Goal: Task Accomplishment & Management: Complete application form

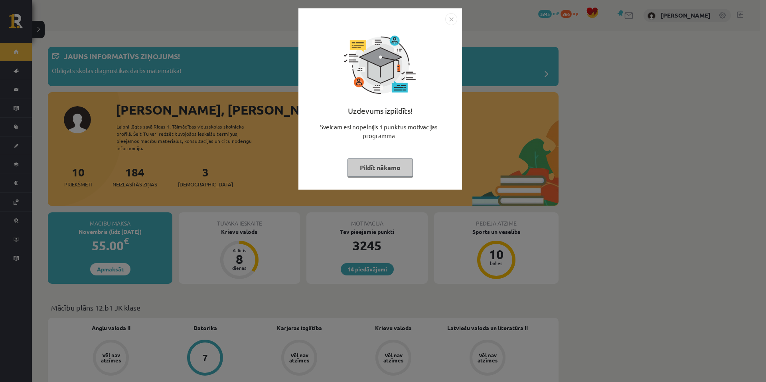
click at [388, 163] on button "Pildīt nākamo" at bounding box center [379, 167] width 65 height 18
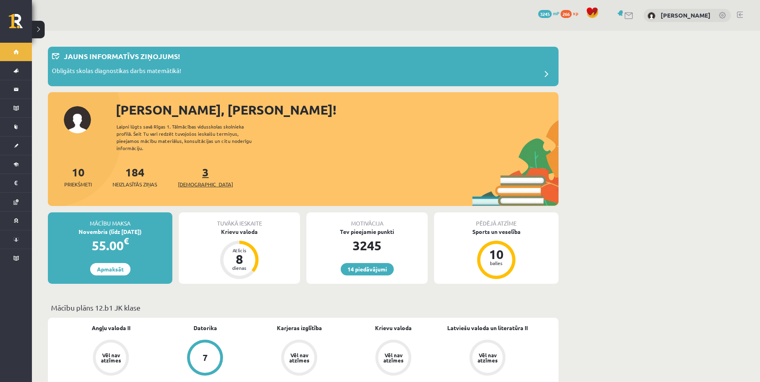
click at [201, 180] on span "[DEMOGRAPHIC_DATA]" at bounding box center [205, 184] width 55 height 8
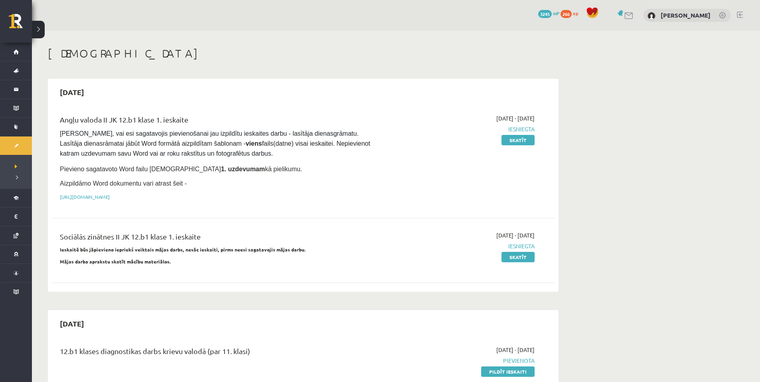
click at [741, 16] on link at bounding box center [740, 15] width 6 height 6
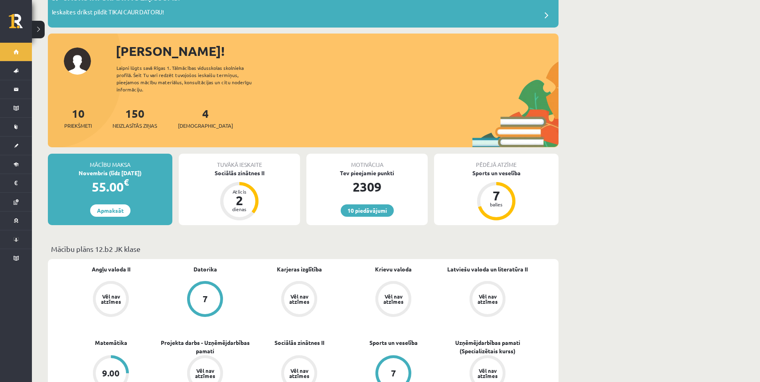
scroll to position [40, 0]
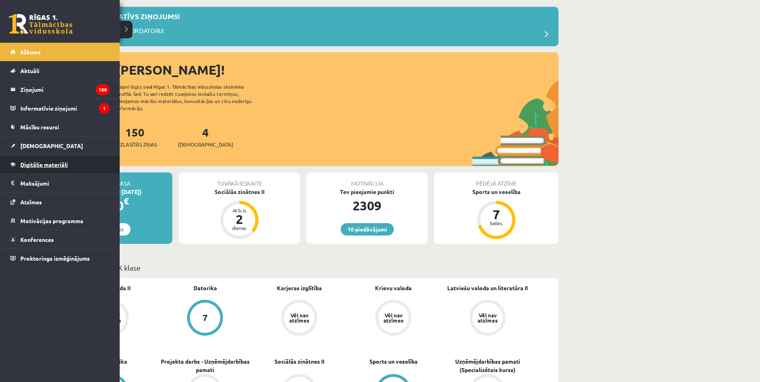
click at [46, 167] on span "Digitālie materiāli" at bounding box center [43, 164] width 47 height 7
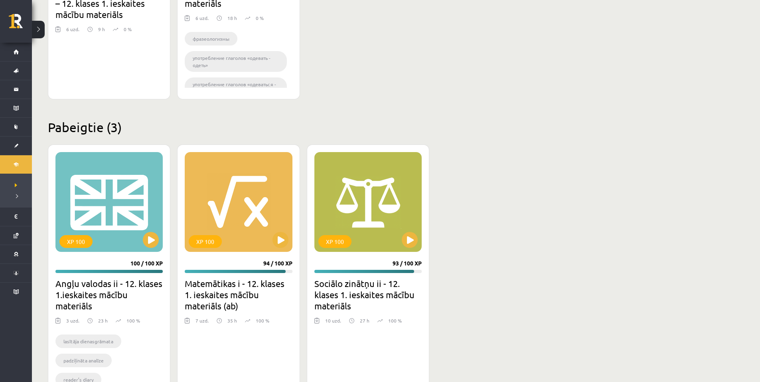
scroll to position [674, 0]
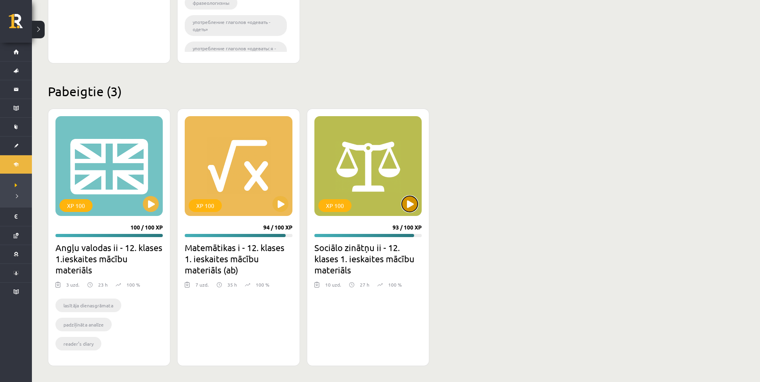
click at [410, 206] on button at bounding box center [410, 204] width 16 height 16
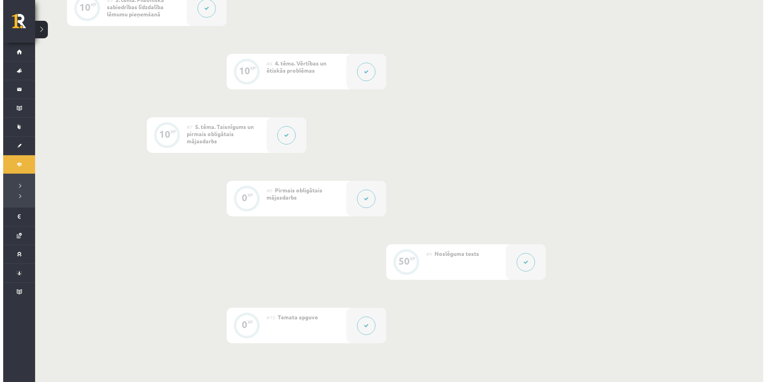
scroll to position [479, 0]
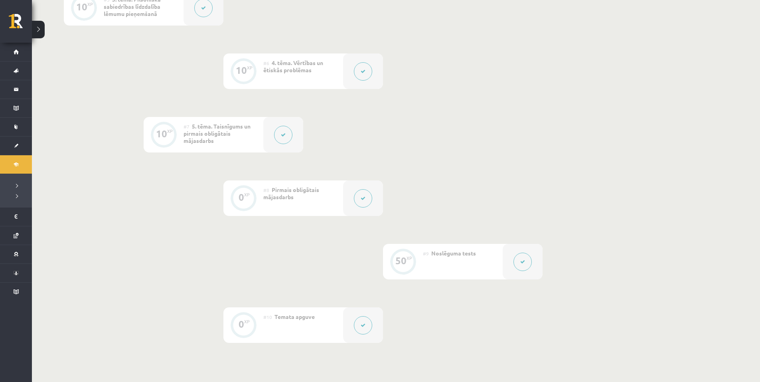
click at [354, 196] on button at bounding box center [363, 198] width 18 height 18
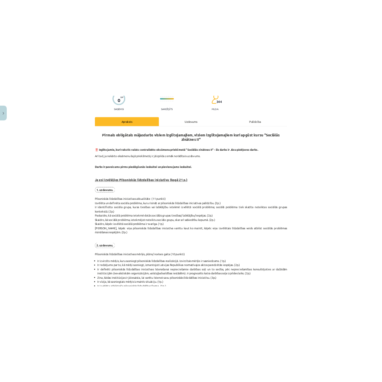
scroll to position [120, 0]
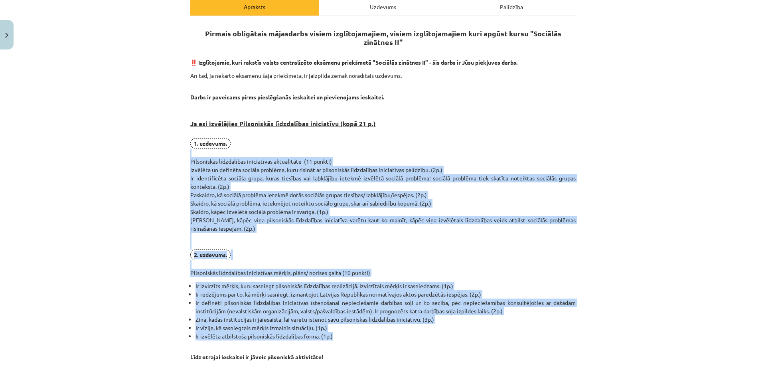
drag, startPoint x: 184, startPoint y: 153, endPoint x: 345, endPoint y: 339, distance: 246.0
click at [345, 339] on div "0 XP Saņemsi Sarežģīts 344 pilda Apraksts Uzdevums Palīdzība Pirmais obligātais…" at bounding box center [382, 364] width 395 height 863
copy div "Pilsoniskās līdzdalības iniciatīvas aktualitāte (11 punkti) Izvēlēta un definēt…"
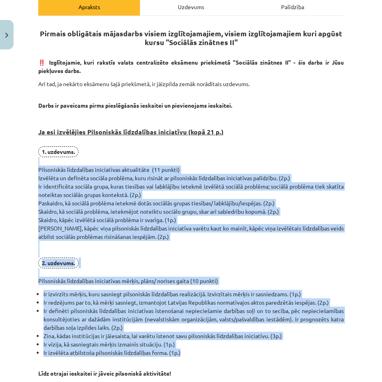
click at [170, 262] on p "1. uzdevums. Pilsoniskās līdzdalības iniciatīvas aktualitāte (11 punkti) Izvēlē…" at bounding box center [190, 215] width 305 height 139
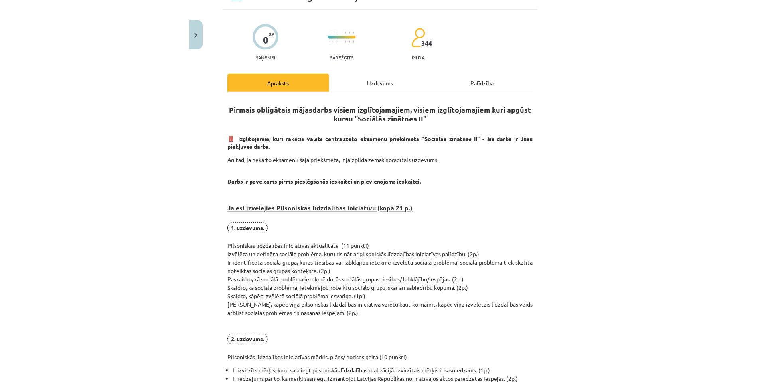
scroll to position [0, 0]
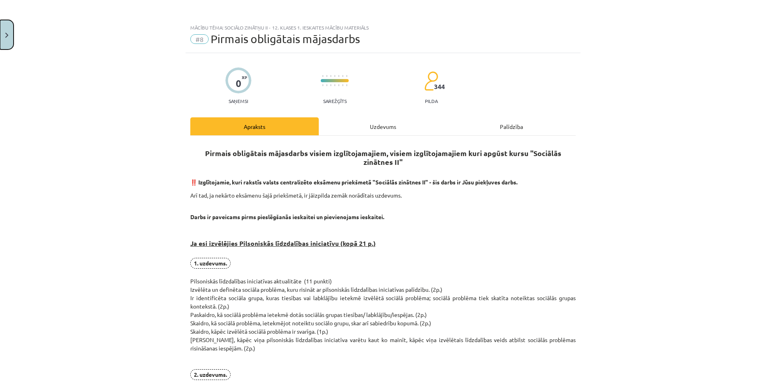
click at [4, 28] on button "Close" at bounding box center [7, 35] width 14 height 30
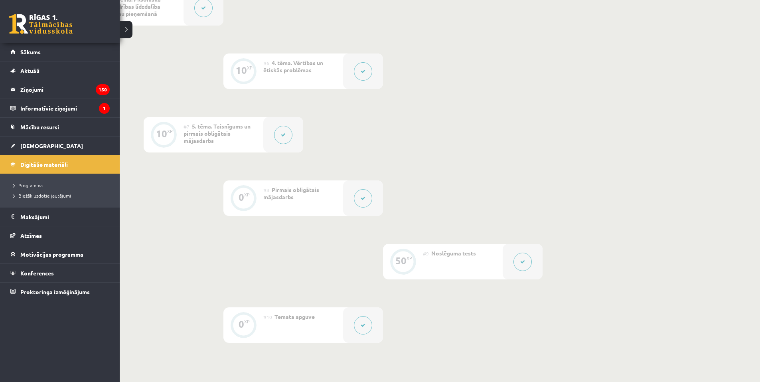
click at [47, 24] on link at bounding box center [41, 24] width 64 height 20
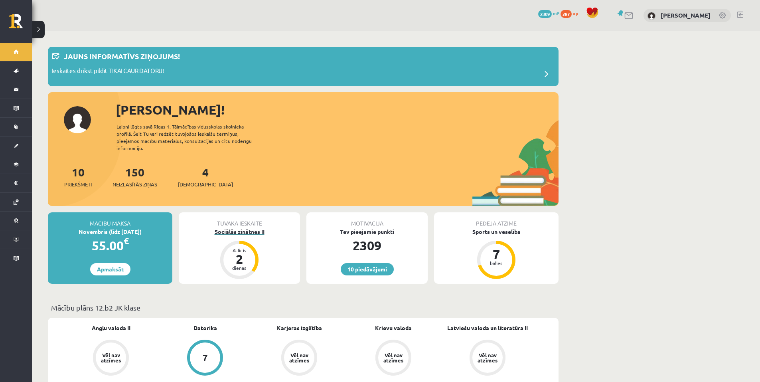
click at [236, 227] on div "Sociālās zinātnes II" at bounding box center [239, 231] width 121 height 8
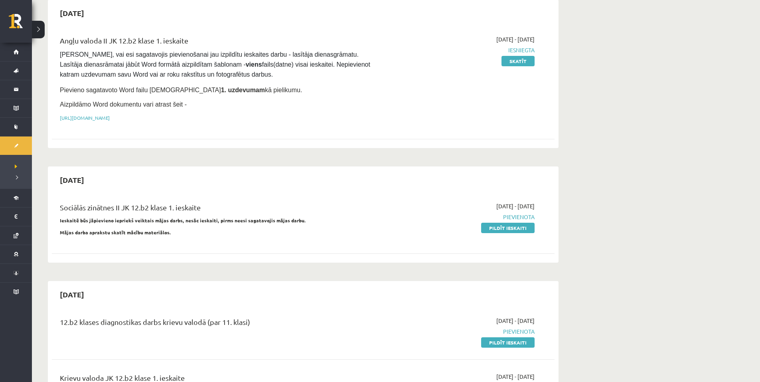
scroll to position [80, 0]
click at [499, 225] on link "Pildīt ieskaiti" at bounding box center [507, 227] width 53 height 10
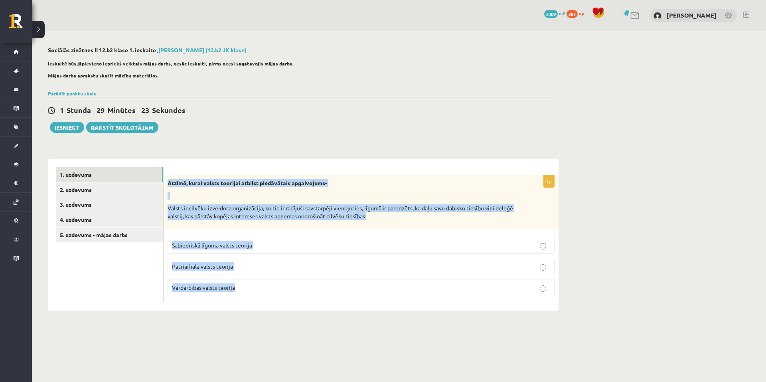
drag, startPoint x: 167, startPoint y: 183, endPoint x: 244, endPoint y: 299, distance: 139.6
click at [244, 299] on div "1p Atzīmē, kurai valsts teorijai atbilst piedāvātais apgalvojums- Valsts ir cil…" at bounding box center [360, 238] width 395 height 127
copy div "Atzīmē, kurai valsts teorijai atbilst piedāvātais apgalvojums- Valsts ir cilvēk…"
click at [278, 244] on p "Sabiedriskā līguma valsts teorija" at bounding box center [361, 245] width 378 height 8
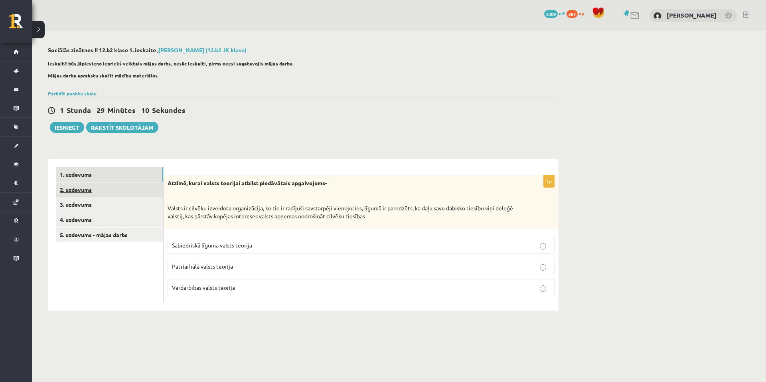
click at [119, 194] on link "2. uzdevums" at bounding box center [109, 189] width 107 height 15
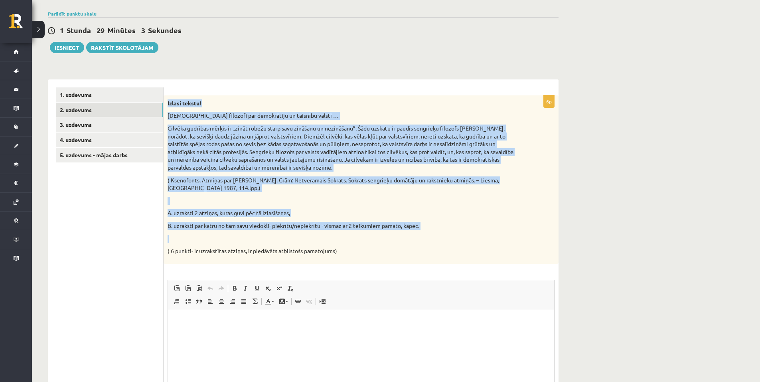
drag, startPoint x: 167, startPoint y: 104, endPoint x: 424, endPoint y: 230, distance: 285.9
click at [424, 230] on div "Izlasi tekstu! Sengrieķu filozofi par demokrātiju un taisnību valstī … Cilvēka …" at bounding box center [360, 179] width 395 height 168
copy div "Izlasi tekstu! Sengrieķu filozofi par demokrātiju un taisnību valstī … Cilvēka …"
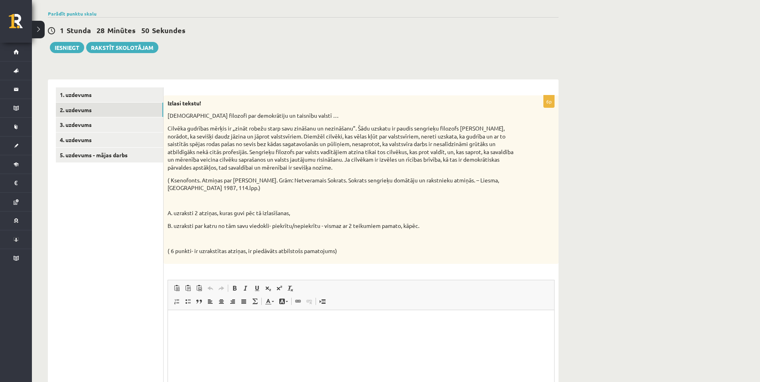
click at [377, 245] on div "Izlasi tekstu! Sengrieķu filozofi par demokrātiju un taisnību valstī … Cilvēka …" at bounding box center [360, 179] width 395 height 168
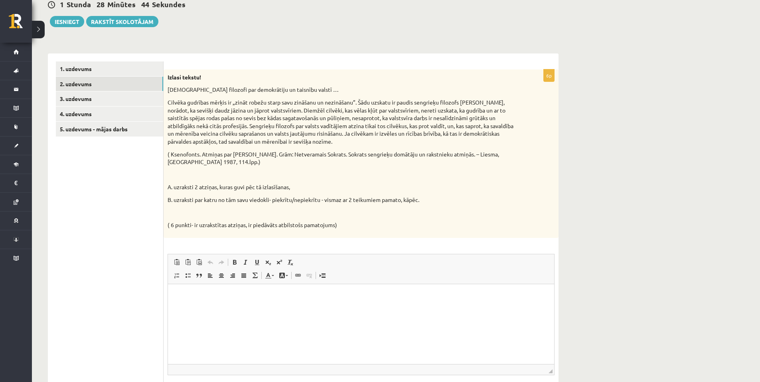
scroll to position [120, 0]
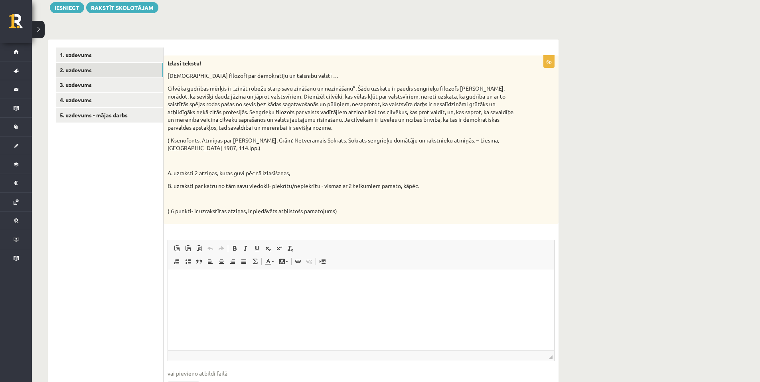
click at [215, 294] on html at bounding box center [361, 282] width 386 height 24
click at [187, 259] on span at bounding box center [188, 261] width 6 height 6
click at [189, 262] on span at bounding box center [188, 261] width 6 height 6
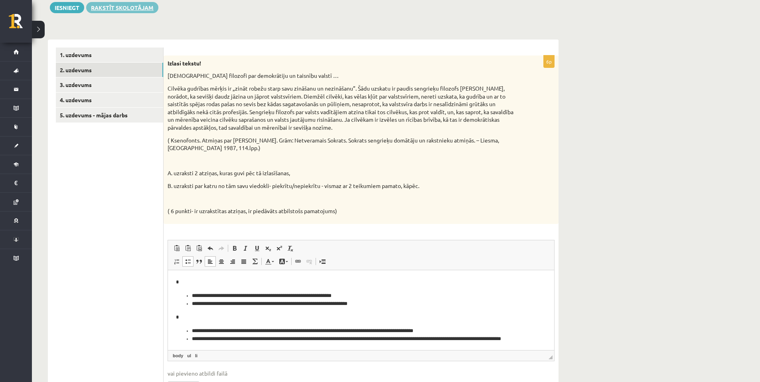
scroll to position [0, 0]
click at [124, 88] on link "3. uzdevums" at bounding box center [109, 84] width 107 height 15
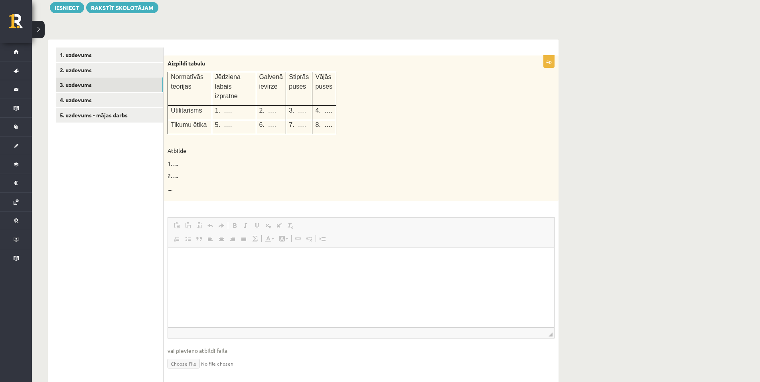
scroll to position [0, 0]
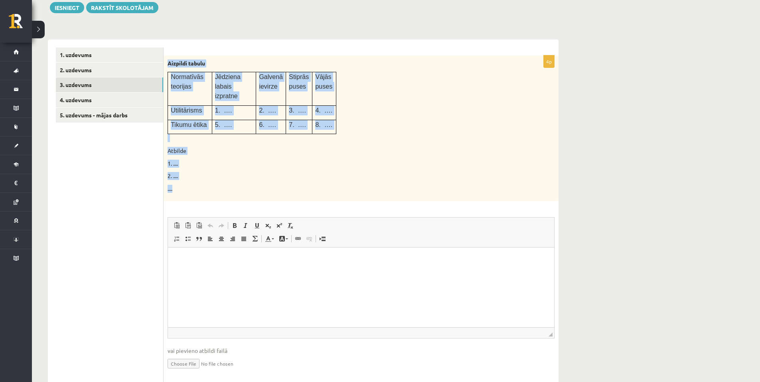
drag, startPoint x: 165, startPoint y: 60, endPoint x: 283, endPoint y: 171, distance: 161.3
click at [283, 171] on div "Aizpildi tabulu Normatīvās teorijas Jēdziena labais izpratne Galvenā ievirze St…" at bounding box center [360, 128] width 395 height 146
copy div "Aizpildi tabulu Normatīvās teorijas Jēdziena labais izpratne Galvenā ievirze St…"
click at [238, 160] on div "Aizpildi tabulu Normatīvās teorijas Jēdziena labais izpratne Galvenā ievirze St…" at bounding box center [360, 128] width 395 height 146
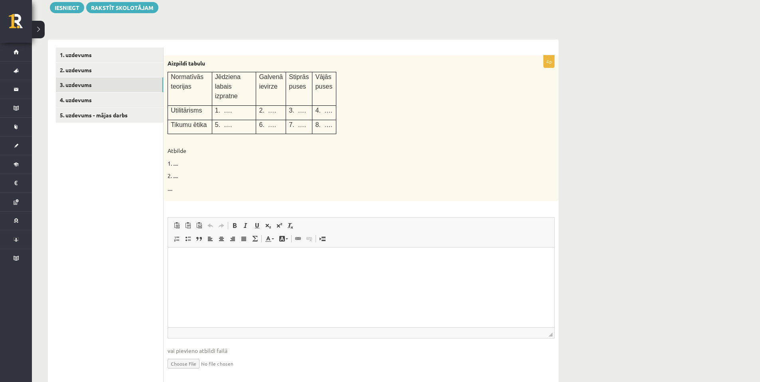
click at [213, 264] on html at bounding box center [361, 259] width 386 height 24
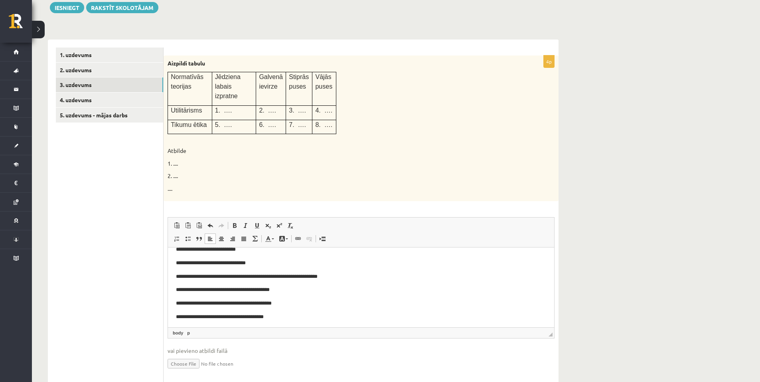
scroll to position [39, 0]
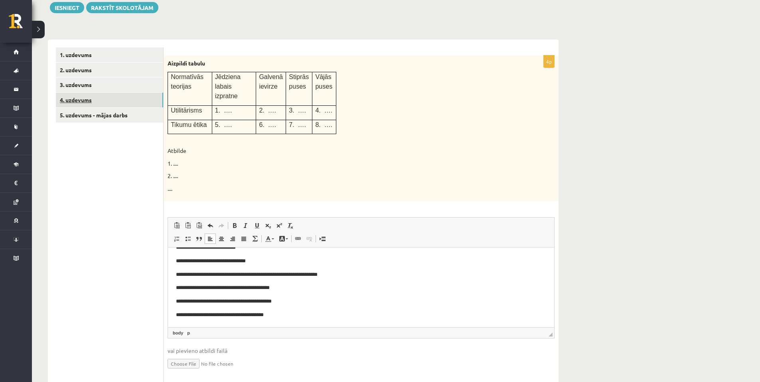
click at [128, 103] on link "4. uzdevums" at bounding box center [109, 100] width 107 height 15
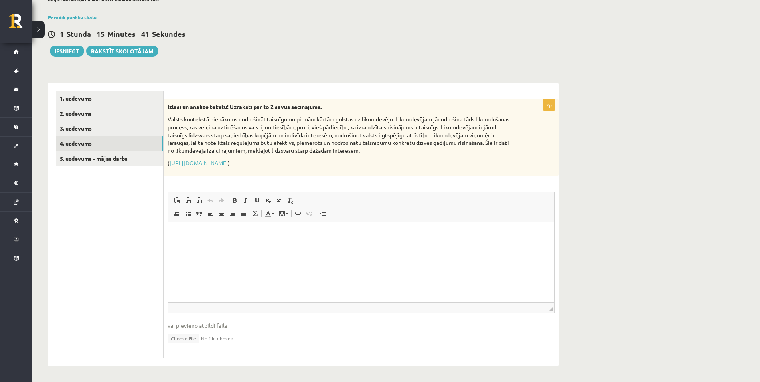
scroll to position [77, 0]
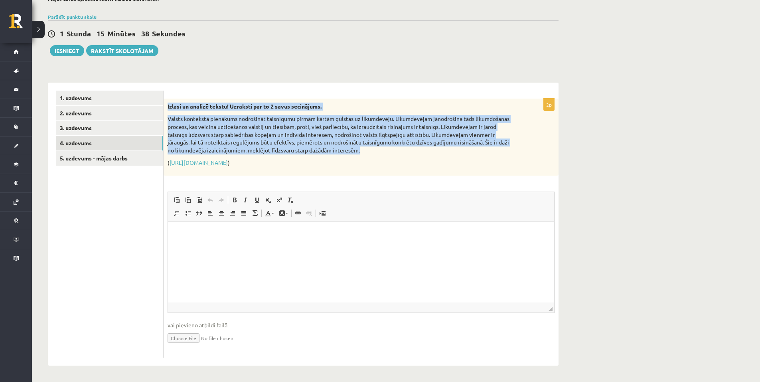
drag, startPoint x: 164, startPoint y: 106, endPoint x: 375, endPoint y: 148, distance: 214.6
click at [375, 148] on div "Izlasi un analizē tekstu! Uzraksti par to 2 savus secinājums. Valsts kontekstā …" at bounding box center [360, 136] width 395 height 77
copy div "Izlasi un analizē tekstu! Uzraksti par to 2 savus secinājums. Valsts kontekstā …"
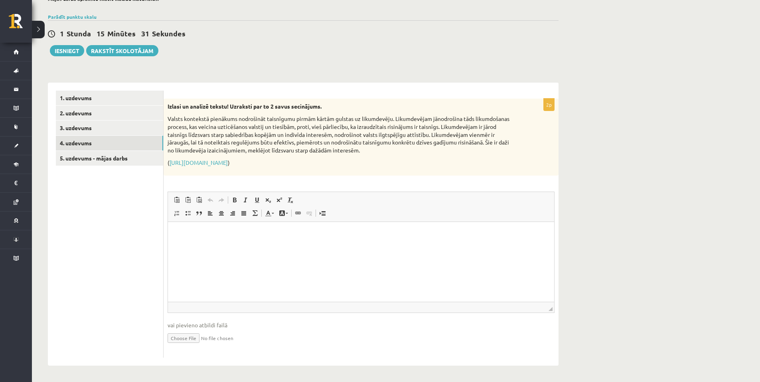
click at [151, 217] on ul "1. uzdevums 2. uzdevums 3. uzdevums 4. uzdevums 5. uzdevums - mājas darbs" at bounding box center [110, 224] width 108 height 267
click at [198, 239] on html at bounding box center [361, 233] width 386 height 24
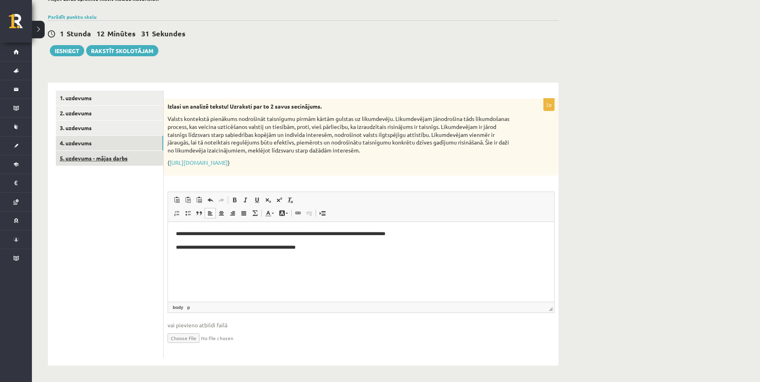
click at [116, 160] on link "5. uzdevums - mājas darbs" at bounding box center [109, 158] width 107 height 15
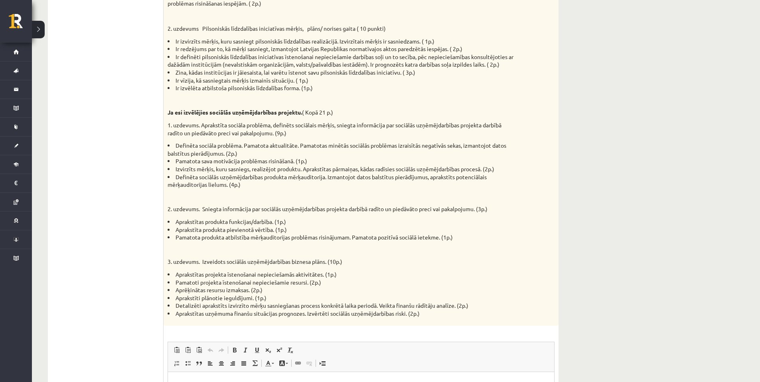
scroll to position [467, 0]
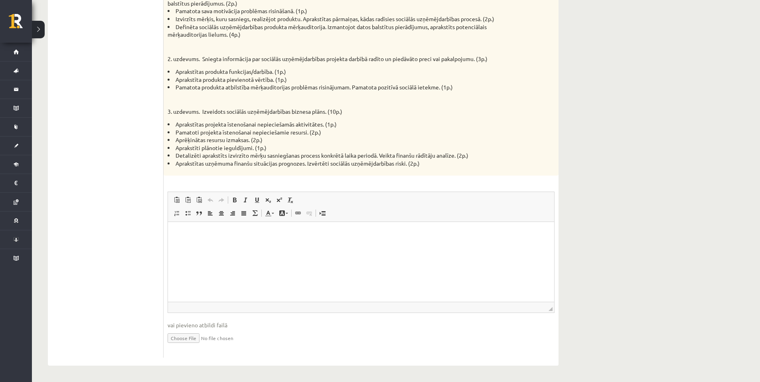
click at [194, 337] on input "file" at bounding box center [360, 337] width 387 height 16
type input "**********"
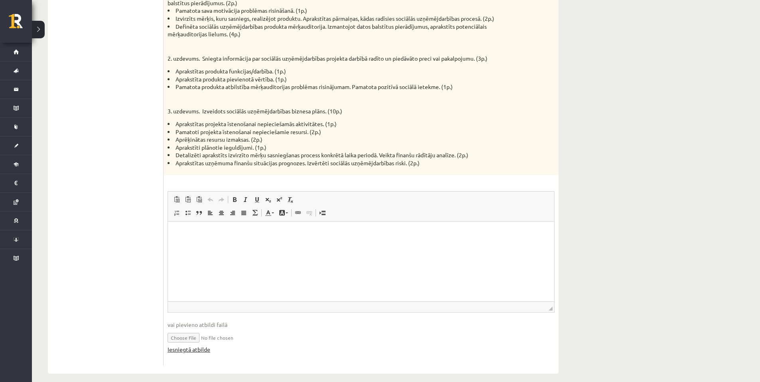
click at [195, 352] on link "Iesniegtā atbilde" at bounding box center [188, 349] width 43 height 8
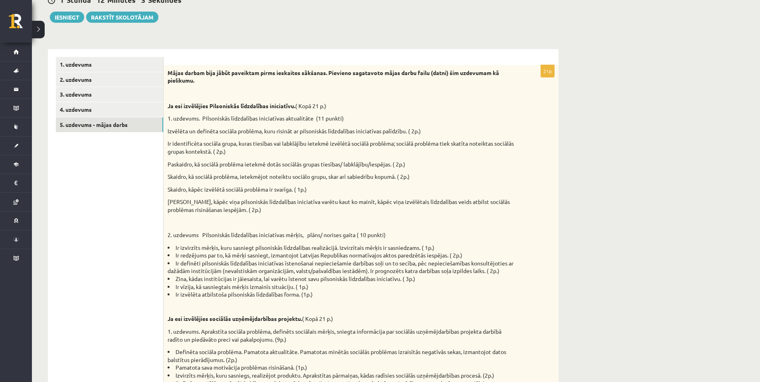
scroll to position [108, 0]
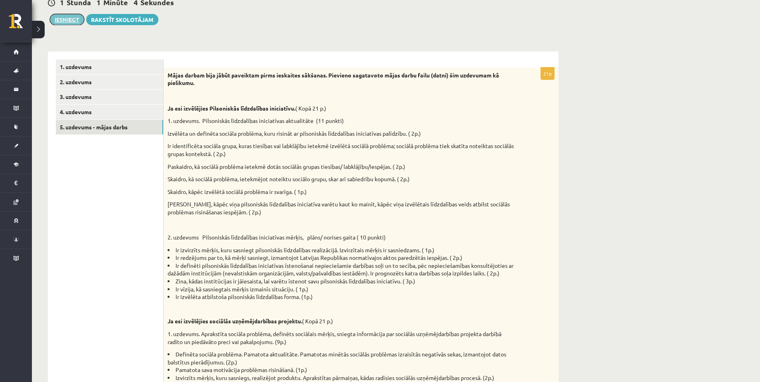
click at [68, 19] on button "Iesniegt" at bounding box center [67, 19] width 34 height 11
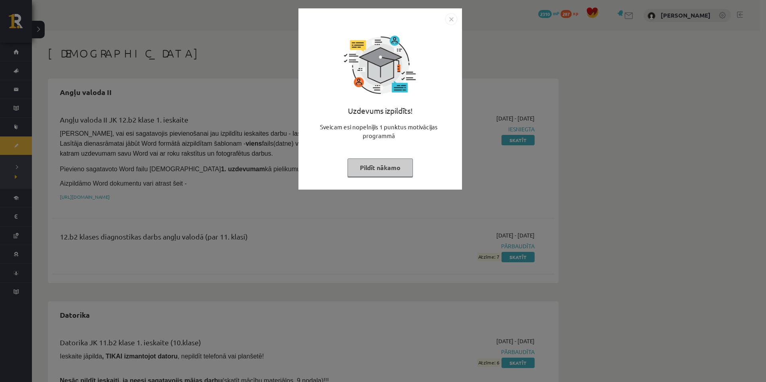
click at [382, 162] on button "Pildīt nākamo" at bounding box center [379, 167] width 65 height 18
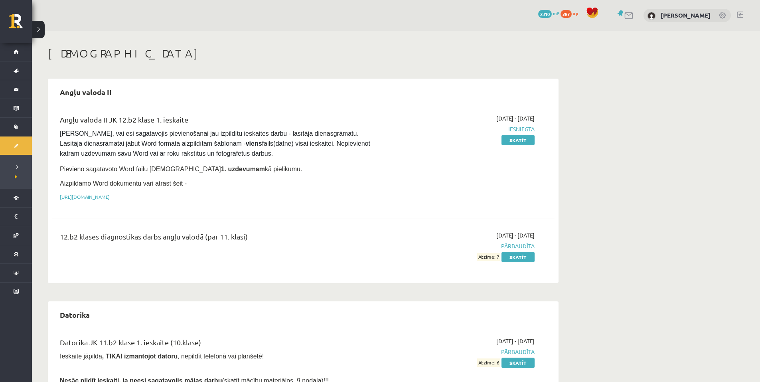
click at [739, 15] on link at bounding box center [740, 15] width 6 height 6
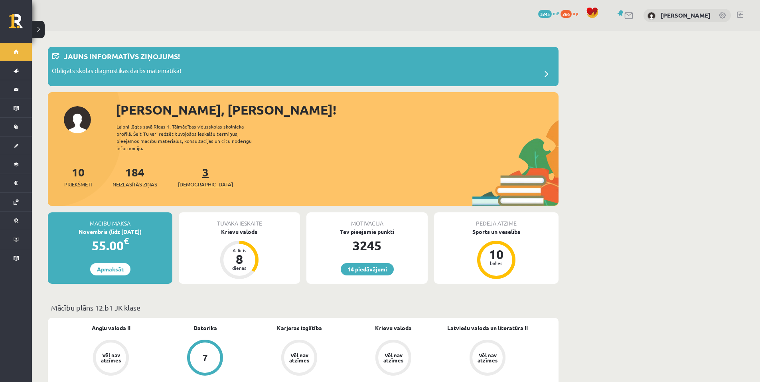
click at [189, 180] on span "[DEMOGRAPHIC_DATA]" at bounding box center [205, 184] width 55 height 8
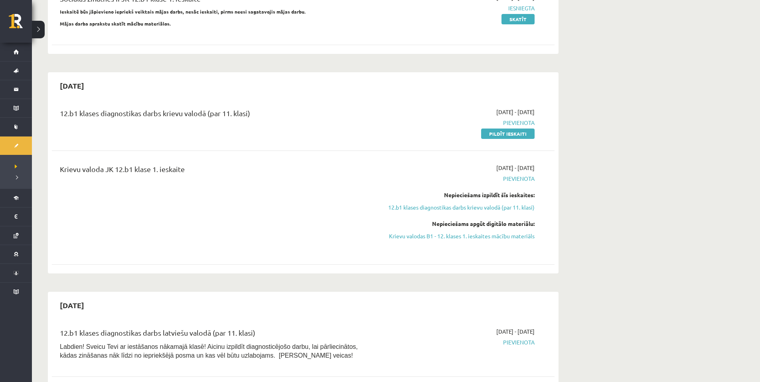
scroll to position [239, 0]
click at [506, 128] on link "Pildīt ieskaiti" at bounding box center [507, 132] width 53 height 10
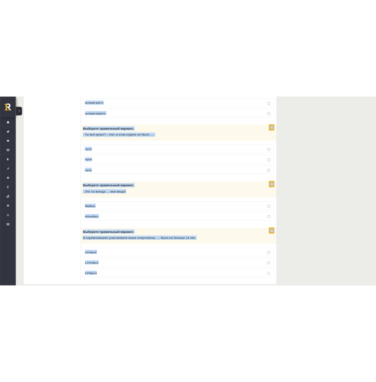
scroll to position [3056, 0]
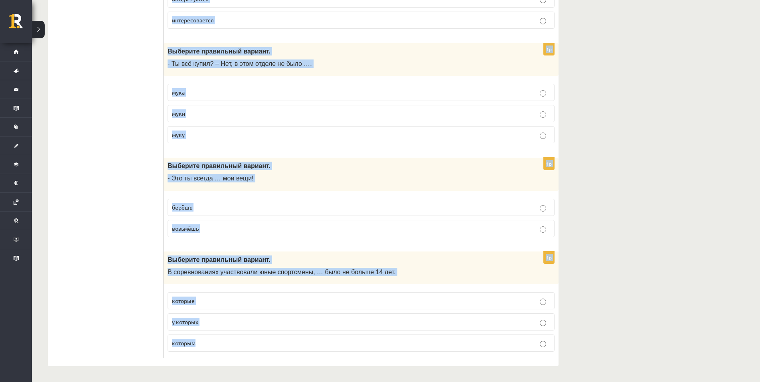
drag, startPoint x: 166, startPoint y: 159, endPoint x: 294, endPoint y: 360, distance: 238.1
copy form "Выберите правильный вариант. У кого нет …, тому и кошелек не нужен. деньги дене…"
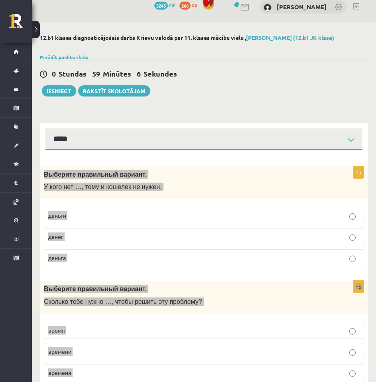
scroll to position [0, 0]
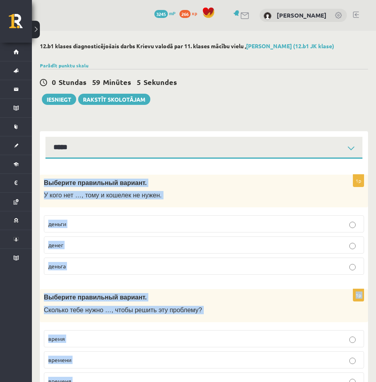
click at [260, 184] on p "Выберите правильный вариант." at bounding box center [184, 183] width 280 height 8
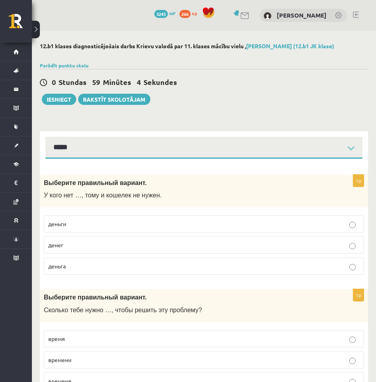
click at [101, 248] on p "денег" at bounding box center [203, 245] width 311 height 8
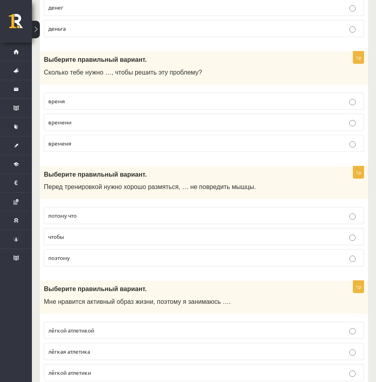
scroll to position [239, 0]
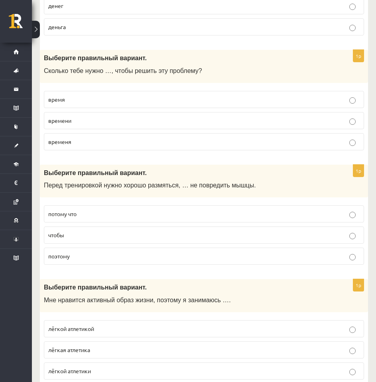
click at [82, 126] on label "времени" at bounding box center [204, 120] width 320 height 17
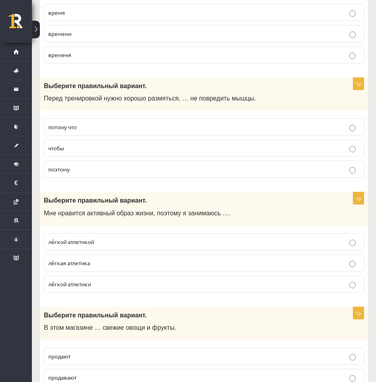
scroll to position [359, 0]
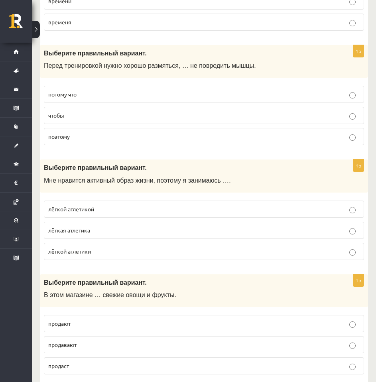
click at [82, 118] on p "чтобы" at bounding box center [203, 115] width 311 height 8
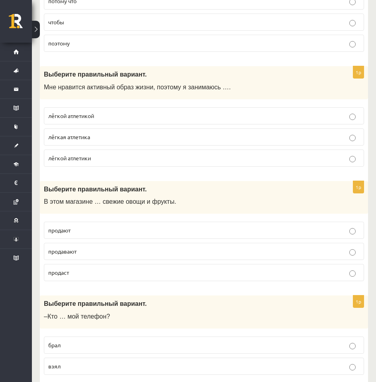
scroll to position [479, 0]
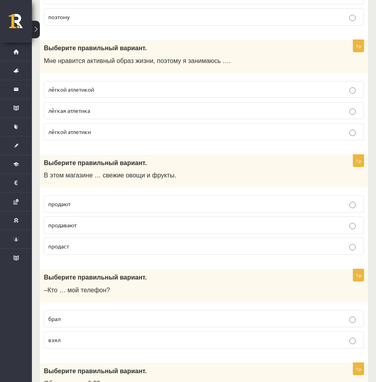
click at [109, 93] on p "лёгкой атлетикой" at bounding box center [203, 89] width 311 height 8
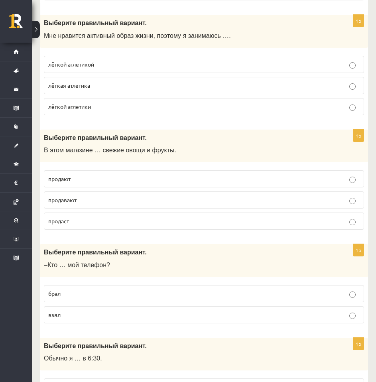
scroll to position [558, 0]
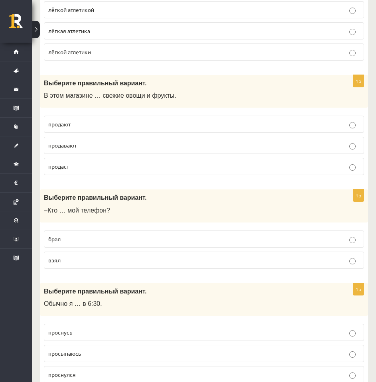
click at [84, 126] on p "продают" at bounding box center [203, 124] width 311 height 8
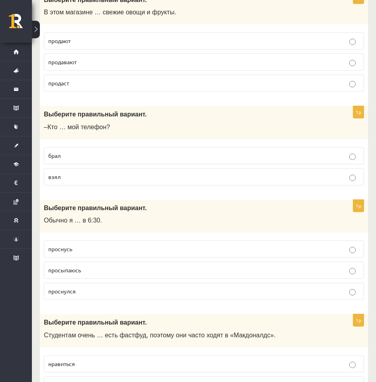
scroll to position [678, 0]
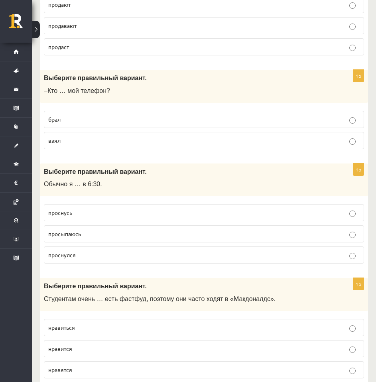
click at [82, 116] on p "брал" at bounding box center [203, 119] width 311 height 8
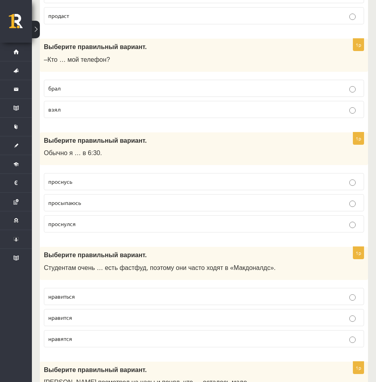
scroll to position [798, 0]
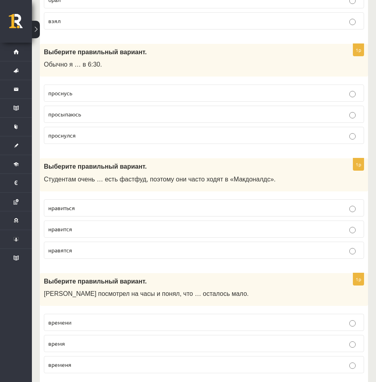
click at [89, 116] on p "просыпаюсь" at bounding box center [203, 114] width 311 height 8
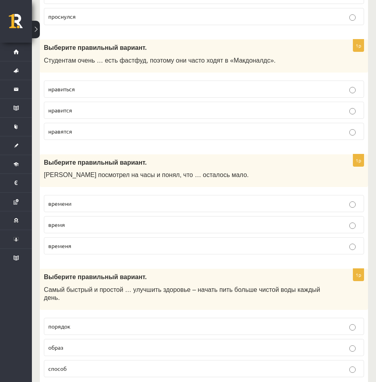
scroll to position [917, 0]
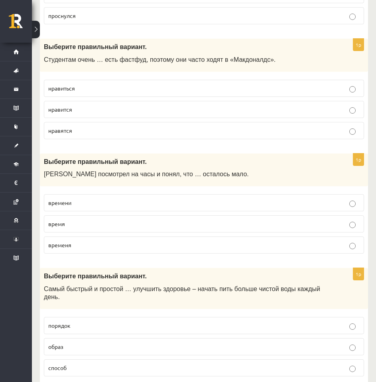
click at [86, 110] on p "нравится" at bounding box center [203, 109] width 311 height 8
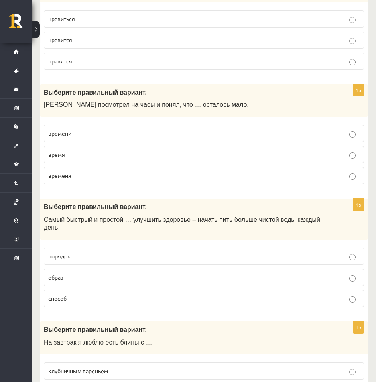
scroll to position [1037, 0]
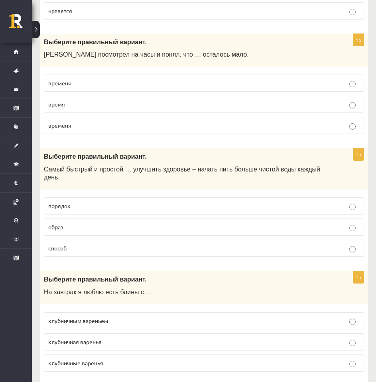
click at [75, 82] on p "времени" at bounding box center [203, 83] width 311 height 8
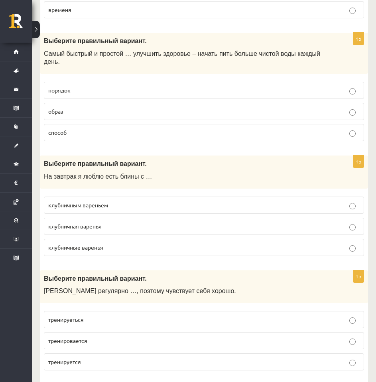
scroll to position [1156, 0]
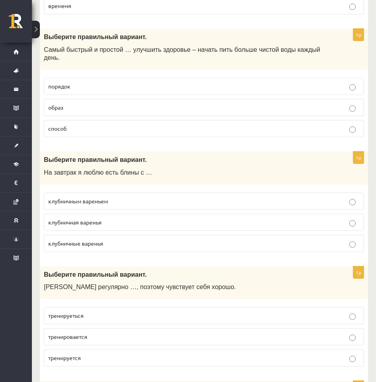
click at [90, 124] on p "способ" at bounding box center [203, 128] width 311 height 8
click at [101, 197] on span "клубничным вареньем" at bounding box center [78, 200] width 60 height 7
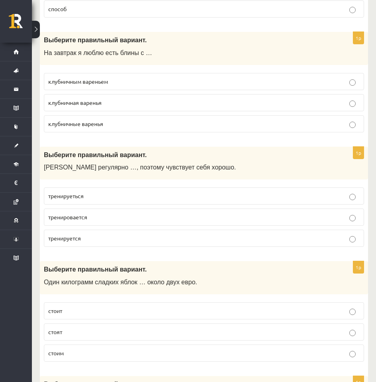
scroll to position [1316, 0]
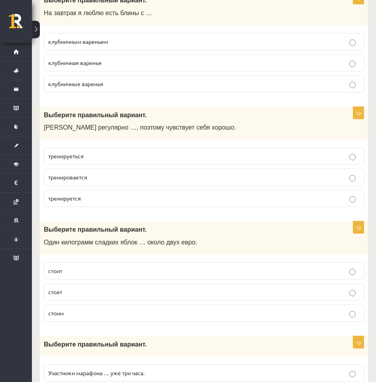
click at [90, 194] on p "тренируется" at bounding box center [203, 198] width 311 height 8
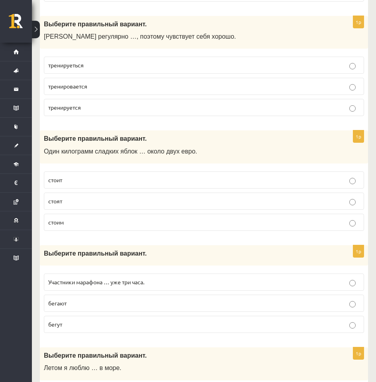
scroll to position [1436, 0]
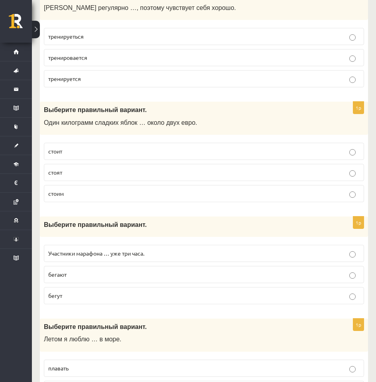
click at [69, 147] on p "стоит" at bounding box center [203, 151] width 311 height 8
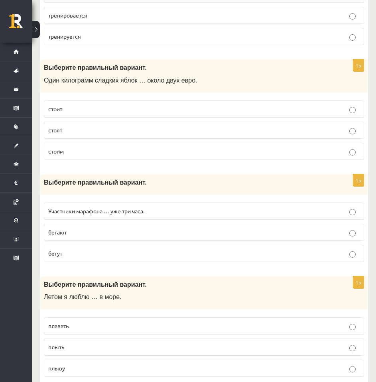
scroll to position [1595, 0]
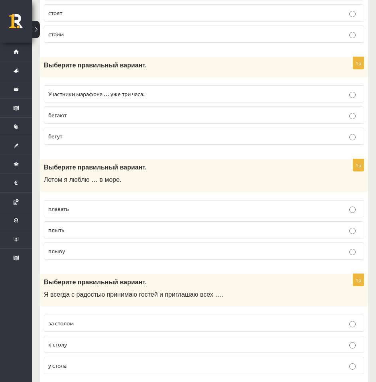
click at [110, 134] on label "бегут" at bounding box center [204, 136] width 320 height 17
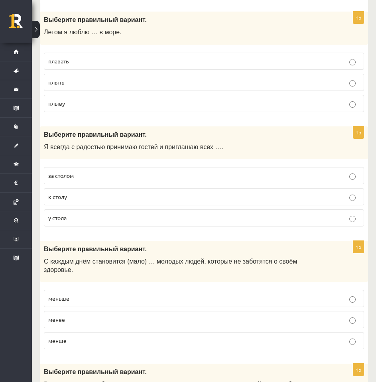
scroll to position [1755, 0]
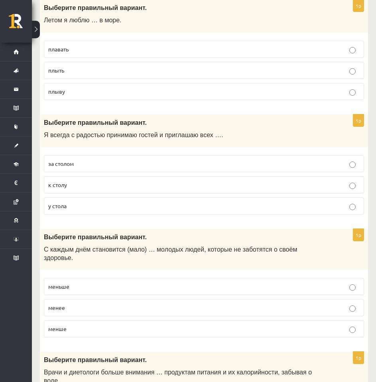
click at [67, 45] on span "плавать" at bounding box center [58, 48] width 20 height 7
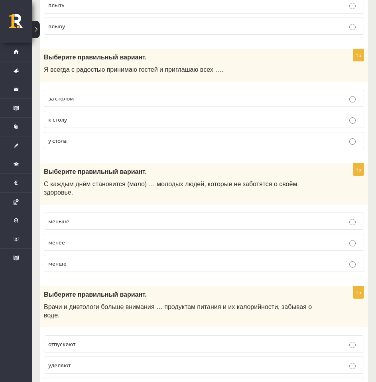
scroll to position [1834, 0]
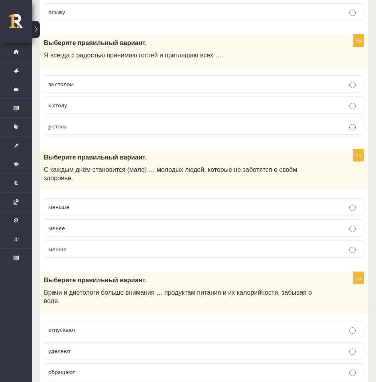
click at [66, 101] on span "к столу" at bounding box center [57, 104] width 19 height 7
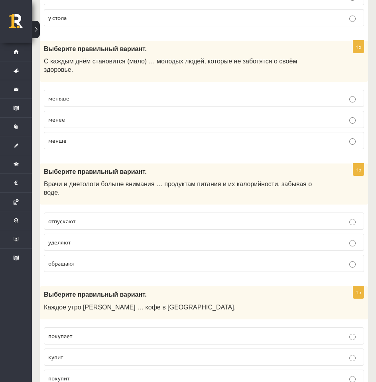
scroll to position [1954, 0]
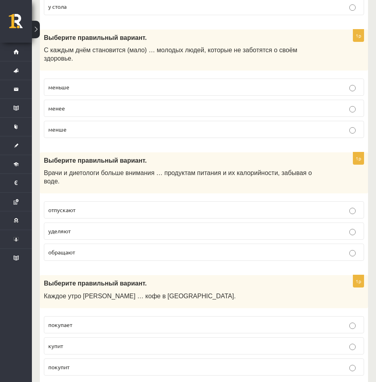
click at [69, 83] on p "меньше" at bounding box center [203, 87] width 311 height 8
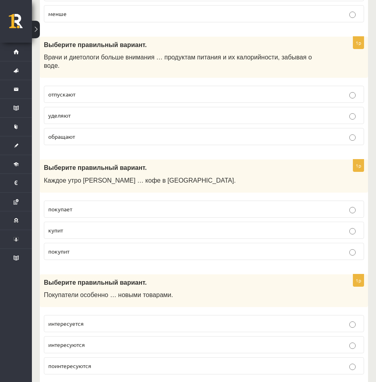
scroll to position [2074, 0]
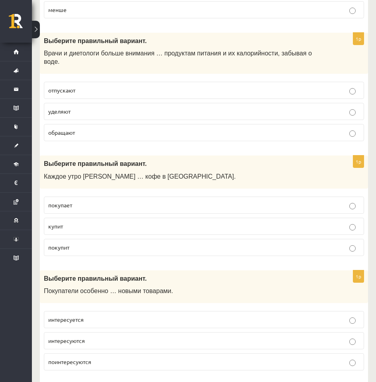
click at [78, 107] on p "уделяют" at bounding box center [203, 111] width 311 height 8
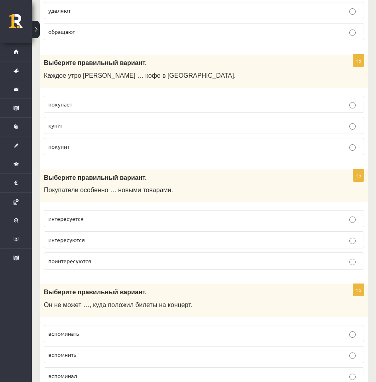
scroll to position [2193, 0]
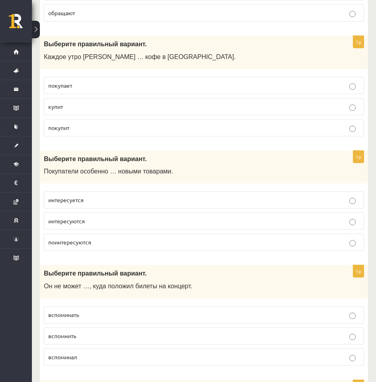
click at [77, 81] on p "покупает" at bounding box center [203, 85] width 311 height 8
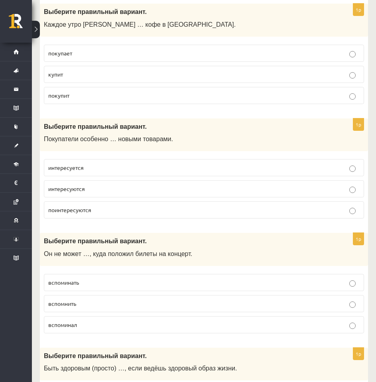
scroll to position [2273, 0]
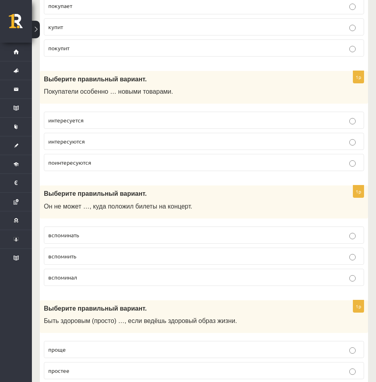
click at [93, 137] on p "интересуются" at bounding box center [203, 141] width 311 height 8
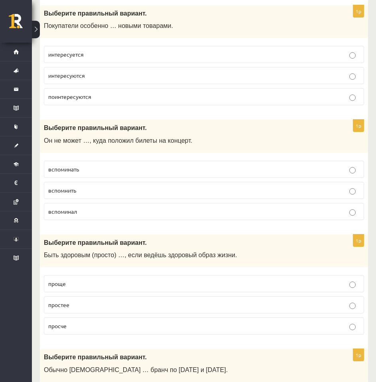
scroll to position [2353, 0]
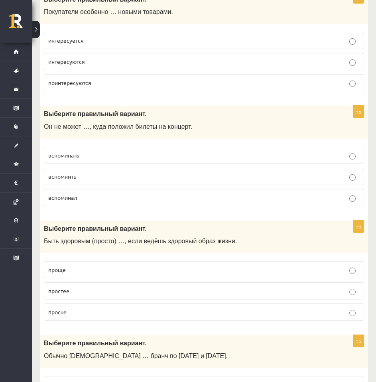
click at [76, 173] on span "вспомнить" at bounding box center [62, 176] width 28 height 7
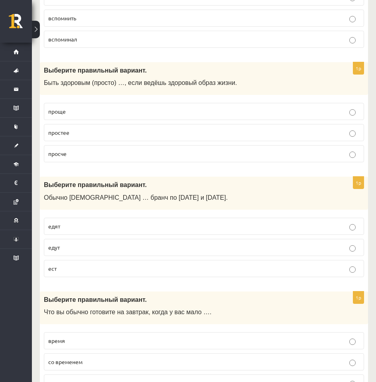
scroll to position [2512, 0]
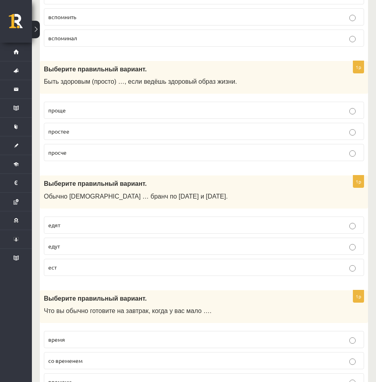
click at [75, 106] on p "проще" at bounding box center [203, 110] width 311 height 8
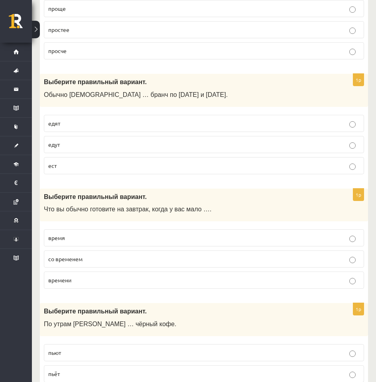
scroll to position [2632, 0]
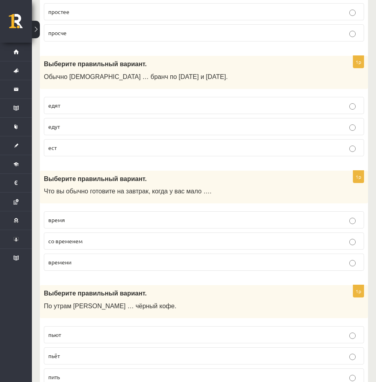
click at [77, 97] on label "едят" at bounding box center [204, 105] width 320 height 17
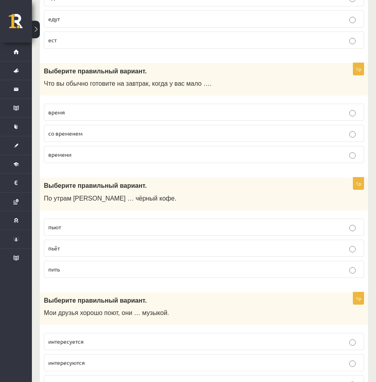
scroll to position [2751, 0]
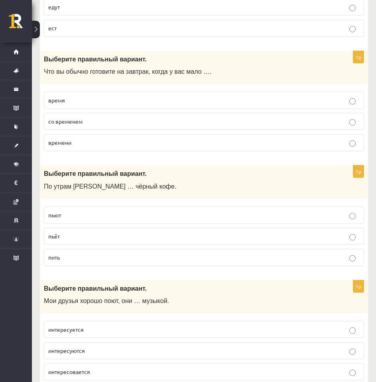
click at [76, 138] on p "времени" at bounding box center [203, 142] width 311 height 8
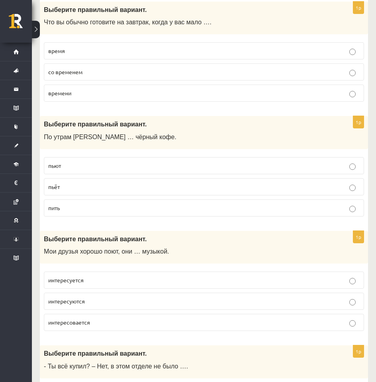
scroll to position [2871, 0]
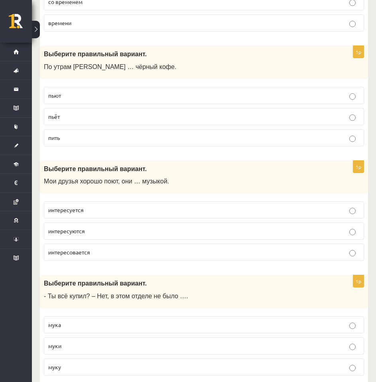
click at [81, 112] on p "пьёт" at bounding box center [203, 116] width 311 height 8
click at [93, 227] on p "интересуются" at bounding box center [203, 231] width 311 height 8
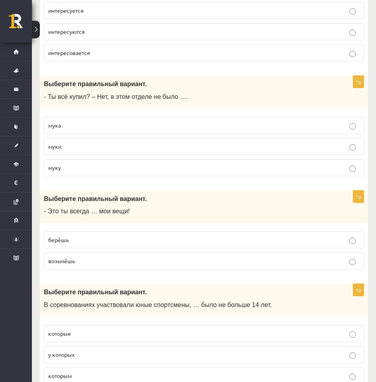
scroll to position [3031, 0]
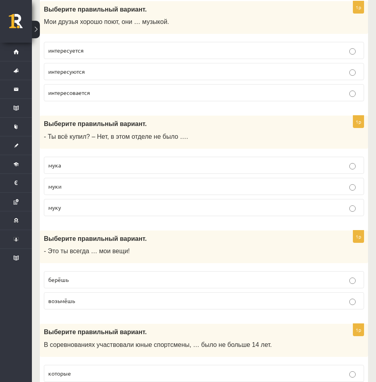
click at [67, 199] on label "муку" at bounding box center [204, 207] width 320 height 17
click at [69, 182] on p "муки" at bounding box center [203, 186] width 311 height 8
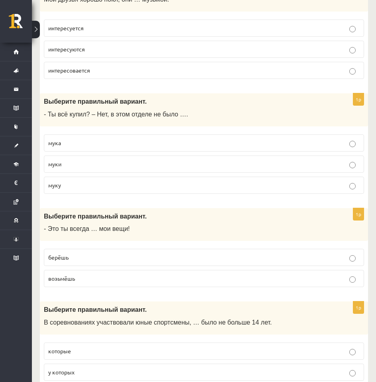
scroll to position [3075, 0]
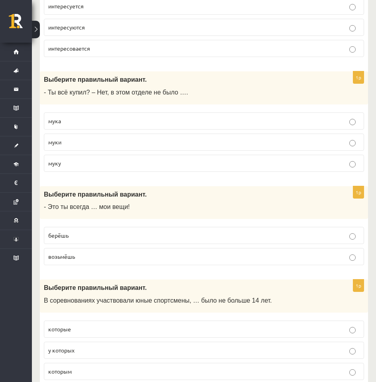
click at [81, 231] on p "берёшь" at bounding box center [203, 235] width 311 height 8
click at [77, 367] on p "которым" at bounding box center [203, 371] width 311 height 8
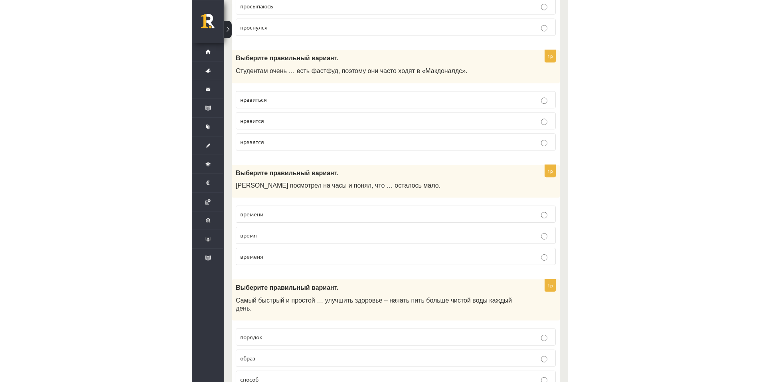
scroll to position [0, 0]
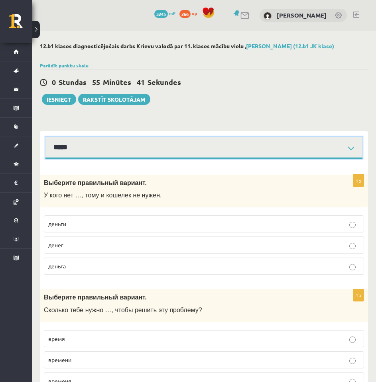
click at [102, 149] on select "**********" at bounding box center [203, 148] width 317 height 22
click at [45, 137] on select "**********" at bounding box center [203, 148] width 317 height 22
click at [146, 145] on select "**********" at bounding box center [203, 148] width 317 height 22
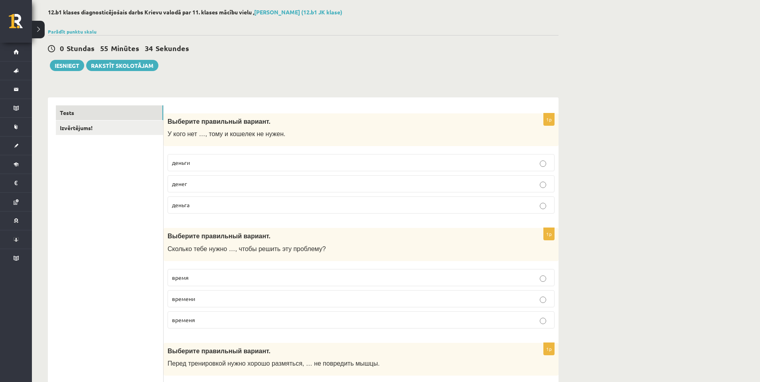
scroll to position [80, 0]
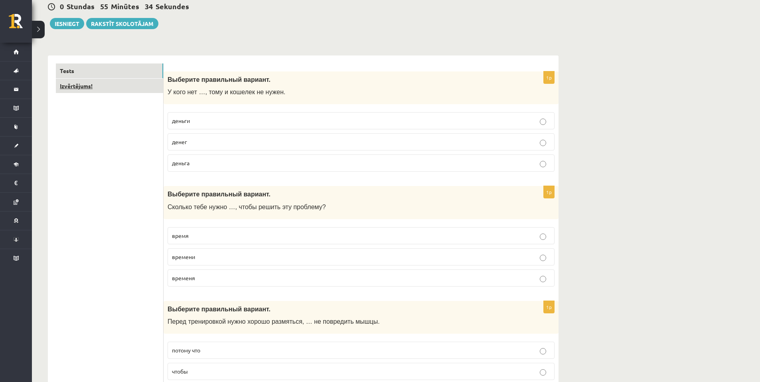
click at [105, 92] on link "Izvērtējums!" at bounding box center [109, 86] width 107 height 15
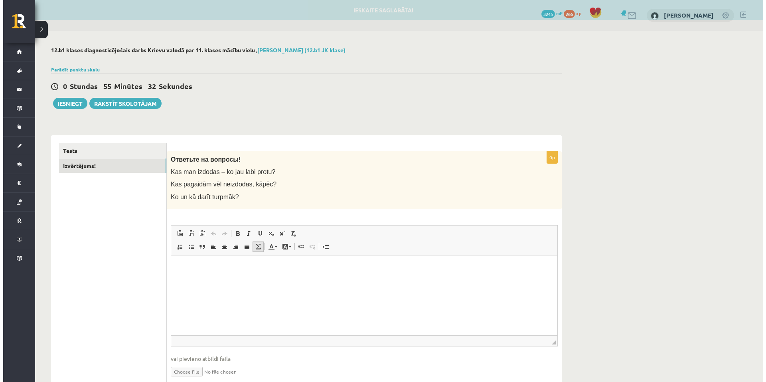
scroll to position [0, 0]
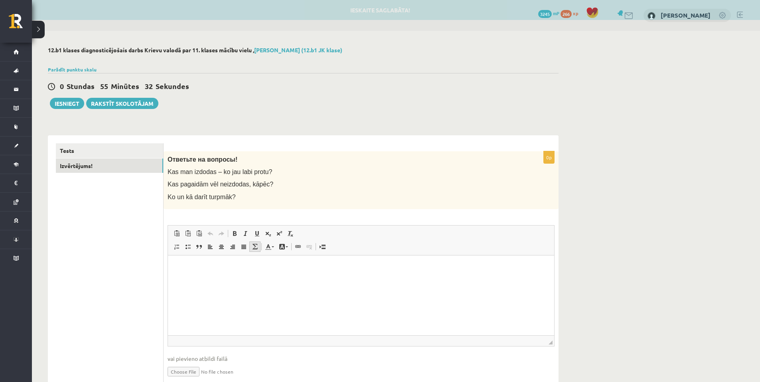
click at [259, 250] on link "Math" at bounding box center [254, 246] width 11 height 10
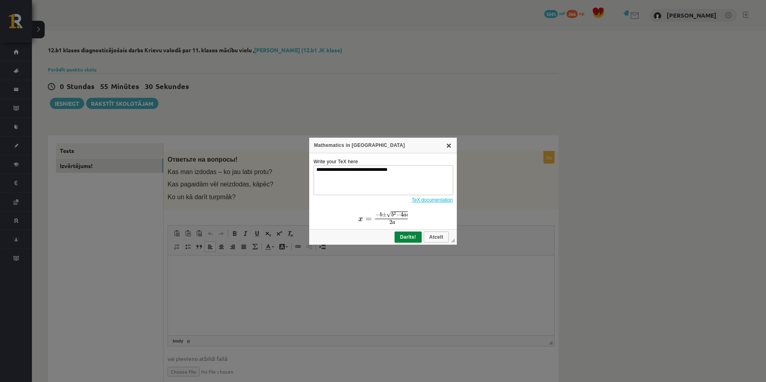
click at [448, 144] on link "X" at bounding box center [448, 145] width 6 height 6
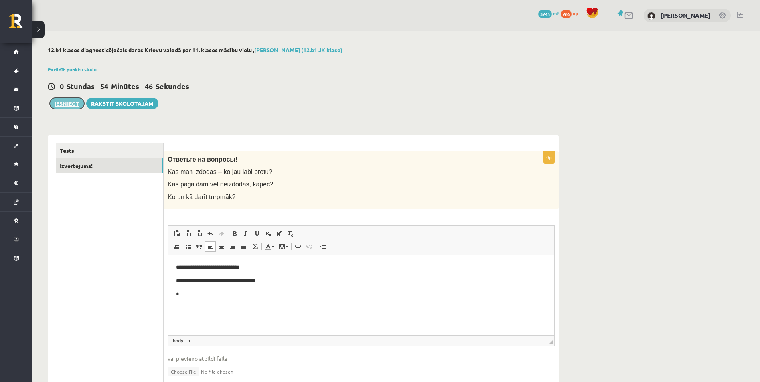
click at [72, 103] on button "Iesniegt" at bounding box center [67, 103] width 34 height 11
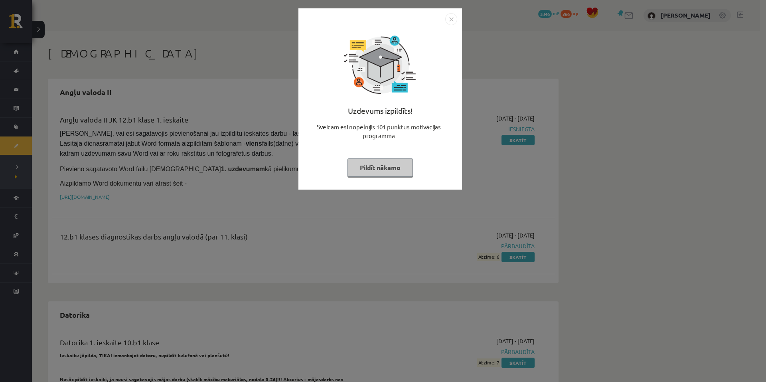
click at [382, 163] on button "Pildīt nākamo" at bounding box center [379, 167] width 65 height 18
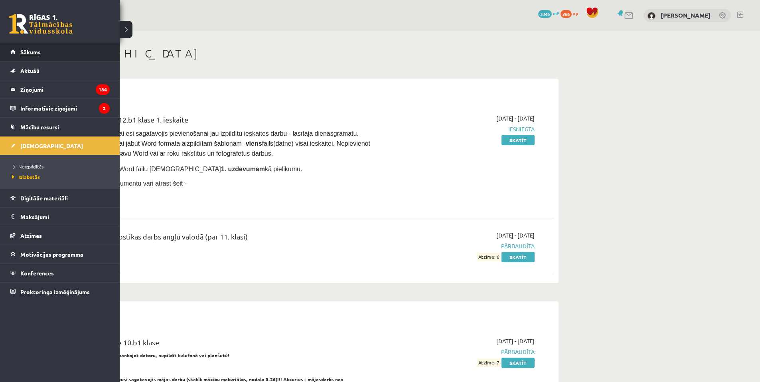
click at [21, 58] on link "Sākums" at bounding box center [59, 52] width 99 height 18
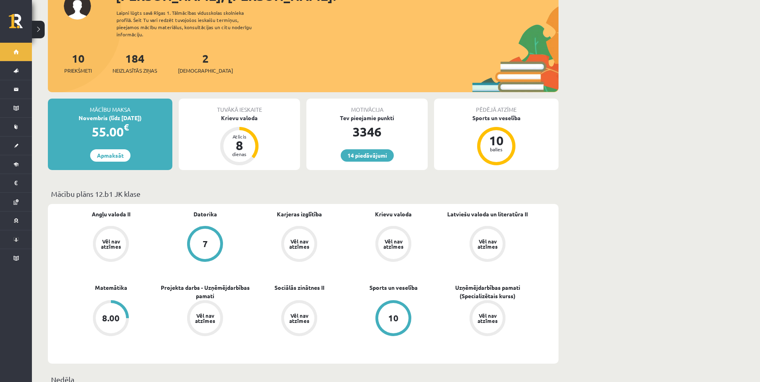
scroll to position [120, 0]
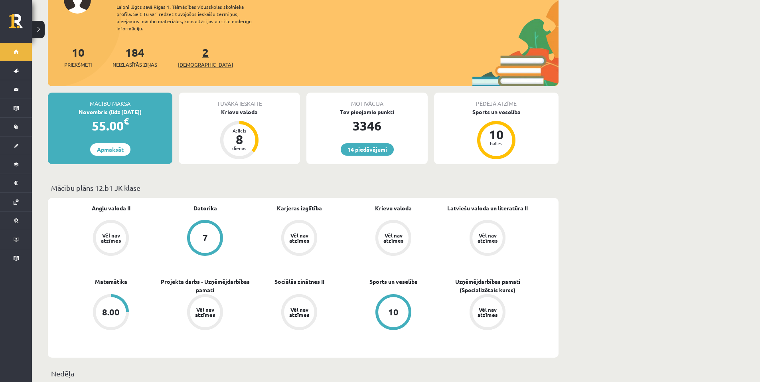
click at [195, 61] on span "[DEMOGRAPHIC_DATA]" at bounding box center [205, 65] width 55 height 8
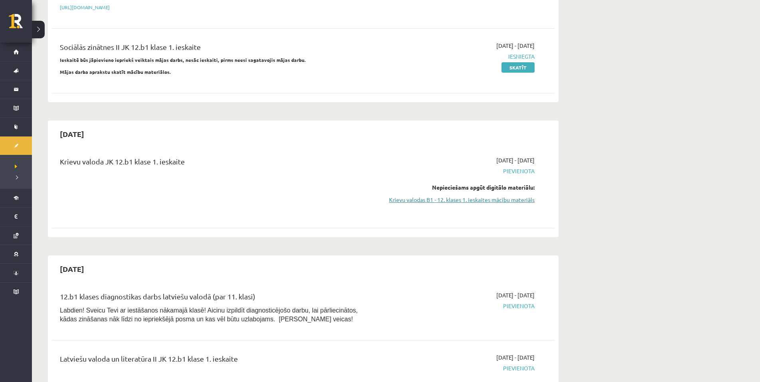
scroll to position [199, 0]
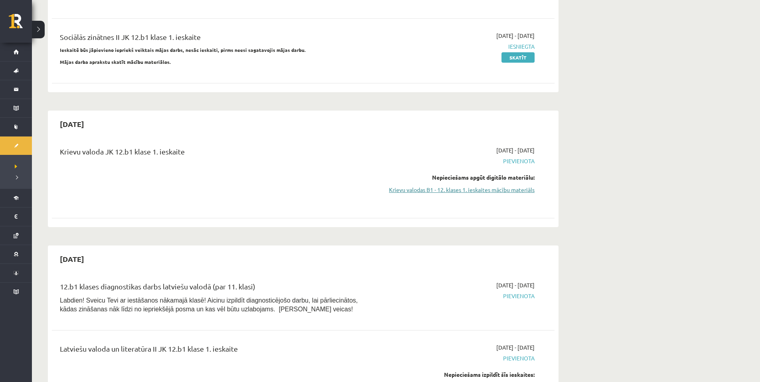
click at [475, 186] on link "Krievu valodas B1 - 12. klases 1. ieskaites mācību materiāls" at bounding box center [459, 189] width 150 height 8
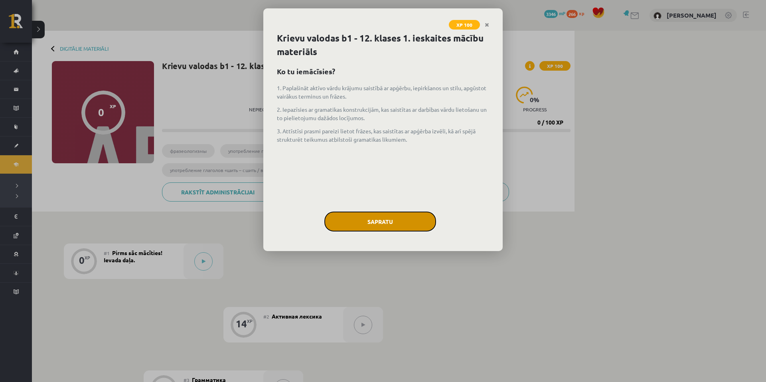
click at [395, 217] on button "Sapratu" at bounding box center [380, 221] width 112 height 20
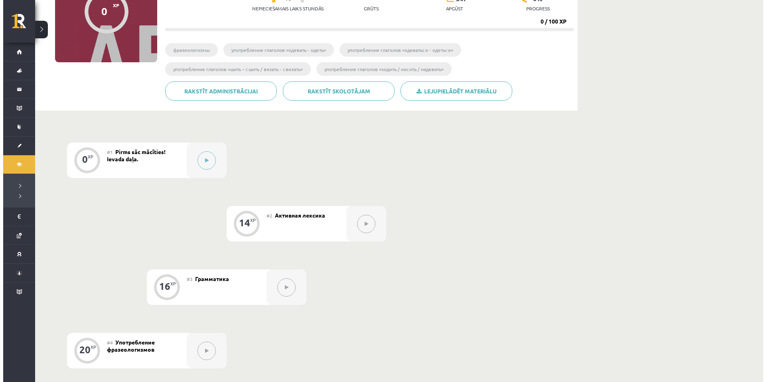
scroll to position [75, 0]
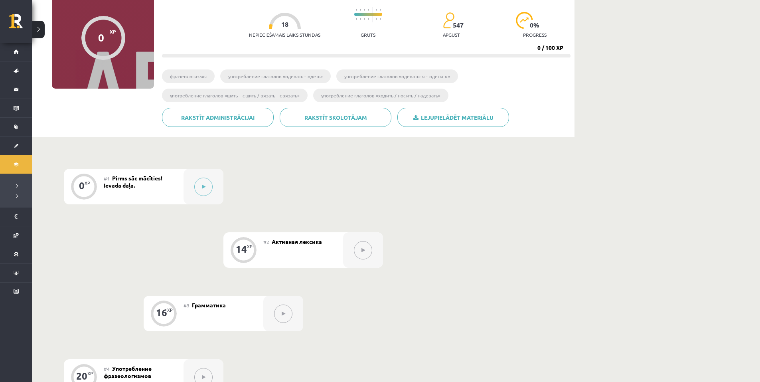
click at [272, 249] on div "#2 Активная лексика" at bounding box center [303, 249] width 80 height 35
click at [236, 250] on div "14" at bounding box center [241, 248] width 11 height 7
click at [314, 245] on div "#2 Активная лексика" at bounding box center [303, 249] width 80 height 35
click at [201, 194] on button at bounding box center [203, 186] width 18 height 18
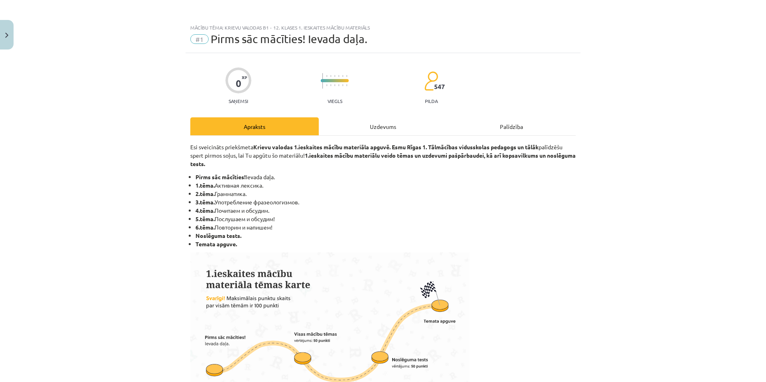
click at [404, 126] on div "Uzdevums" at bounding box center [383, 126] width 128 height 18
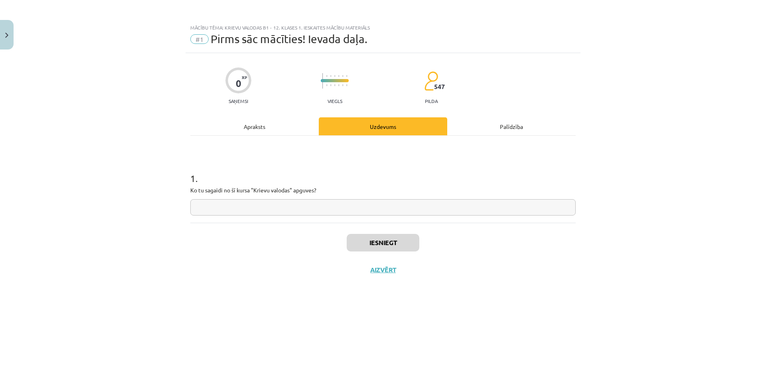
click at [313, 210] on input "text" at bounding box center [382, 207] width 385 height 16
type input "*"
click at [372, 237] on button "Iesniegt" at bounding box center [383, 243] width 73 height 18
click at [368, 265] on div "Iesniegts Nākamā nodarbība Aizvērt" at bounding box center [382, 263] width 385 height 81
click at [367, 270] on button "Nākamā nodarbība" at bounding box center [383, 275] width 78 height 18
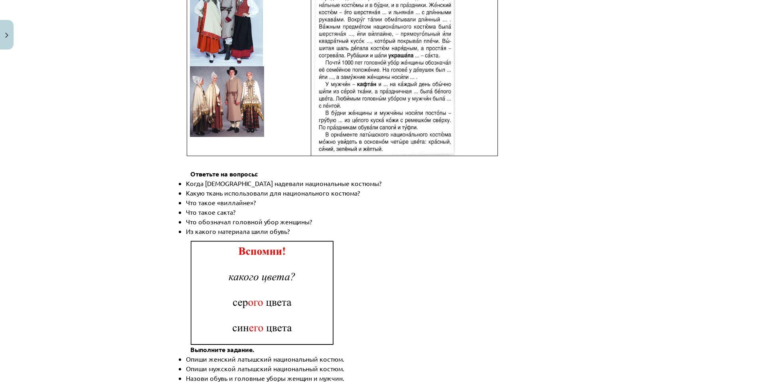
scroll to position [1089, 0]
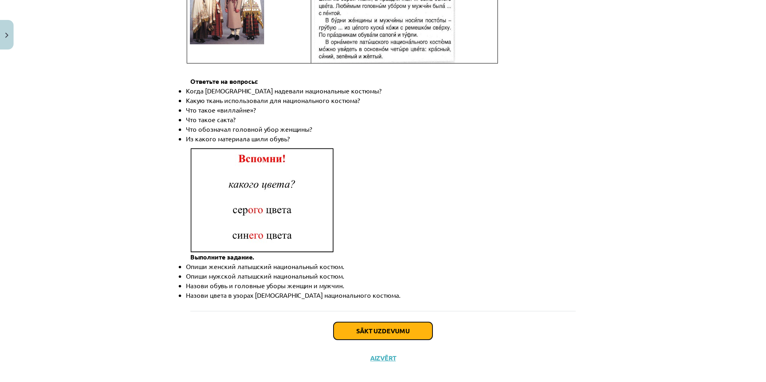
click at [372, 322] on button "Sākt uzdevumu" at bounding box center [382, 331] width 99 height 18
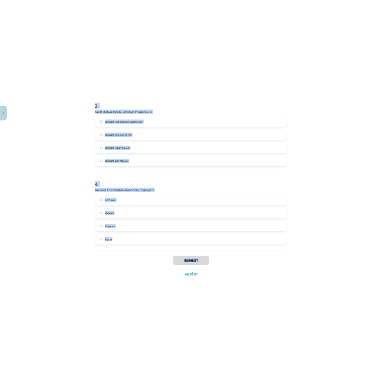
scroll to position [481, 0]
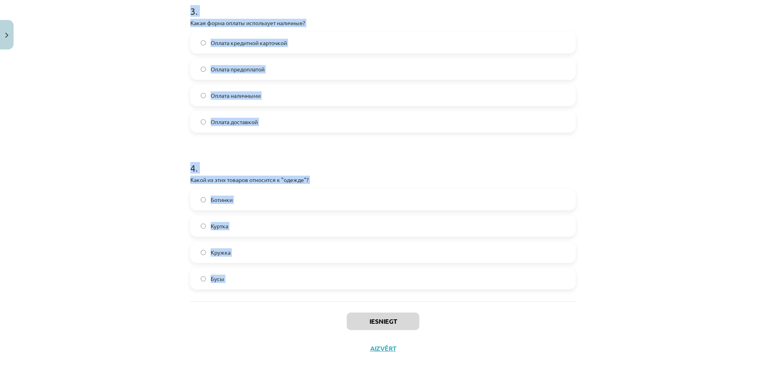
drag, startPoint x: 180, startPoint y: 169, endPoint x: 256, endPoint y: 306, distance: 156.0
click at [256, 306] on div "Mācību tēma: Krievu valodas b1 - 12. klases 1. ieskaites mācību materiāls #2 Ак…" at bounding box center [383, 191] width 766 height 382
copy form "Что означает слово "дешёвый"? Тяжело приобрести Легко доступен Стоит много дене…"
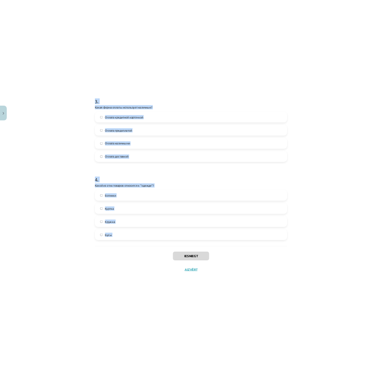
scroll to position [477, 0]
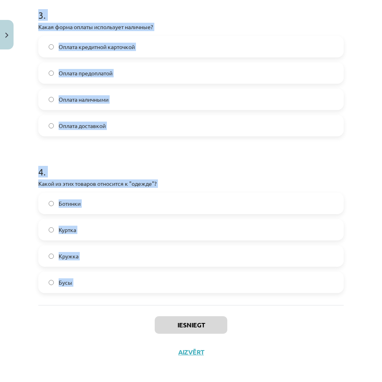
click at [235, 163] on h1 "4 ." at bounding box center [190, 164] width 305 height 25
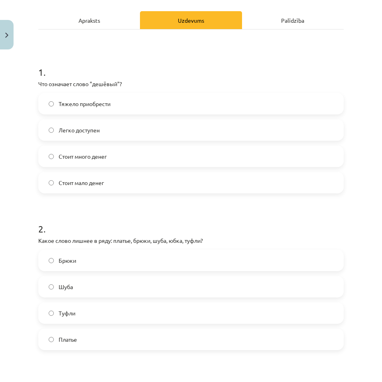
scroll to position [38, 0]
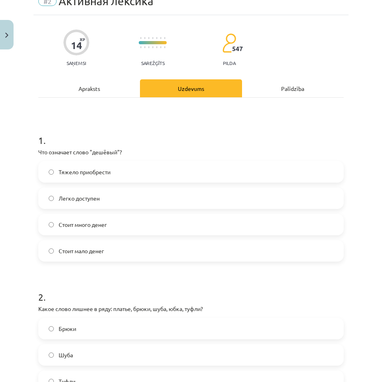
click at [18, 216] on div "Mācību tēma: Krievu valodas b1 - 12. klases 1. ieskaites mācību materiāls #2 Ак…" at bounding box center [191, 191] width 382 height 382
click at [109, 252] on label "Стоит мало денег" at bounding box center [191, 251] width 304 height 20
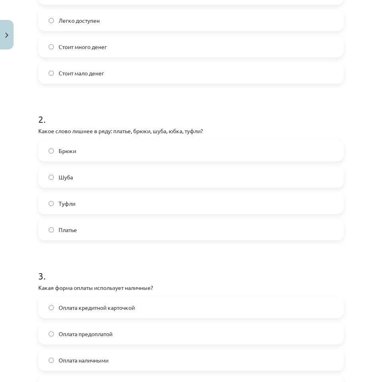
scroll to position [237, 0]
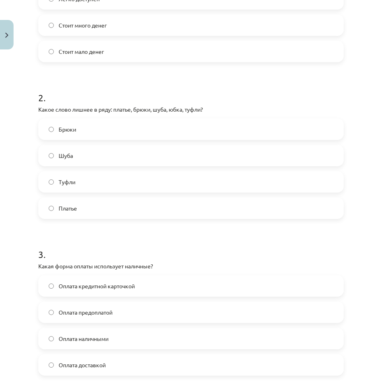
click at [80, 179] on label "Туфли" at bounding box center [191, 182] width 304 height 20
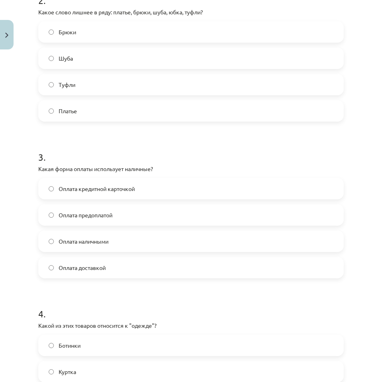
scroll to position [357, 0]
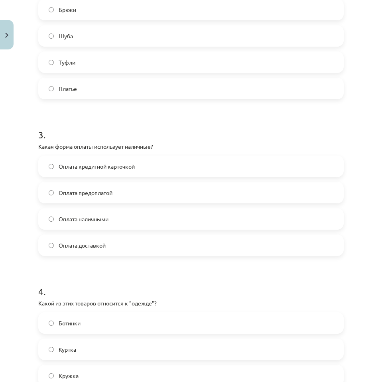
click at [102, 221] on span "Оплата наличными" at bounding box center [84, 219] width 50 height 8
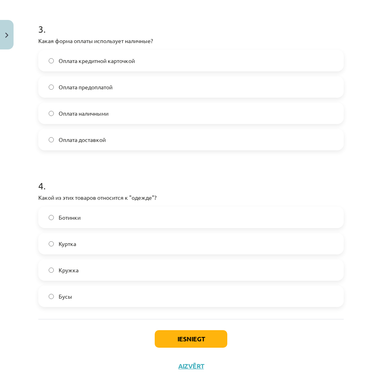
scroll to position [480, 0]
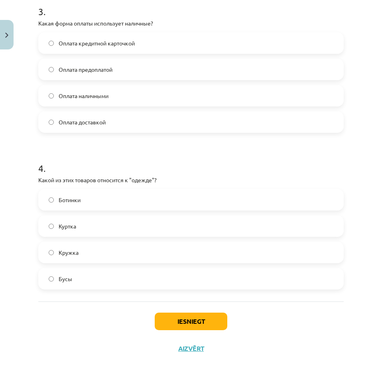
click at [81, 226] on label "Куртка" at bounding box center [191, 226] width 304 height 20
click at [181, 323] on button "Iesniegt" at bounding box center [191, 322] width 73 height 18
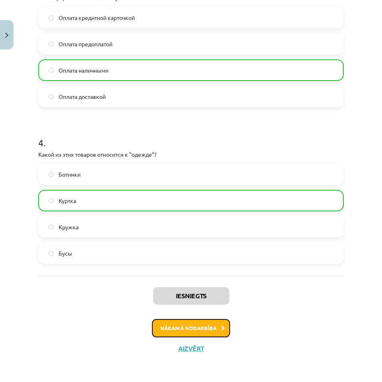
click at [196, 323] on button "Nākamā nodarbība" at bounding box center [191, 328] width 78 height 18
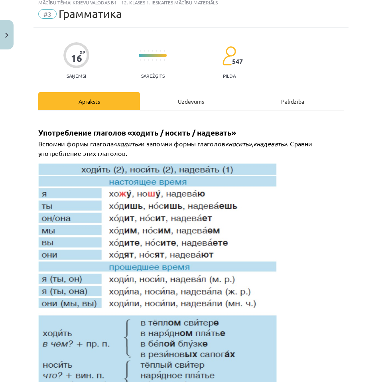
scroll to position [20, 0]
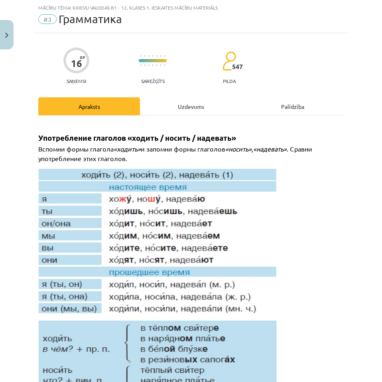
click at [191, 109] on div "Uzdevums" at bounding box center [191, 106] width 102 height 18
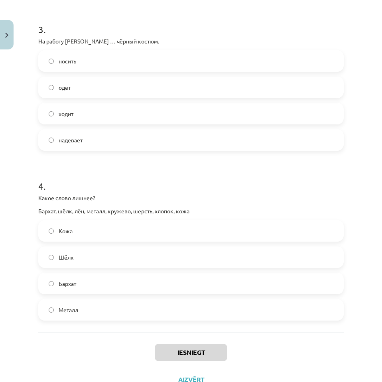
scroll to position [493, 0]
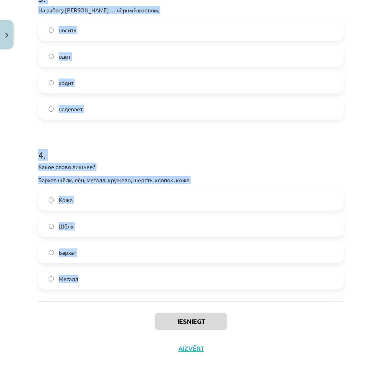
drag, startPoint x: 30, startPoint y: 169, endPoint x: 112, endPoint y: 297, distance: 151.2
click at [112, 297] on div "Mācību tēma: Krievu valodas b1 - 12. klases 1. ieskaites mācību materiāls #3 Гр…" at bounding box center [191, 191] width 382 height 382
copy form "В школу мы ... (школьная форма). – В школу я .... надеваем школьную форму – над…"
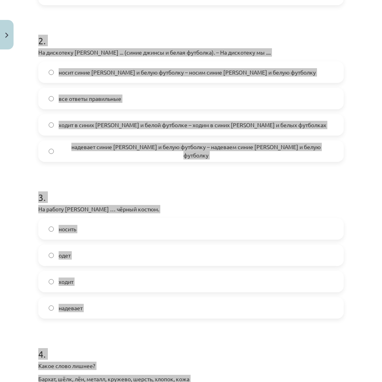
scroll to position [214, 0]
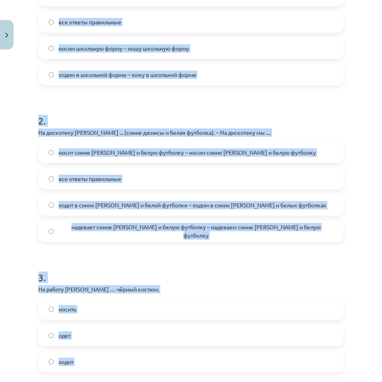
click at [182, 102] on h1 "2 ." at bounding box center [190, 113] width 305 height 25
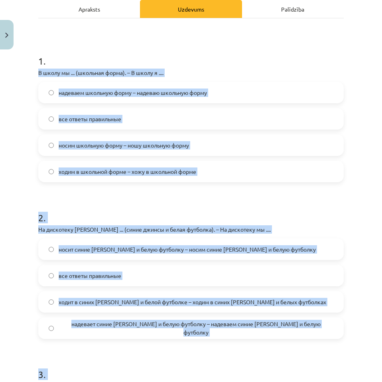
scroll to position [95, 0]
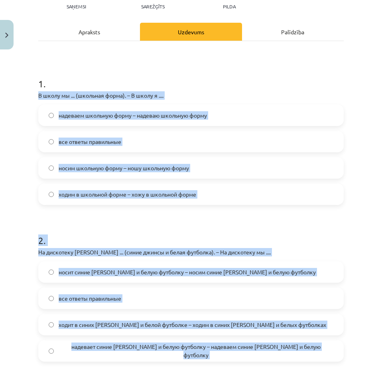
click at [177, 210] on form "1 . В школу мы ... (школьная форма). – В школу я .... надеваем школьную форму –…" at bounding box center [190, 376] width 305 height 624
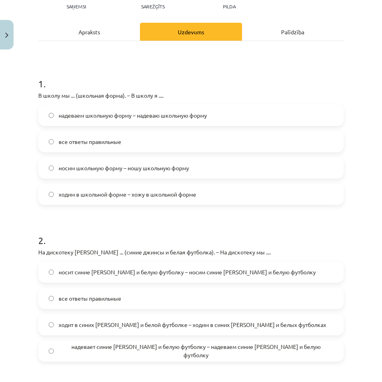
click at [92, 167] on span "носим школьную форму – ношу школьную форму" at bounding box center [124, 168] width 130 height 8
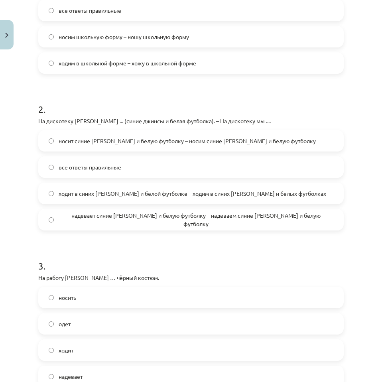
scroll to position [254, 0]
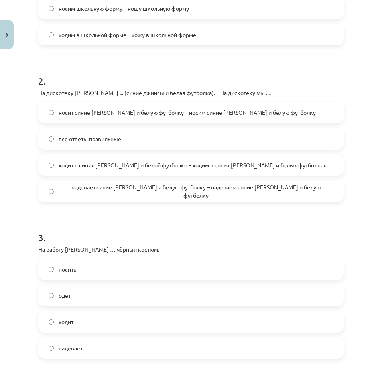
click at [109, 191] on span "надевает синие джинсы и белую футболку – надеваем синие джинсы и белую футболку" at bounding box center [196, 191] width 275 height 17
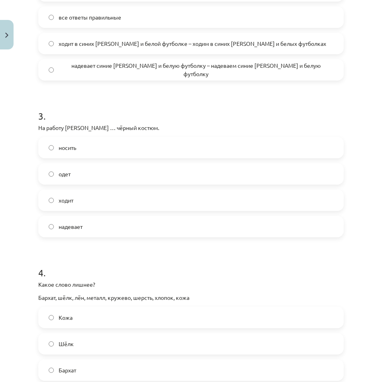
scroll to position [414, 0]
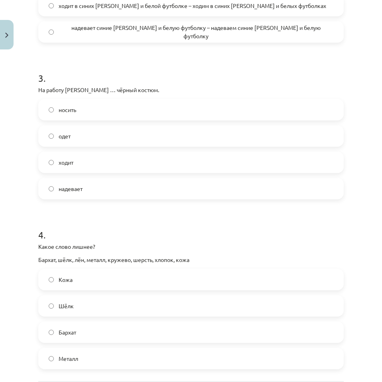
click at [91, 193] on label "надевает" at bounding box center [191, 189] width 304 height 20
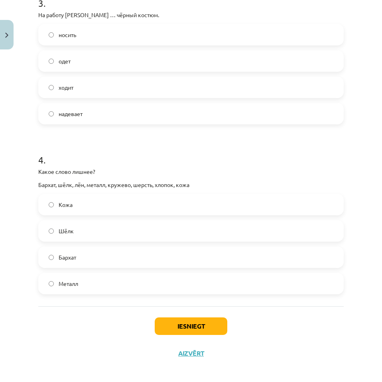
scroll to position [493, 0]
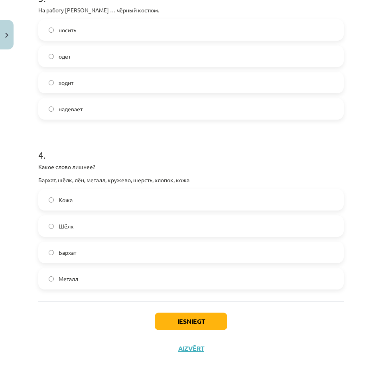
click at [80, 280] on label "Металл" at bounding box center [191, 279] width 304 height 20
click at [164, 315] on button "Iesniegt" at bounding box center [191, 322] width 73 height 18
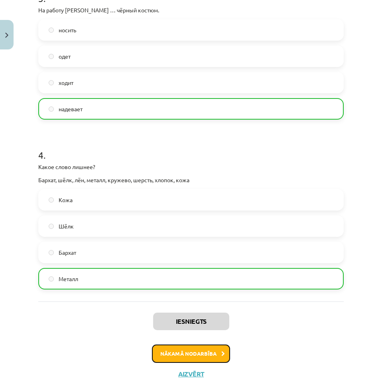
click at [181, 350] on button "Nākamā nodarbība" at bounding box center [191, 354] width 78 height 18
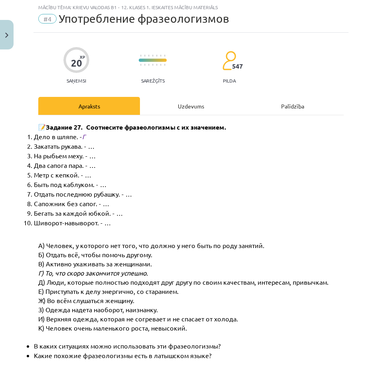
scroll to position [20, 0]
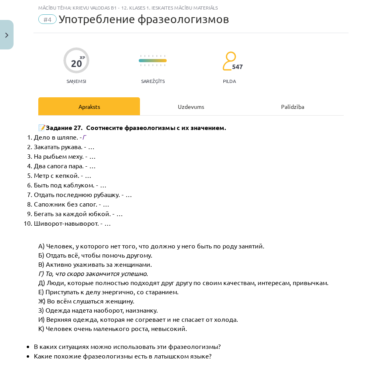
click at [180, 110] on div "Uzdevums" at bounding box center [191, 106] width 102 height 18
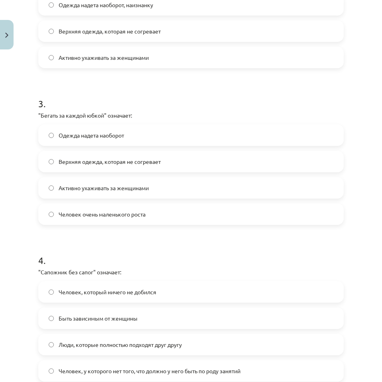
scroll to position [480, 0]
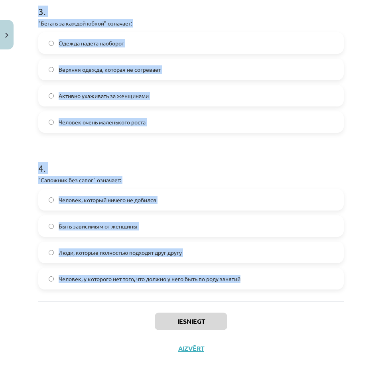
drag, startPoint x: 32, startPoint y: 167, endPoint x: 254, endPoint y: 273, distance: 246.1
click at [254, 273] on div "Mācību tēma: Krievu valodas b1 - 12. klases 1. ieskaites mācību materiāls #4 Уп…" at bounding box center [191, 191] width 382 height 382
copy form ""Два сапога пара" означает: Одежда надета наоборот Люди, которые подходят друг …"
click at [63, 152] on h1 "4 ." at bounding box center [190, 161] width 305 height 25
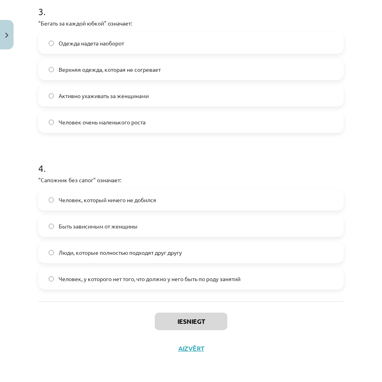
click at [63, 152] on h1 "4 ." at bounding box center [190, 161] width 305 height 25
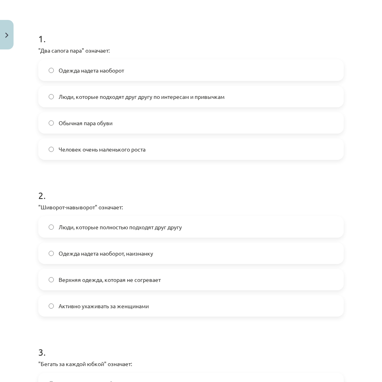
scroll to position [121, 0]
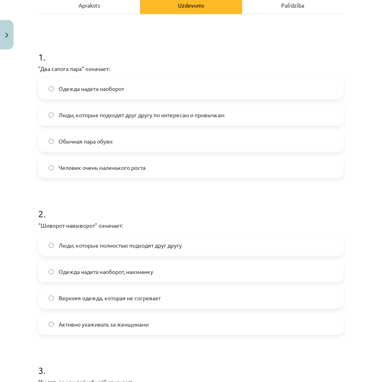
click at [100, 117] on span "Люди, которые подходят друг другу по интересам и привычкам" at bounding box center [142, 115] width 166 height 8
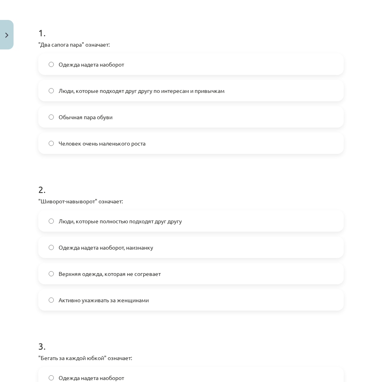
scroll to position [241, 0]
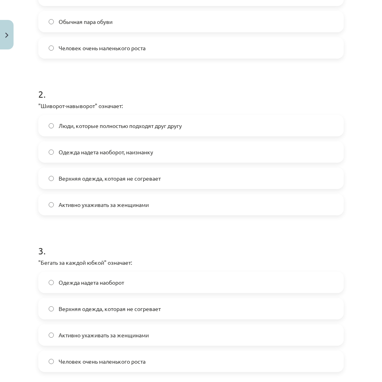
click at [95, 148] on span "Одежда надета наоборот, наизнанку" at bounding box center [106, 152] width 95 height 8
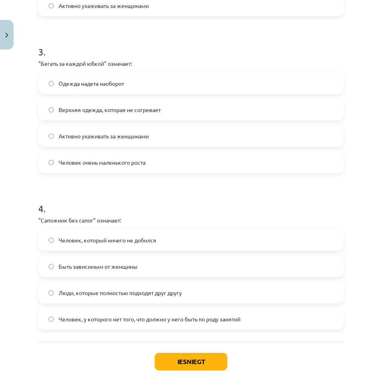
scroll to position [440, 0]
click at [91, 136] on span "Активно ухаживать за женщинами" at bounding box center [104, 136] width 90 height 8
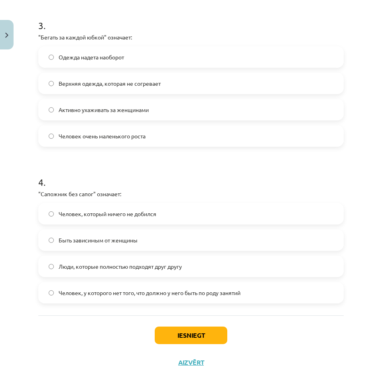
scroll to position [480, 0]
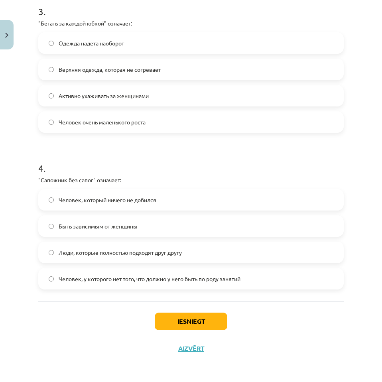
click at [125, 279] on span "Человек, у которого нет того, что должно у него быть по роду занятий" at bounding box center [150, 279] width 182 height 8
click at [180, 317] on button "Iesniegt" at bounding box center [191, 322] width 73 height 18
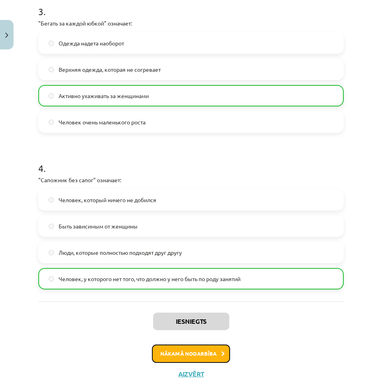
click at [204, 353] on button "Nākamā nodarbība" at bounding box center [191, 354] width 78 height 18
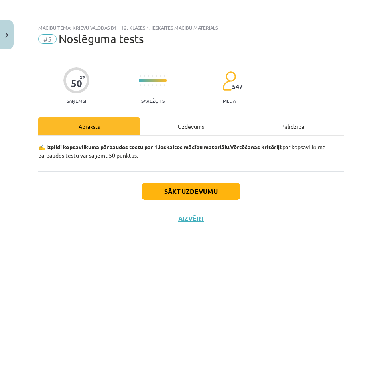
scroll to position [0, 0]
click at [216, 197] on button "Sākt uzdevumu" at bounding box center [191, 192] width 99 height 18
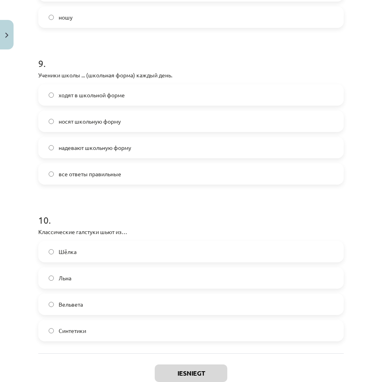
scroll to position [1420, 0]
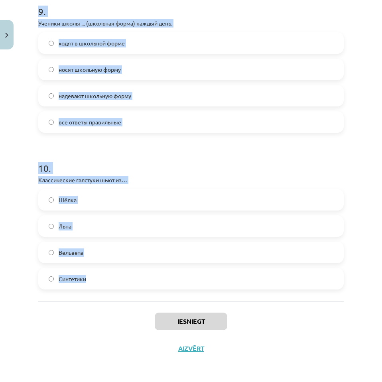
drag, startPoint x: 32, startPoint y: 189, endPoint x: 118, endPoint y: 290, distance: 132.1
click at [118, 290] on div "Mācību tēma: Krievu valodas b1 - 12. klases 1. ieskaites mācību materiāls #5 No…" at bounding box center [191, 191] width 382 height 382
copy form "Что относится к аксессуарам? Пальто, брюки Рубашка, галстук Ботинки, шапка Сумк…"
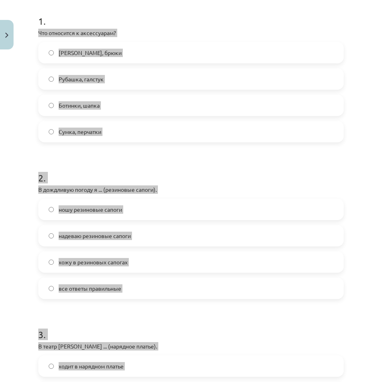
scroll to position [144, 0]
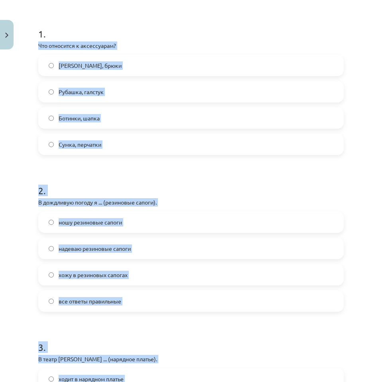
click at [207, 179] on h1 "2 ." at bounding box center [190, 183] width 305 height 25
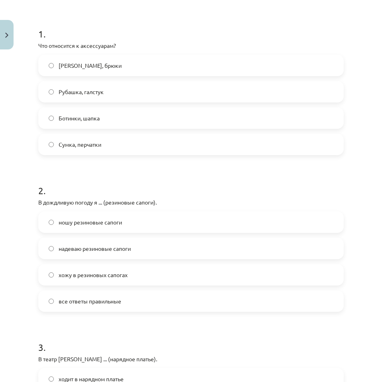
click at [89, 144] on span "Сумка, перчатки" at bounding box center [80, 144] width 43 height 8
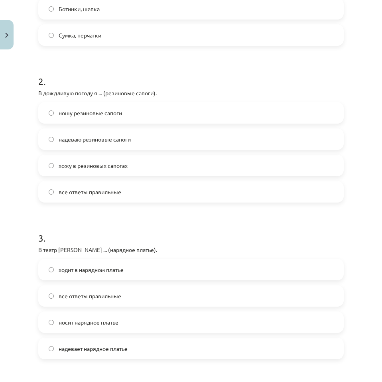
scroll to position [304, 0]
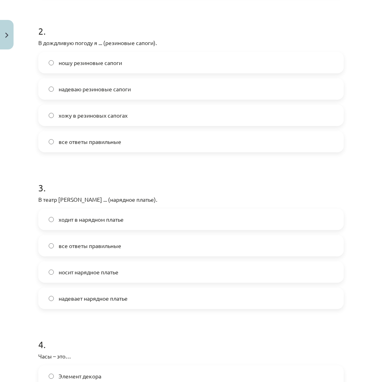
click at [88, 143] on span "все ответы правильные" at bounding box center [90, 142] width 63 height 8
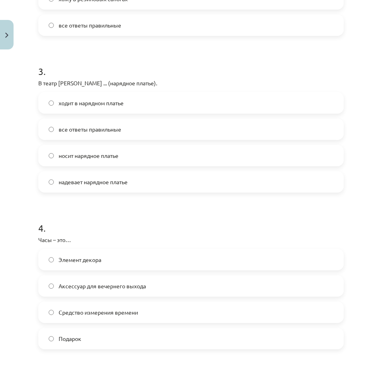
scroll to position [423, 0]
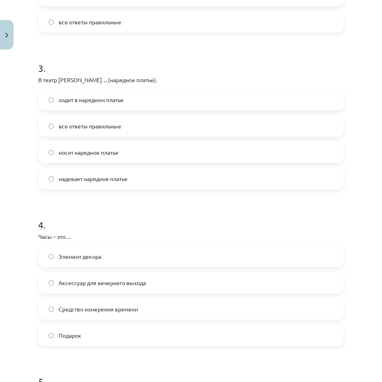
click at [86, 129] on span "все ответы правильные" at bounding box center [90, 126] width 63 height 8
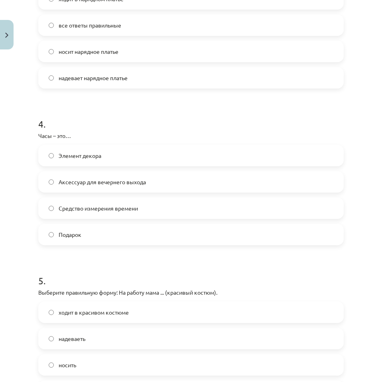
scroll to position [543, 0]
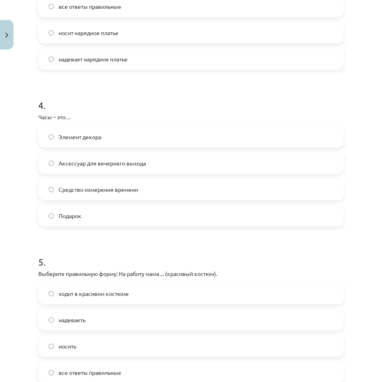
click at [124, 192] on span "Средство измерения времени" at bounding box center [98, 189] width 79 height 8
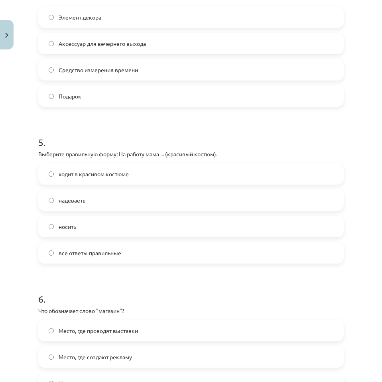
scroll to position [703, 0]
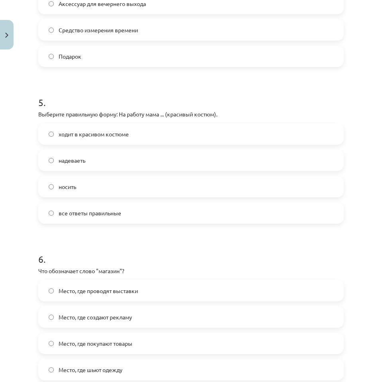
click at [100, 136] on span "ходит в красивом костюме" at bounding box center [94, 134] width 70 height 8
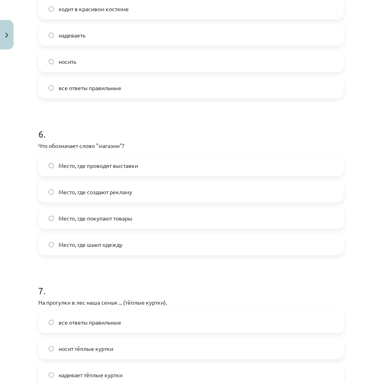
scroll to position [862, 0]
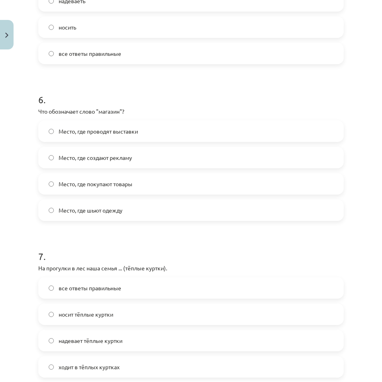
click at [121, 183] on span "Место, где покупают товары" at bounding box center [96, 184] width 74 height 8
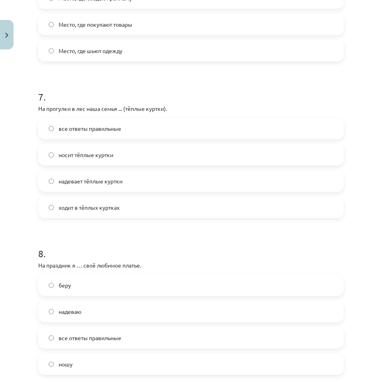
scroll to position [1101, 0]
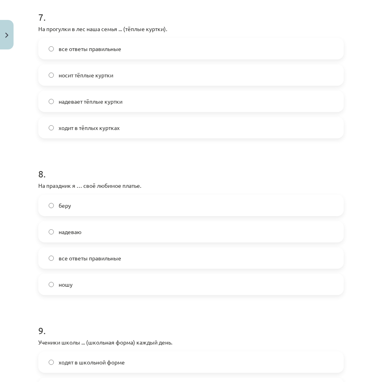
click at [100, 45] on span "все ответы правильные" at bounding box center [90, 49] width 63 height 8
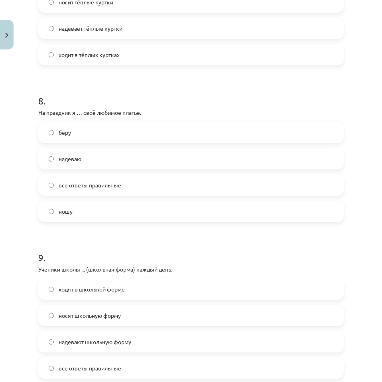
scroll to position [1181, 0]
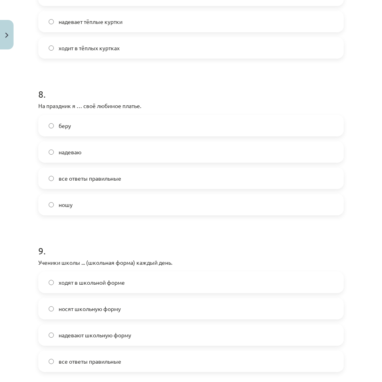
click at [90, 150] on label "надеваю" at bounding box center [191, 152] width 304 height 20
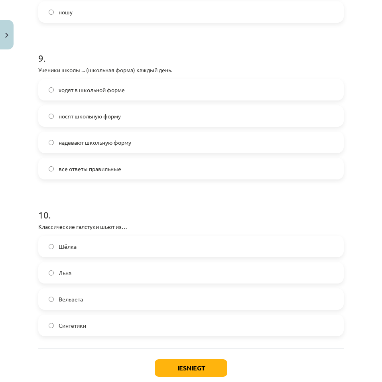
scroll to position [1381, 0]
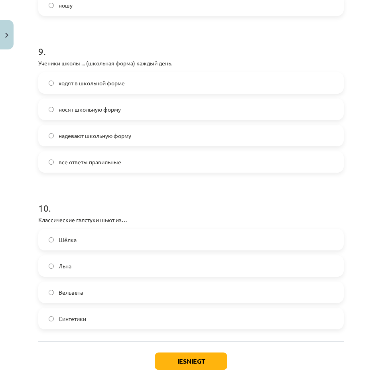
click at [105, 165] on span "все ответы правильные" at bounding box center [90, 162] width 63 height 8
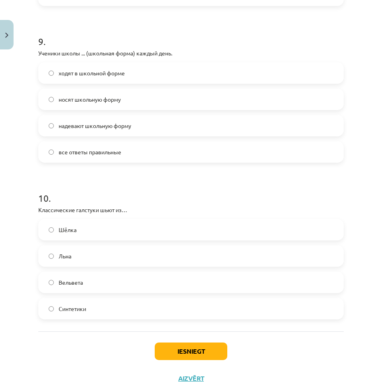
scroll to position [1420, 0]
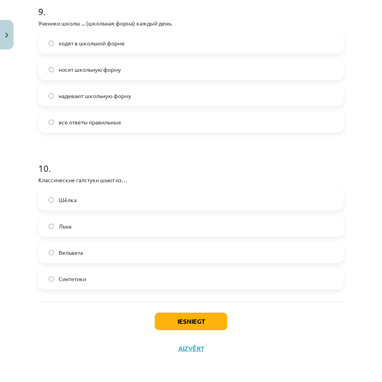
click at [80, 202] on label "Шёлка" at bounding box center [191, 200] width 304 height 20
click at [181, 314] on button "Iesniegt" at bounding box center [191, 322] width 73 height 18
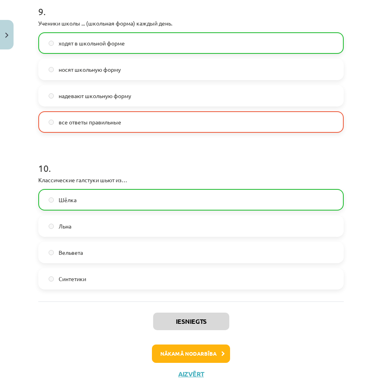
scroll to position [1446, 0]
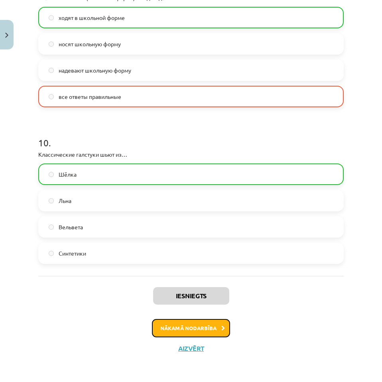
click at [186, 328] on button "Nākamā nodarbība" at bounding box center [191, 328] width 78 height 18
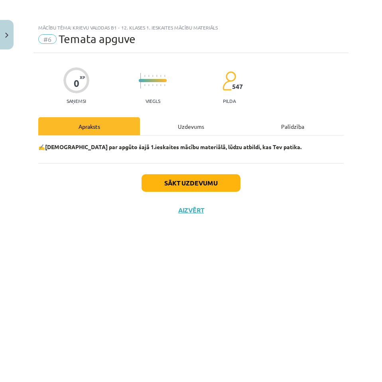
scroll to position [0, 0]
click at [184, 185] on button "Sākt uzdevumu" at bounding box center [191, 183] width 99 height 18
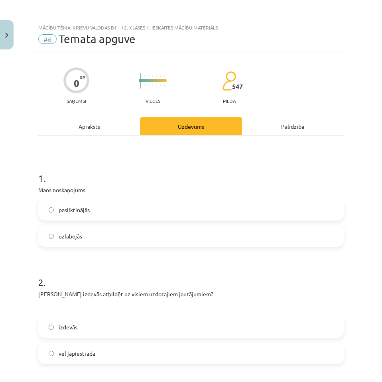
scroll to position [80, 0]
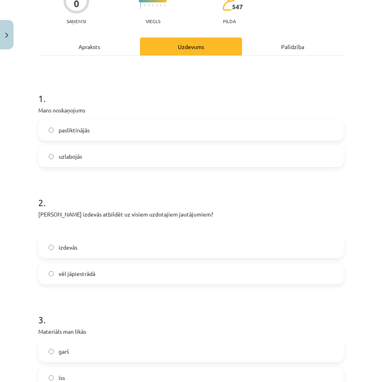
click at [89, 132] on span "pasliktinājās" at bounding box center [74, 130] width 31 height 8
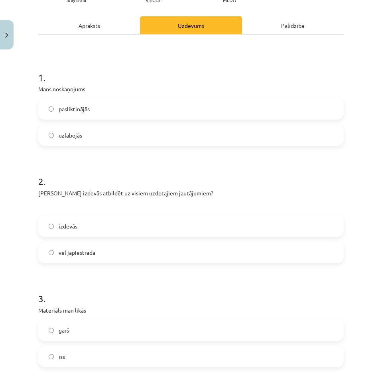
scroll to position [160, 0]
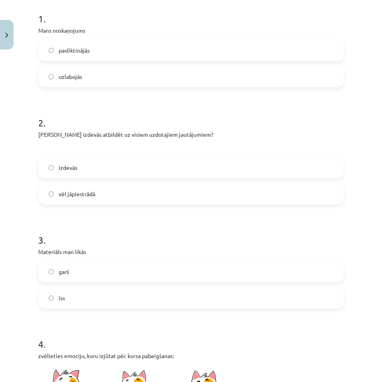
click at [87, 191] on span "vēl jāpiestrādā" at bounding box center [77, 194] width 37 height 8
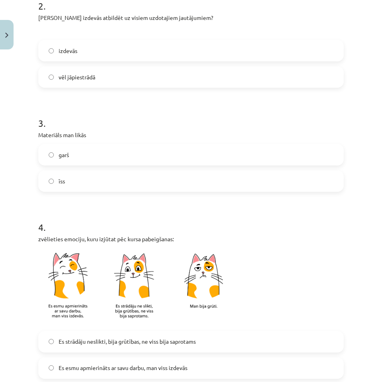
scroll to position [279, 0]
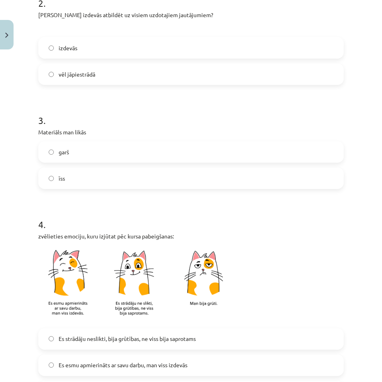
click at [79, 152] on label "garš" at bounding box center [191, 152] width 304 height 20
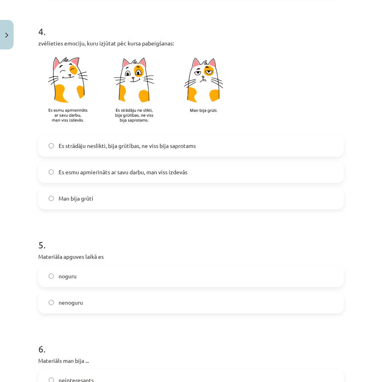
scroll to position [479, 0]
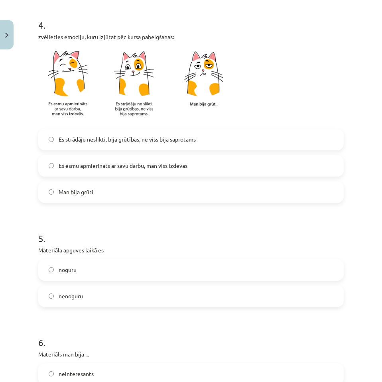
click at [121, 140] on span "Es strādāju neslikti, bija grūtības, ne viss bija saprotams" at bounding box center [127, 139] width 137 height 8
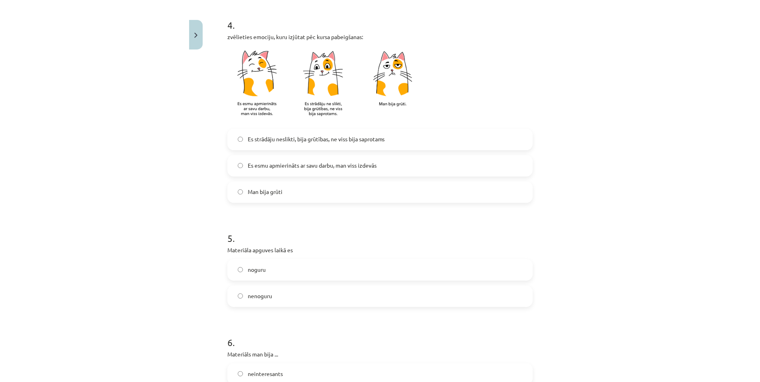
scroll to position [598, 0]
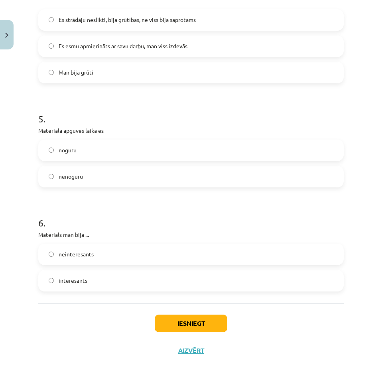
click at [79, 151] on label "noguru" at bounding box center [191, 150] width 304 height 20
click at [83, 252] on span "neinteresants" at bounding box center [76, 254] width 35 height 8
click at [160, 319] on button "Iesniegt" at bounding box center [191, 324] width 73 height 18
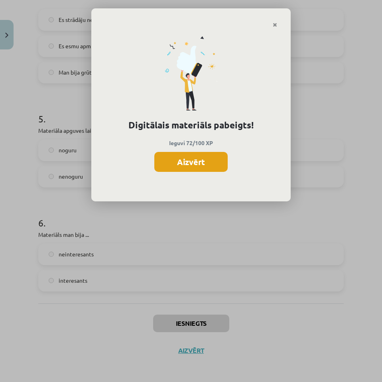
click at [207, 167] on button "Aizvērt" at bounding box center [190, 162] width 73 height 20
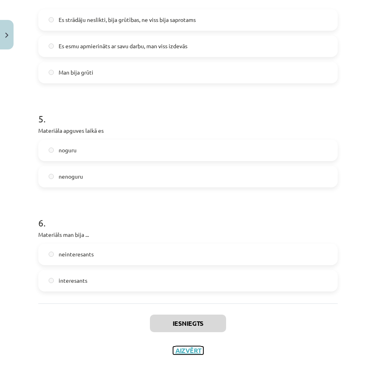
click at [194, 351] on button "Aizvērt" at bounding box center [188, 351] width 30 height 8
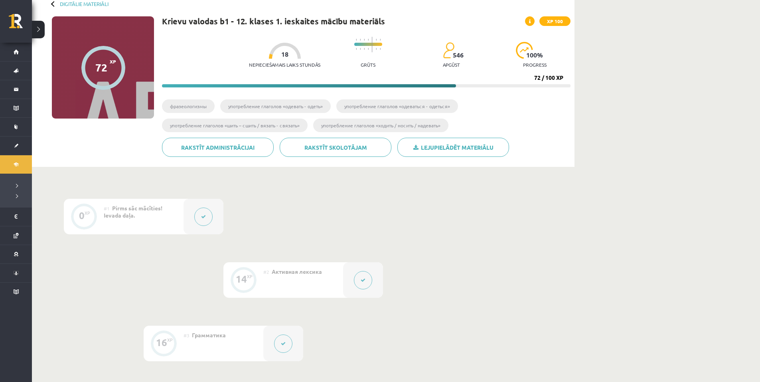
scroll to position [0, 0]
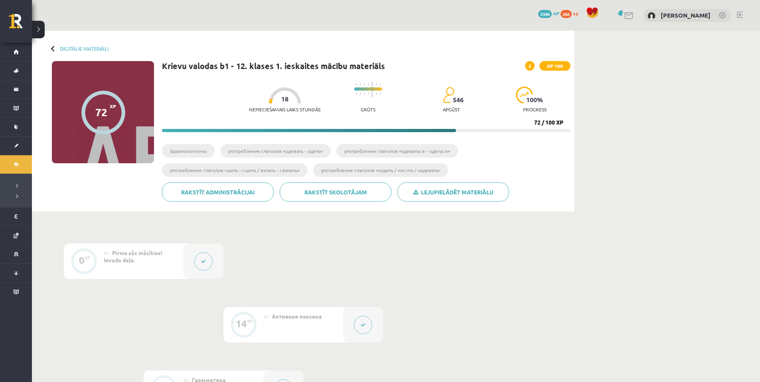
click at [739, 13] on link at bounding box center [740, 15] width 6 height 6
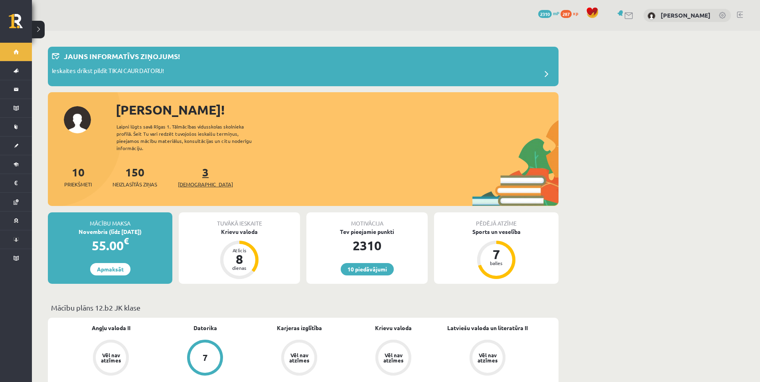
click at [189, 180] on span "[DEMOGRAPHIC_DATA]" at bounding box center [205, 184] width 55 height 8
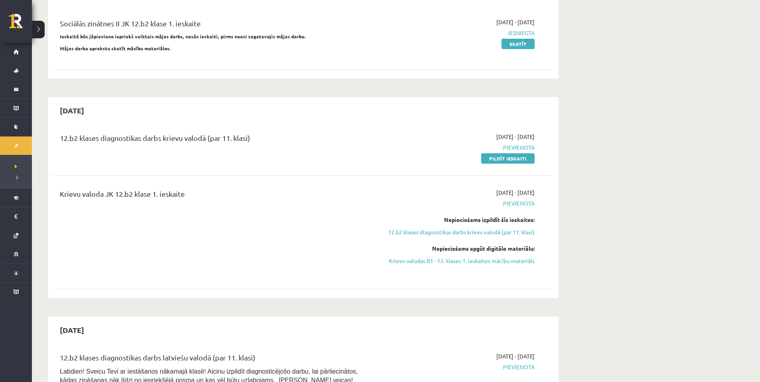
scroll to position [279, 0]
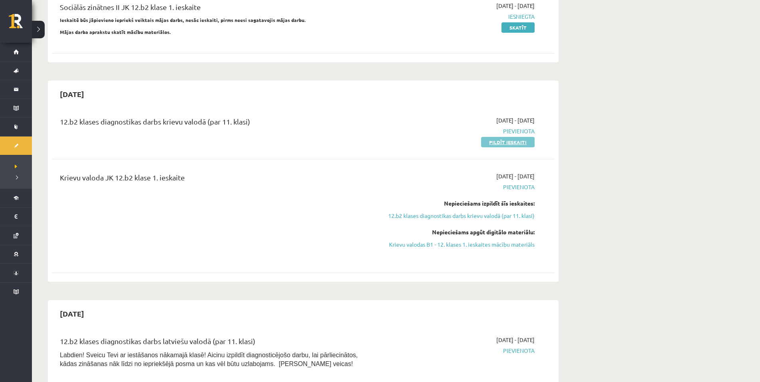
click at [503, 144] on link "Pildīt ieskaiti" at bounding box center [507, 142] width 53 height 10
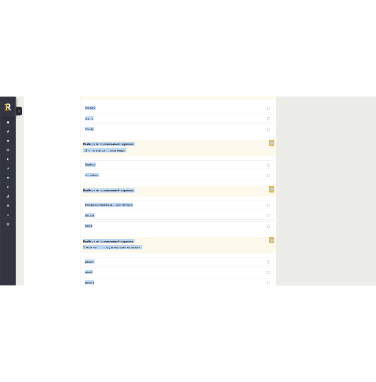
scroll to position [3056, 0]
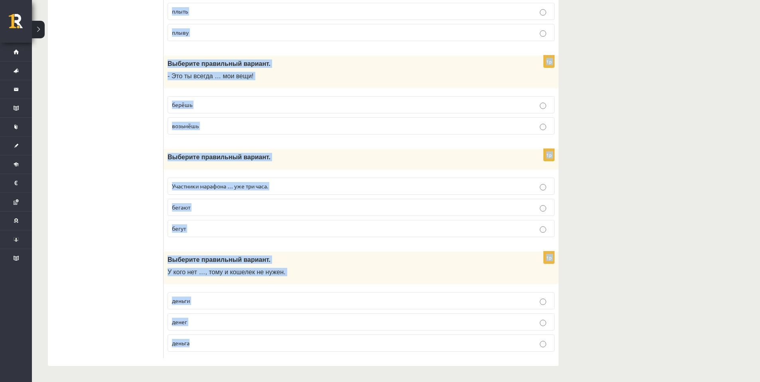
drag, startPoint x: 167, startPoint y: 160, endPoint x: 243, endPoint y: 357, distance: 211.7
copy form "Выберите правильный вариант. Быть здоровым (просто) …, если ведёшь здоровый обр…"
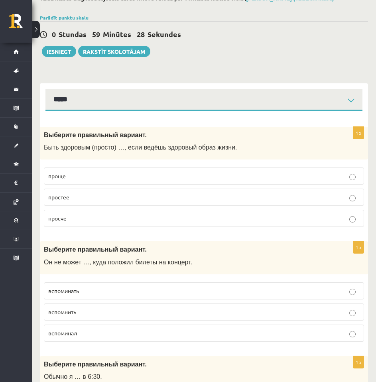
scroll to position [160, 0]
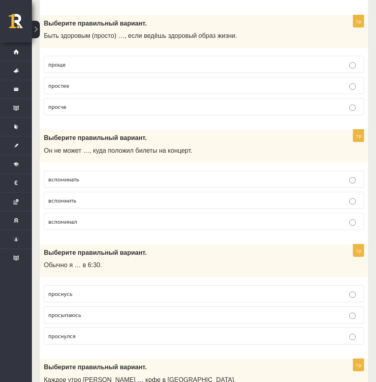
click at [83, 68] on p "проще" at bounding box center [203, 64] width 311 height 8
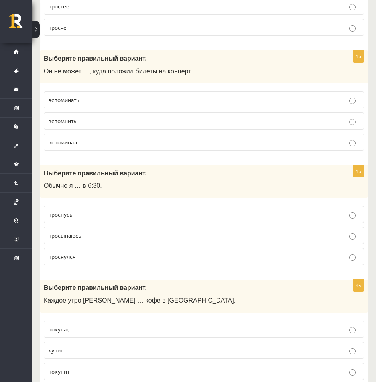
scroll to position [239, 0]
click at [80, 121] on p "вспомнить" at bounding box center [203, 120] width 311 height 8
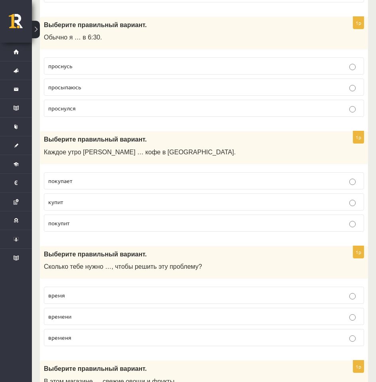
scroll to position [399, 0]
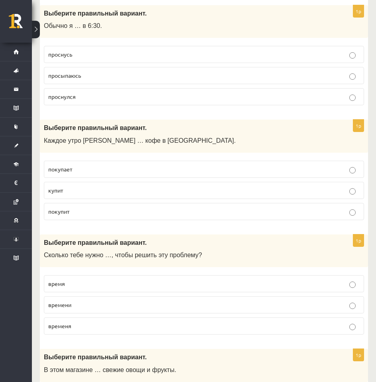
click at [82, 75] on p "просыпаюсь" at bounding box center [203, 75] width 311 height 8
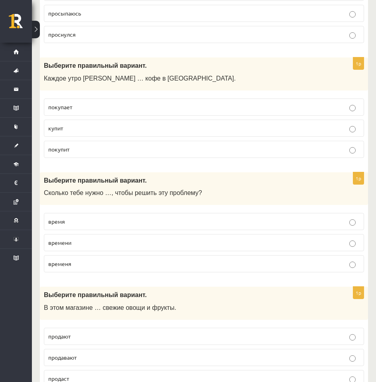
scroll to position [518, 0]
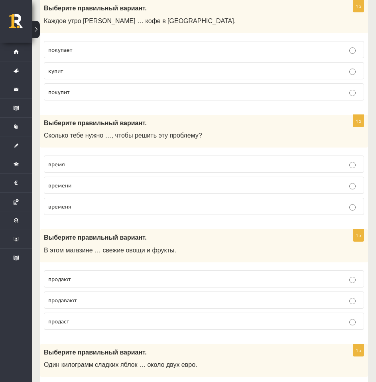
click at [87, 53] on p "покупает" at bounding box center [203, 49] width 311 height 8
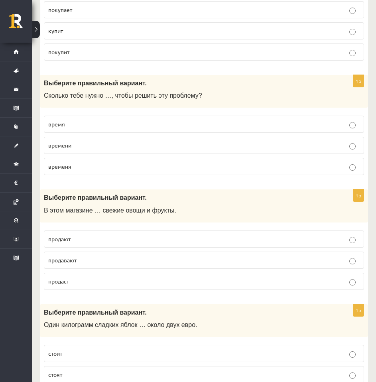
scroll to position [598, 0]
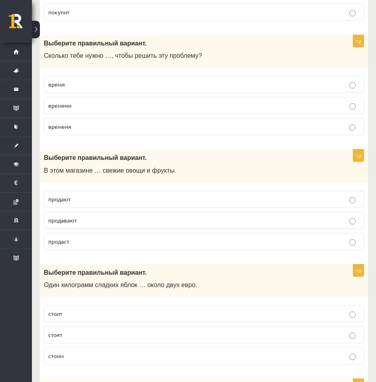
click at [78, 110] on p "времени" at bounding box center [203, 105] width 311 height 8
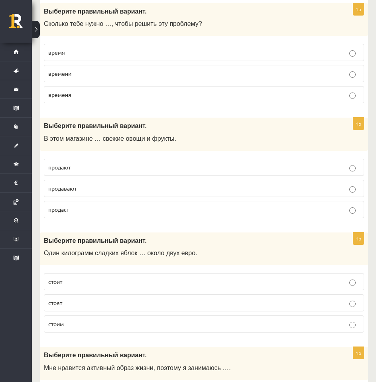
scroll to position [718, 0]
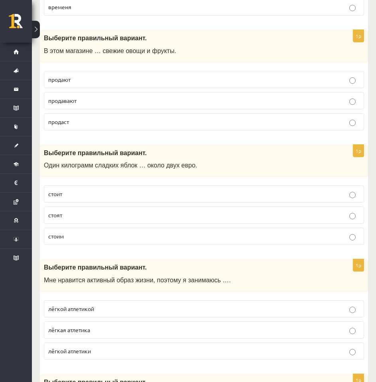
click at [85, 77] on p "продают" at bounding box center [203, 79] width 311 height 8
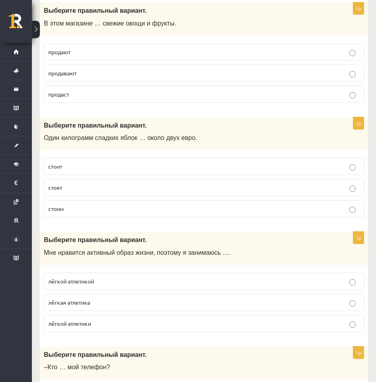
scroll to position [837, 0]
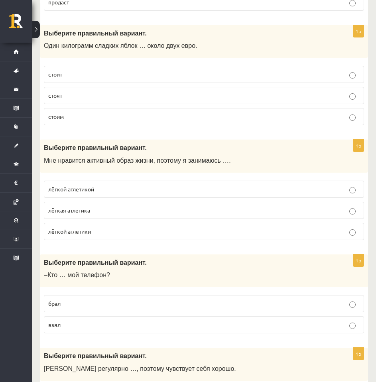
click at [66, 74] on p "стоит" at bounding box center [203, 74] width 311 height 8
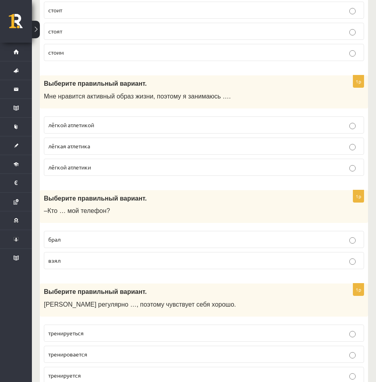
scroll to position [917, 0]
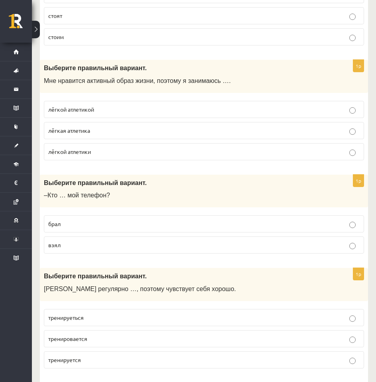
click at [93, 108] on span "лёгкой атлетикой" at bounding box center [71, 109] width 46 height 7
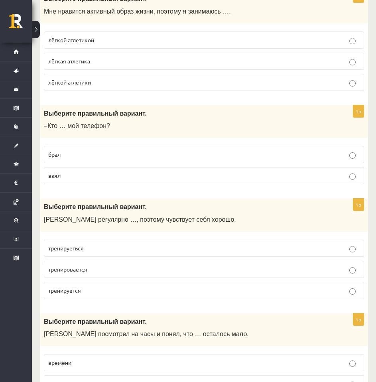
scroll to position [997, 0]
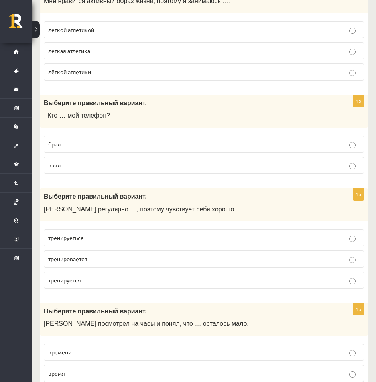
click at [88, 163] on p "взял" at bounding box center [203, 165] width 311 height 8
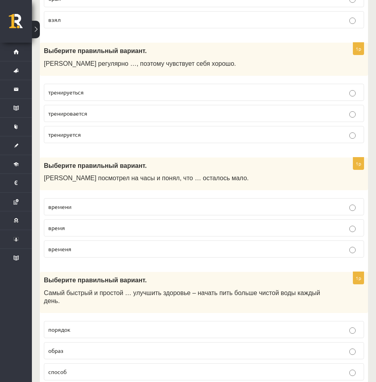
scroll to position [1156, 0]
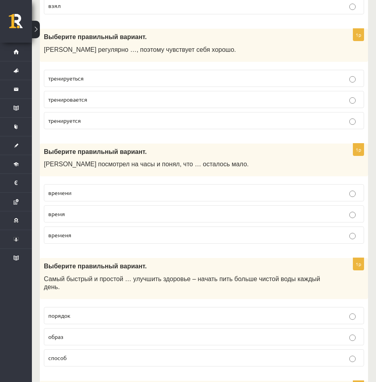
click at [83, 120] on p "тренируется" at bounding box center [203, 120] width 311 height 8
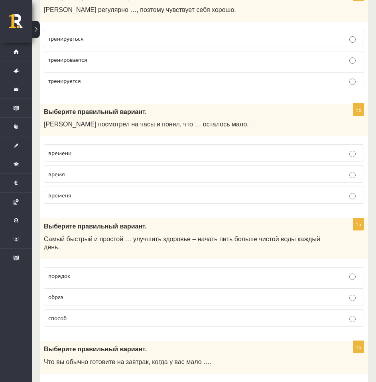
click at [83, 150] on p "времени" at bounding box center [203, 153] width 311 height 8
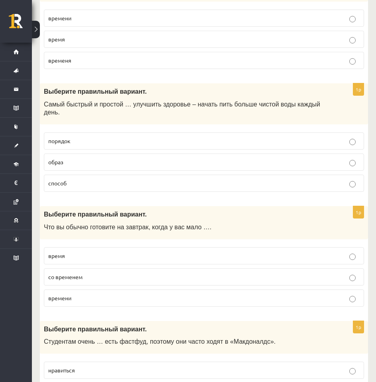
scroll to position [1356, 0]
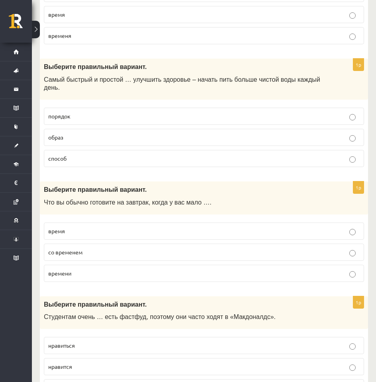
click at [69, 154] on p "способ" at bounding box center [203, 158] width 311 height 8
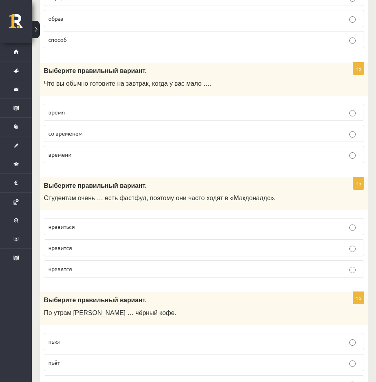
scroll to position [1475, 0]
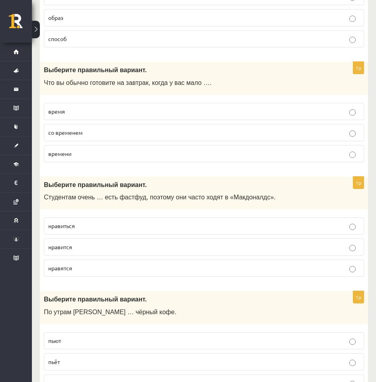
click at [78, 150] on p "времени" at bounding box center [203, 154] width 311 height 8
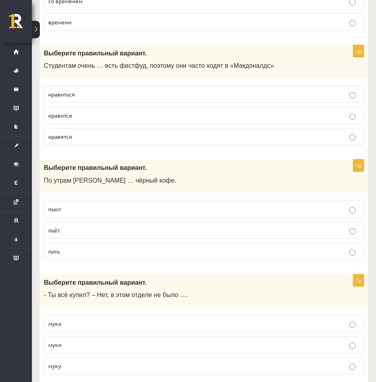
scroll to position [1635, 0]
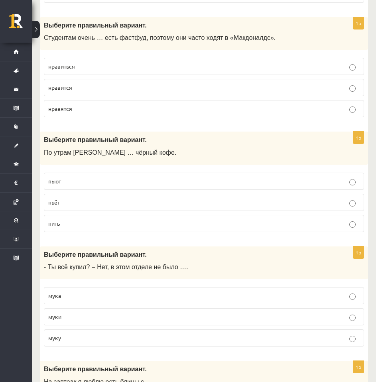
click at [80, 83] on p "нравится" at bounding box center [203, 87] width 311 height 8
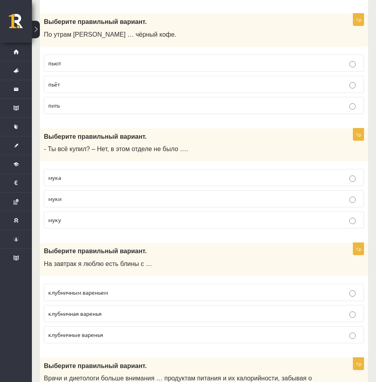
scroll to position [1755, 0]
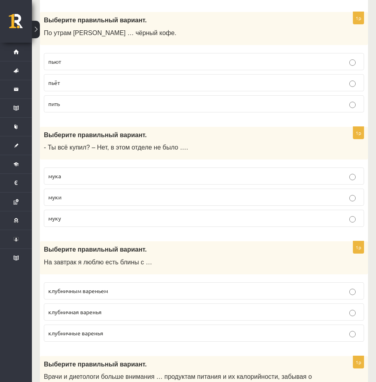
click at [80, 79] on p "пьёт" at bounding box center [203, 83] width 311 height 8
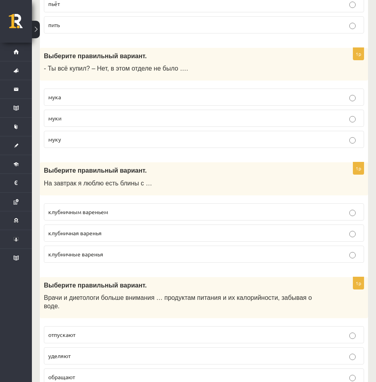
scroll to position [1834, 0]
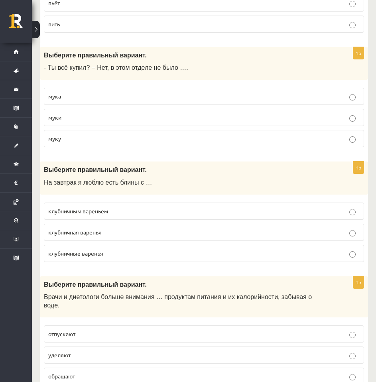
click at [83, 113] on p "муки" at bounding box center [203, 117] width 311 height 8
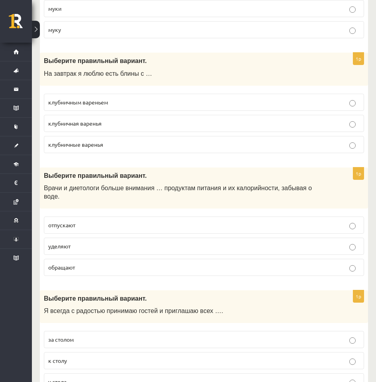
scroll to position [1954, 0]
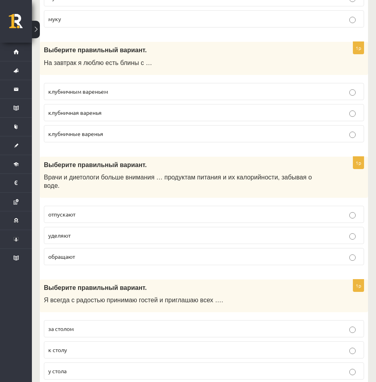
click at [108, 88] on span "клубничным вареньем" at bounding box center [78, 91] width 60 height 7
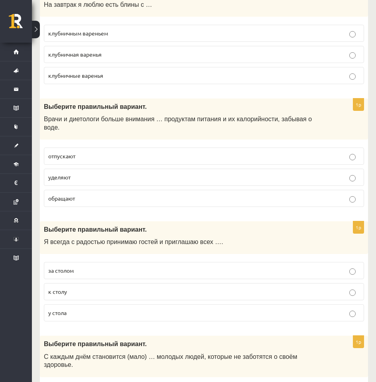
scroll to position [2034, 0]
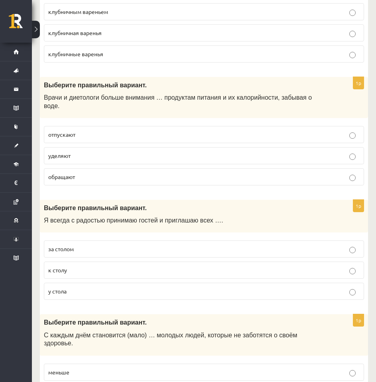
click at [75, 152] on p "уделяют" at bounding box center [203, 156] width 311 height 8
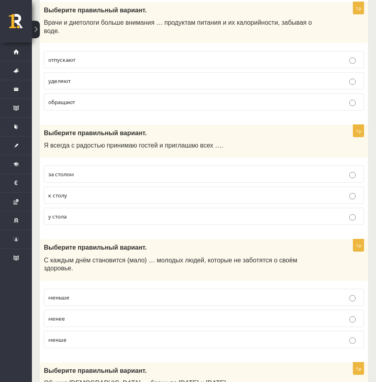
scroll to position [2153, 0]
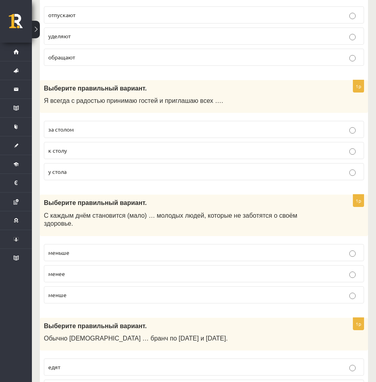
click at [81, 146] on p "к столу" at bounding box center [203, 150] width 311 height 8
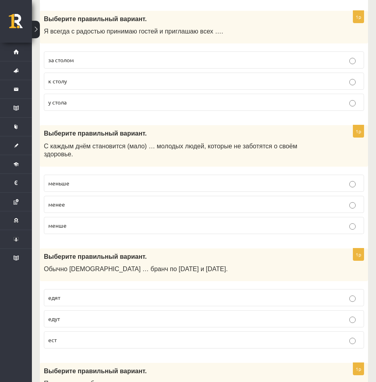
scroll to position [2233, 0]
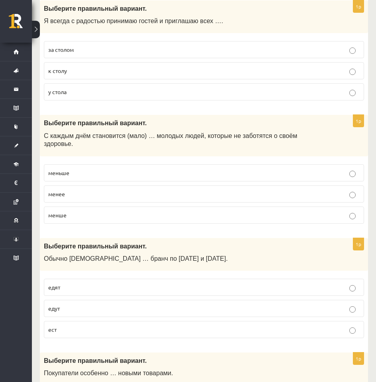
click at [77, 169] on p "меньше" at bounding box center [203, 173] width 311 height 8
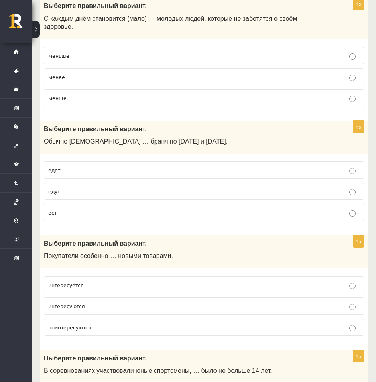
scroll to position [2393, 0]
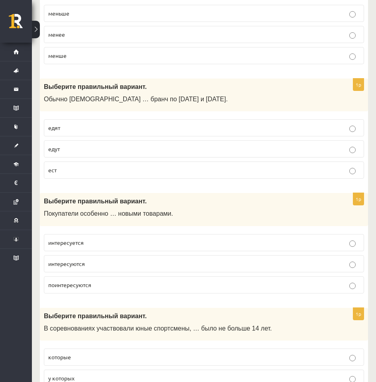
click at [87, 124] on p "едят" at bounding box center [203, 128] width 311 height 8
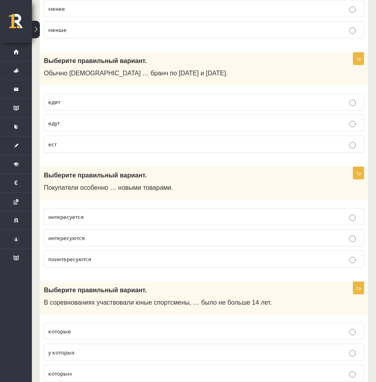
scroll to position [2512, 0]
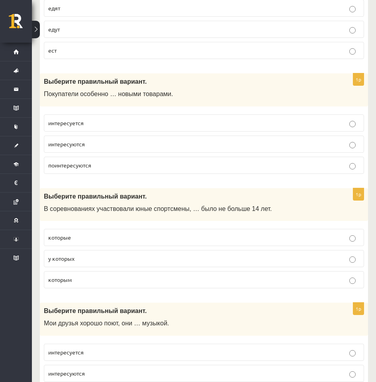
click at [93, 140] on p "интересуются" at bounding box center [203, 144] width 311 height 8
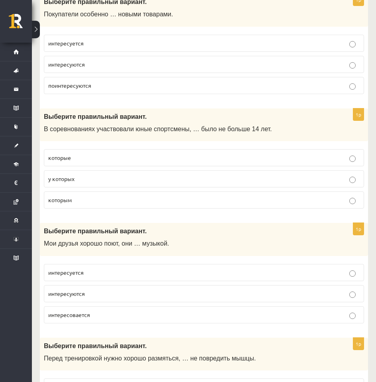
click at [83, 196] on p "которым" at bounding box center [203, 200] width 311 height 8
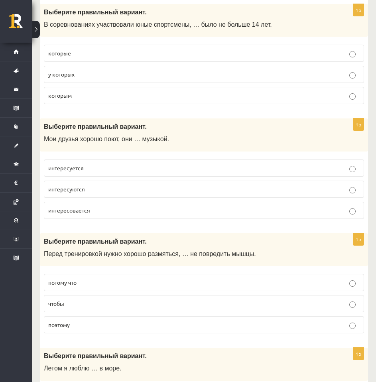
scroll to position [2712, 0]
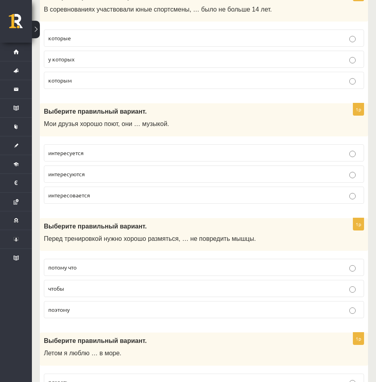
click at [85, 170] on span "интересуются" at bounding box center [66, 173] width 37 height 7
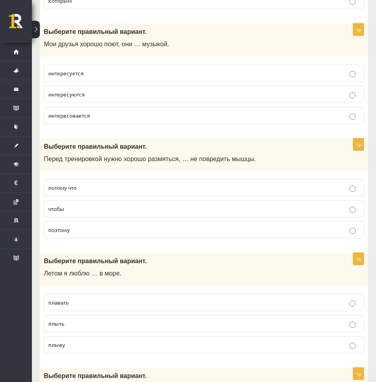
click at [97, 205] on p "чтобы" at bounding box center [203, 209] width 311 height 8
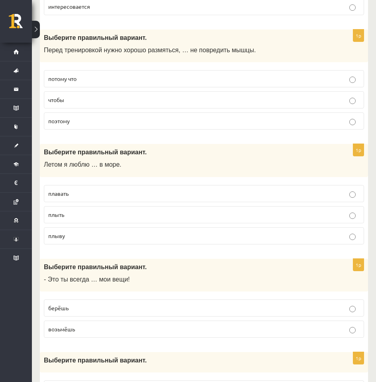
scroll to position [2911, 0]
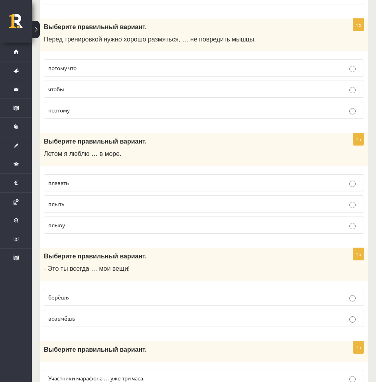
click at [57, 179] on span "плавать" at bounding box center [58, 182] width 20 height 7
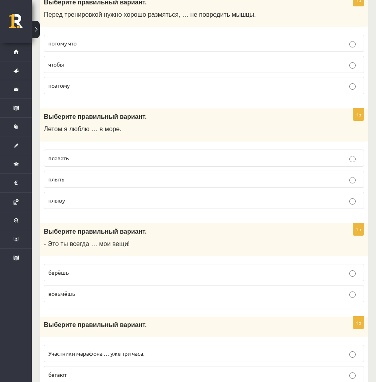
scroll to position [3031, 0]
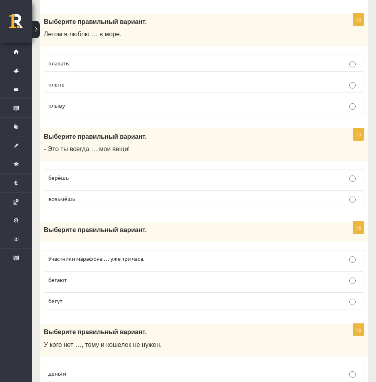
click at [68, 174] on span "берёшь" at bounding box center [58, 177] width 20 height 7
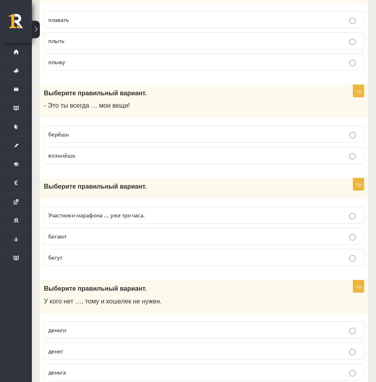
scroll to position [3075, 0]
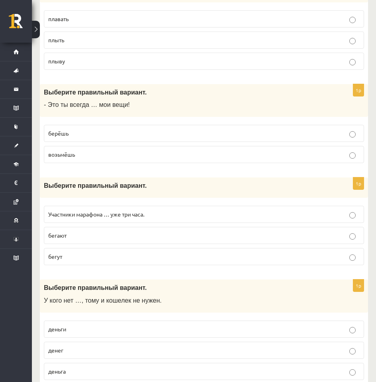
click at [74, 248] on label "бегут" at bounding box center [204, 256] width 320 height 17
click at [70, 346] on p "денег" at bounding box center [203, 350] width 311 height 8
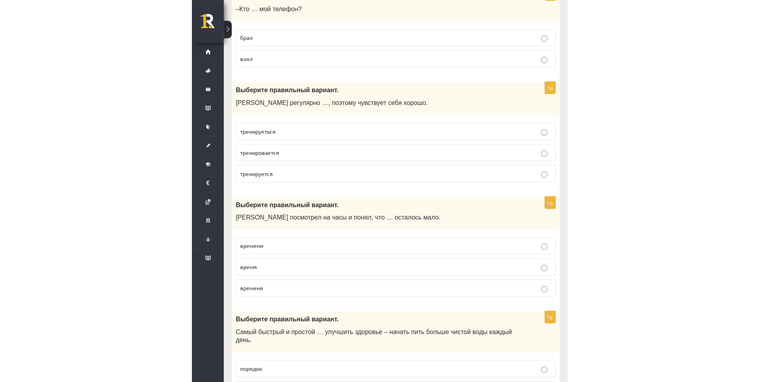
scroll to position [0, 0]
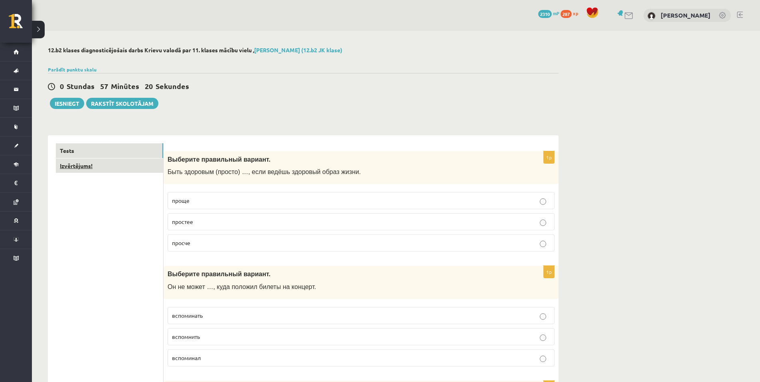
click at [115, 166] on link "Izvērtējums!" at bounding box center [109, 165] width 107 height 15
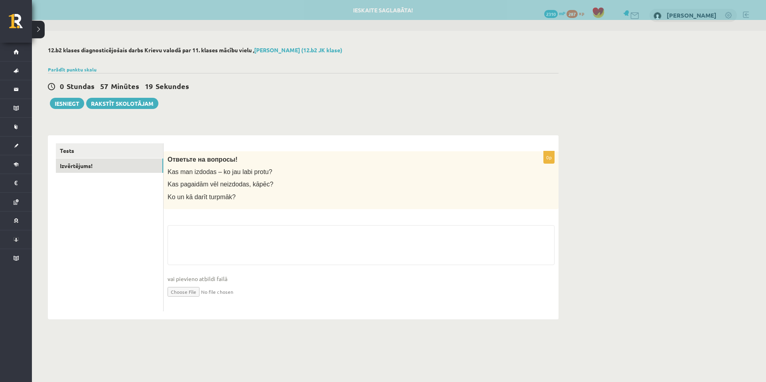
click at [263, 238] on fieldset "vai pievieno atbildi failā Iesniegtā atbilde" at bounding box center [360, 266] width 387 height 82
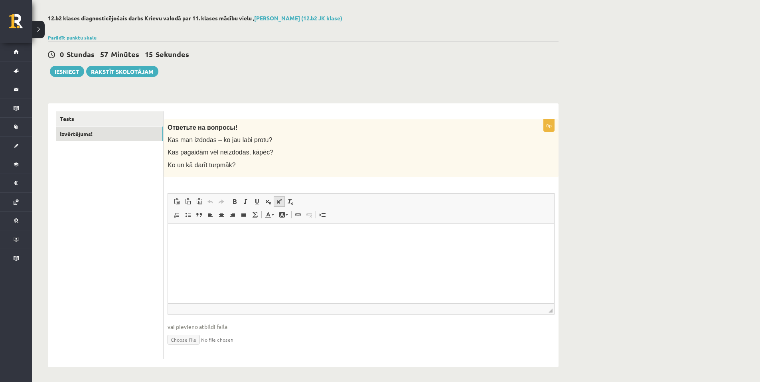
scroll to position [34, 0]
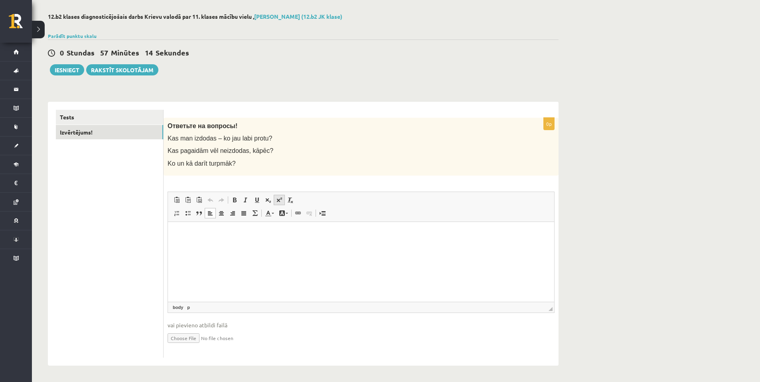
click at [277, 238] on html at bounding box center [361, 233] width 386 height 24
click at [71, 68] on button "Iesniegt" at bounding box center [67, 69] width 34 height 11
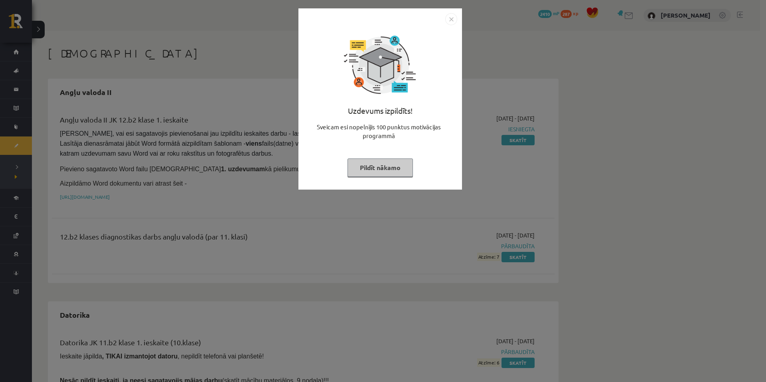
click at [362, 167] on button "Pildīt nākamo" at bounding box center [379, 167] width 65 height 18
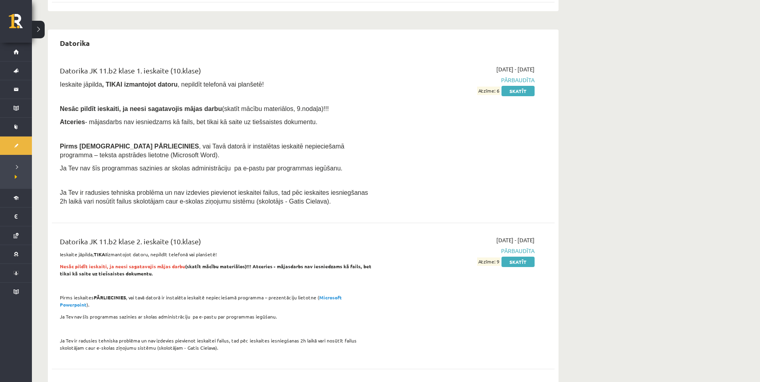
scroll to position [279, 0]
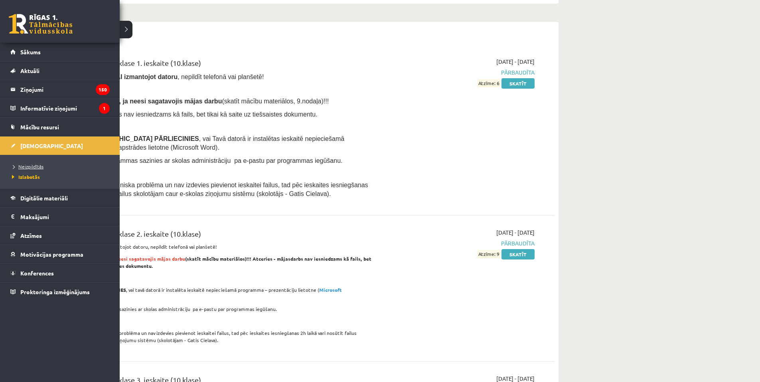
click at [26, 166] on span "Neizpildītās" at bounding box center [26, 166] width 33 height 6
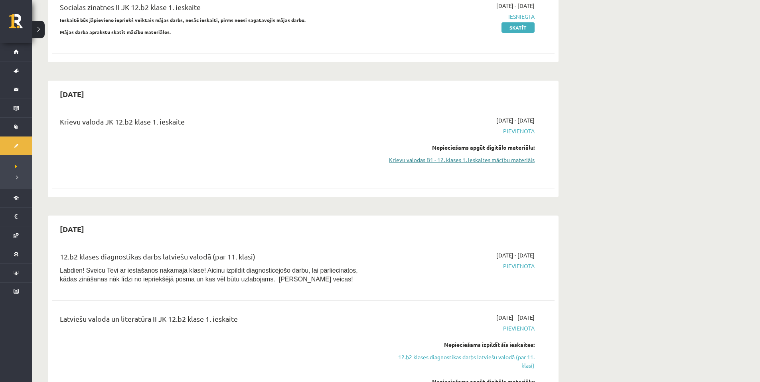
click at [506, 158] on link "Krievu valodas B1 - 12. klases 1. ieskaites mācību materiāls" at bounding box center [459, 160] width 150 height 8
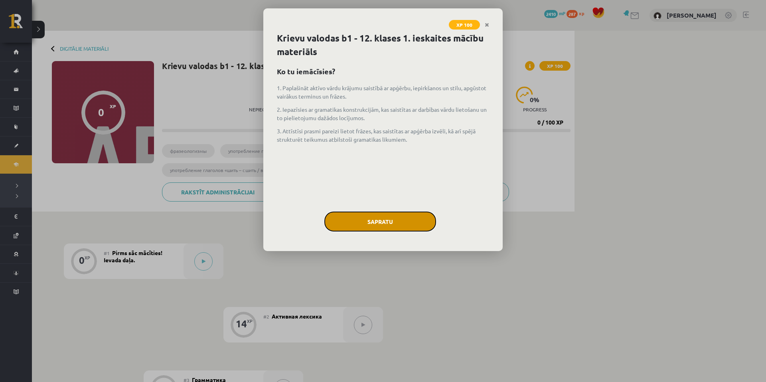
click at [359, 220] on button "Sapratu" at bounding box center [380, 221] width 112 height 20
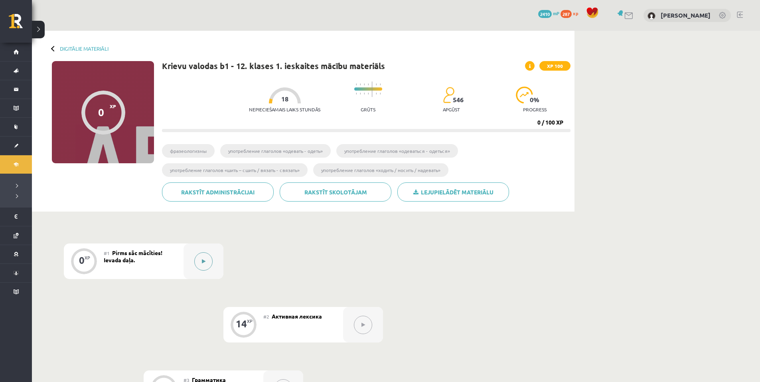
click at [189, 264] on div at bounding box center [203, 260] width 40 height 35
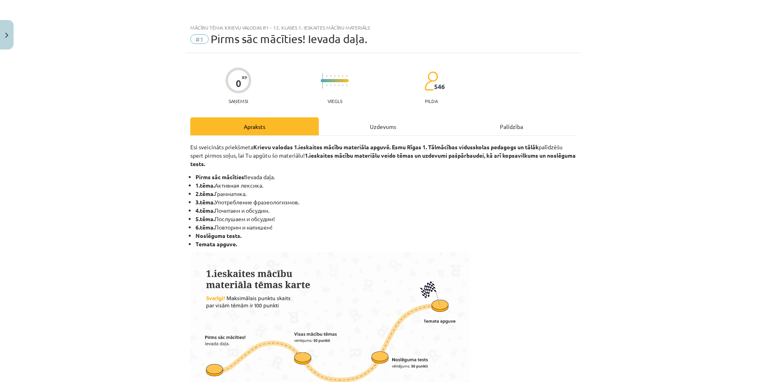
click at [383, 129] on div "Uzdevums" at bounding box center [383, 126] width 128 height 18
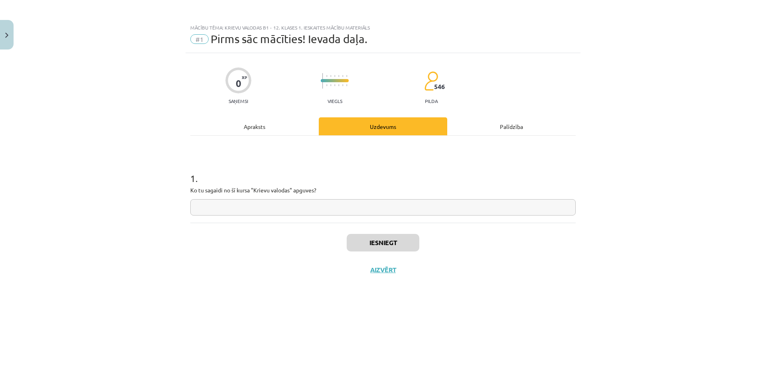
click at [326, 204] on input "text" at bounding box center [382, 207] width 385 height 16
type input "**********"
click at [368, 242] on button "Iesniegt" at bounding box center [383, 243] width 73 height 18
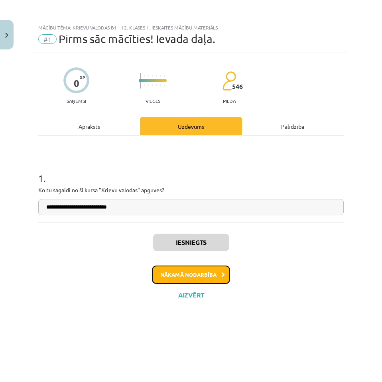
click at [184, 270] on button "Nākamā nodarbība" at bounding box center [191, 275] width 78 height 18
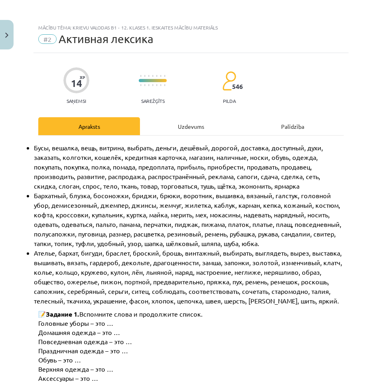
click at [183, 123] on div "Uzdevums" at bounding box center [191, 126] width 102 height 18
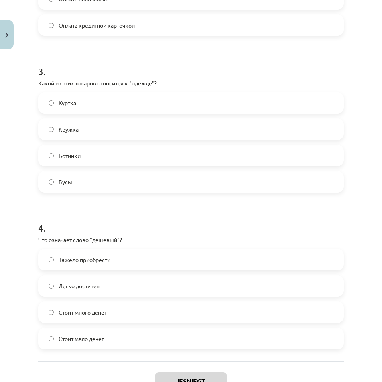
scroll to position [480, 0]
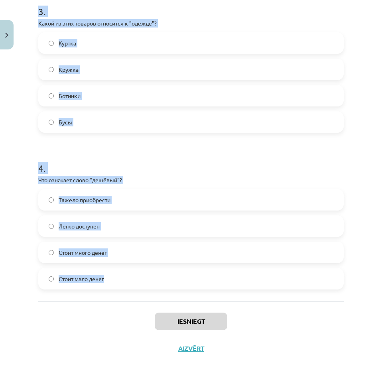
drag, startPoint x: 35, startPoint y: 50, endPoint x: 107, endPoint y: 287, distance: 247.4
copy form "Какое слово лишнее в ряду: платье, брюки, шуба, юбка, туфли? [PERSON_NAME] 2 . …"
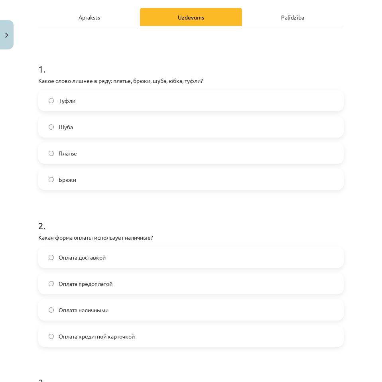
scroll to position [41, 0]
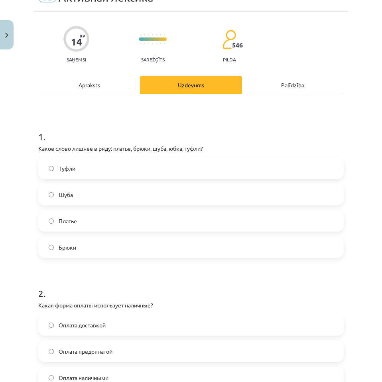
click at [81, 169] on label "Туфли" at bounding box center [191, 168] width 304 height 20
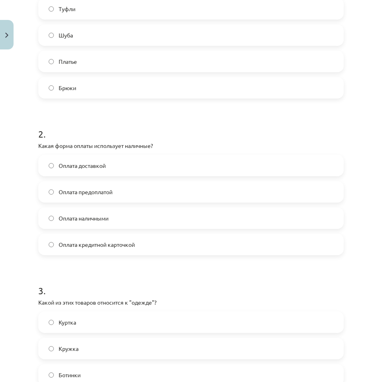
scroll to position [241, 0]
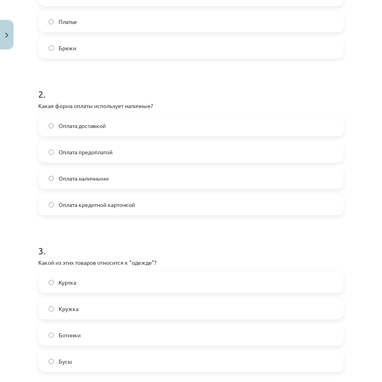
click at [112, 178] on label "Оплата наличными" at bounding box center [191, 178] width 304 height 20
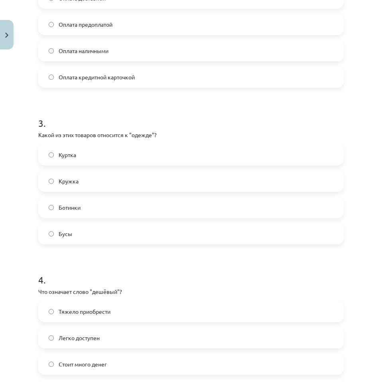
scroll to position [400, 0]
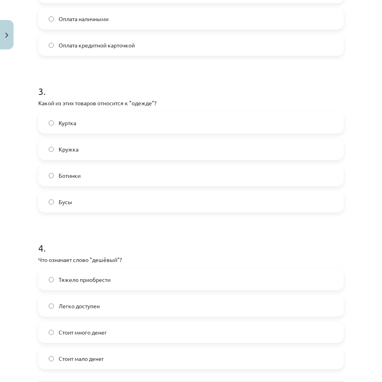
click at [79, 126] on label "Куртка" at bounding box center [191, 123] width 304 height 20
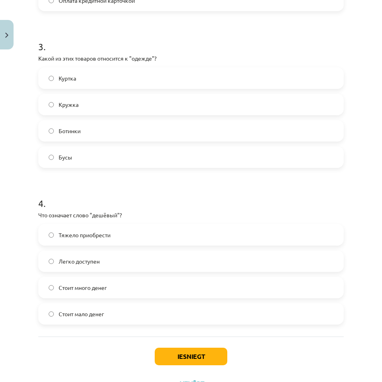
scroll to position [480, 0]
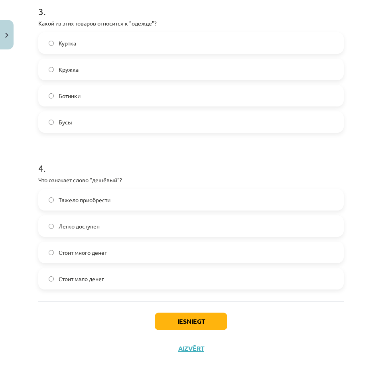
click at [116, 253] on label "Стоит много денег" at bounding box center [191, 252] width 304 height 20
click at [97, 278] on span "Стоит мало денег" at bounding box center [81, 279] width 45 height 8
click at [158, 324] on button "Iesniegt" at bounding box center [191, 322] width 73 height 18
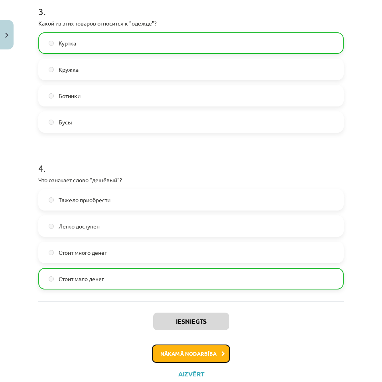
click at [169, 348] on button "Nākamā nodarbība" at bounding box center [191, 354] width 78 height 18
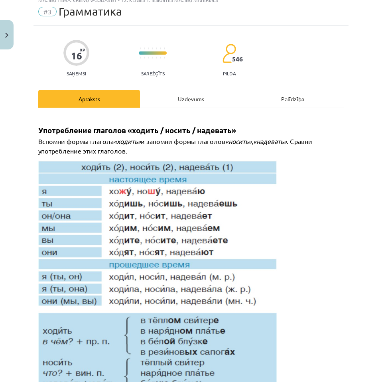
scroll to position [20, 0]
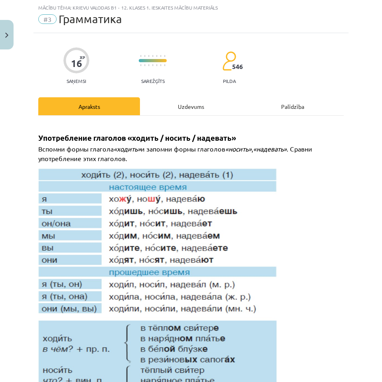
click at [176, 112] on div "Uzdevums" at bounding box center [191, 106] width 102 height 18
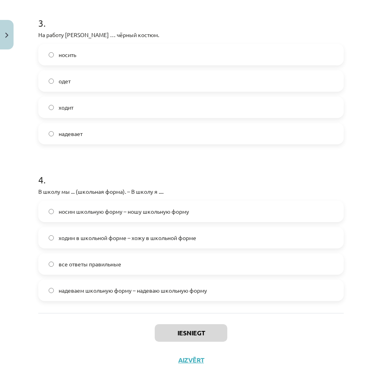
scroll to position [493, 0]
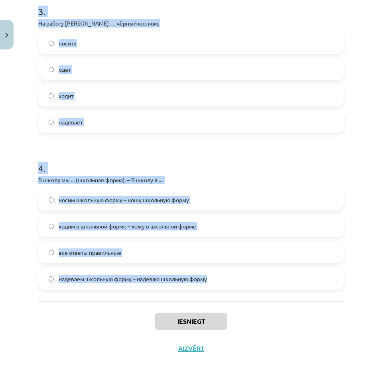
drag, startPoint x: 39, startPoint y: 171, endPoint x: 210, endPoint y: 284, distance: 205.7
copy form "Lorem ipsum dolors? Ametco, adip, eli, seddoe, tempori, utlabo, etdolo, magn Al…"
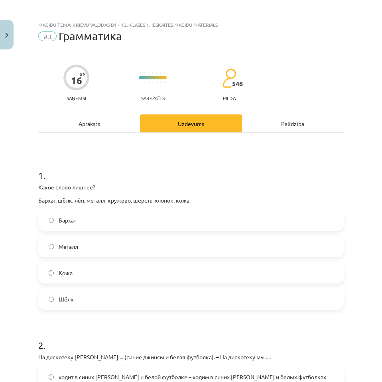
scroll to position [0, 0]
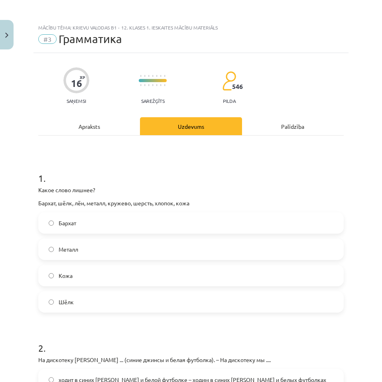
click at [80, 248] on label "Металл" at bounding box center [191, 249] width 304 height 20
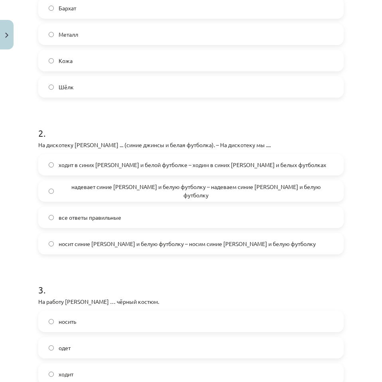
scroll to position [239, 0]
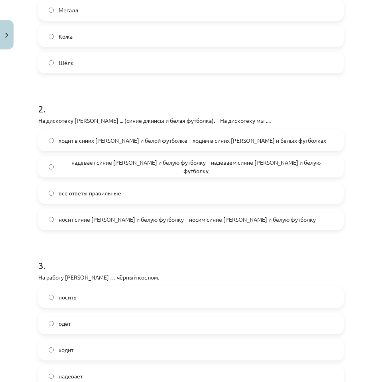
click at [71, 192] on span "все ответы правильные" at bounding box center [90, 193] width 63 height 8
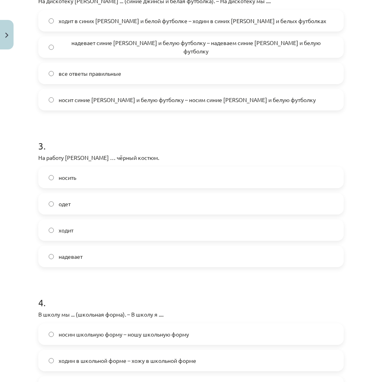
click at [95, 257] on label "надевает" at bounding box center [191, 256] width 304 height 20
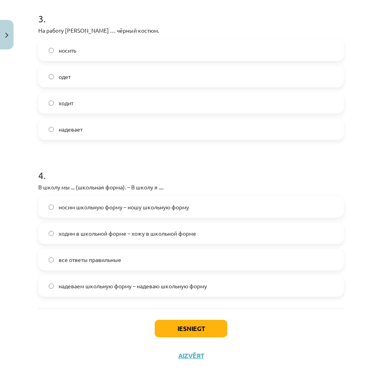
scroll to position [493, 0]
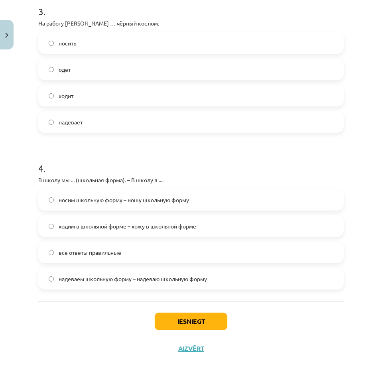
click at [95, 255] on span "все ответы правильные" at bounding box center [90, 252] width 63 height 8
click at [168, 310] on div "Iesniegt Aizvērt" at bounding box center [190, 329] width 305 height 56
click at [177, 323] on button "Iesniegt" at bounding box center [191, 322] width 73 height 18
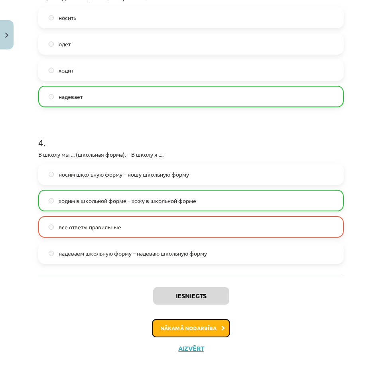
click at [198, 327] on button "Nākamā nodarbība" at bounding box center [191, 328] width 78 height 18
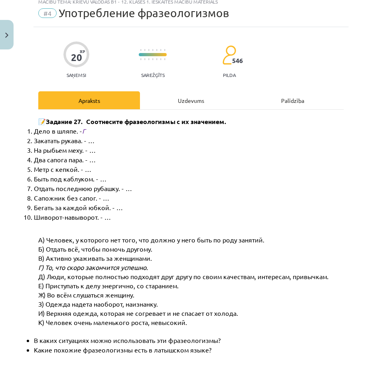
scroll to position [20, 0]
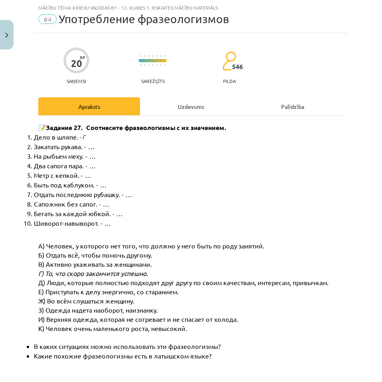
click at [205, 109] on div "Uzdevums" at bounding box center [191, 106] width 102 height 18
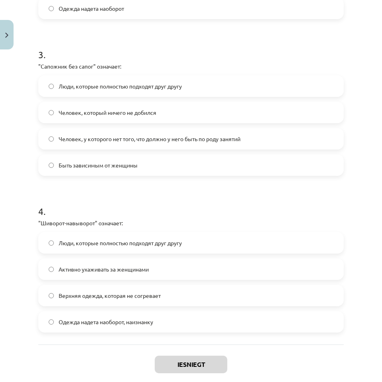
scroll to position [480, 0]
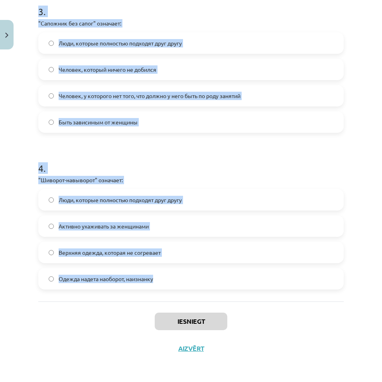
drag, startPoint x: 81, startPoint y: 195, endPoint x: 163, endPoint y: 286, distance: 122.2
click at [163, 286] on div "Mācību tēma: Krievu valodas b1 - 12. klases 1. ieskaites mācību materiāls #4 Уп…" at bounding box center [191, 191] width 382 height 382
copy form ""Бегать за каждой юбкой" означает: Одежда надета наоборот Человек очень маленьк…"
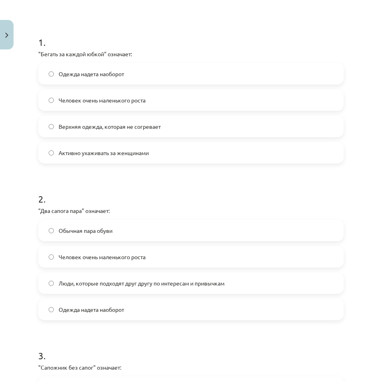
scroll to position [0, 0]
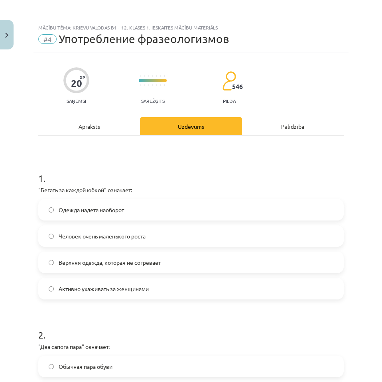
click at [97, 288] on span "Активно ухаживать за женщинами" at bounding box center [104, 289] width 90 height 8
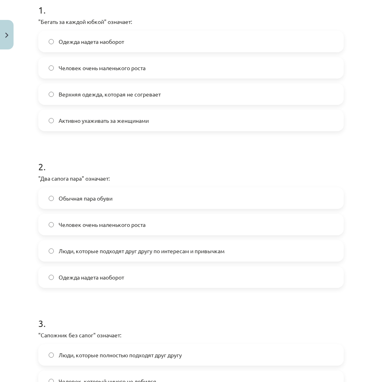
scroll to position [199, 0]
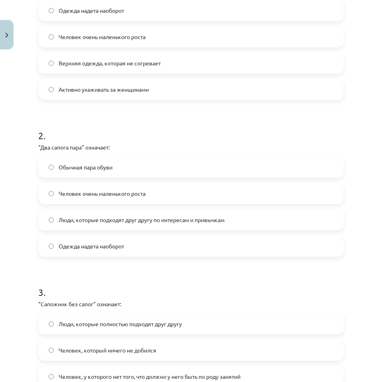
click at [90, 223] on span "Люди, которые подходят друг другу по интересам и привычкам" at bounding box center [142, 220] width 166 height 8
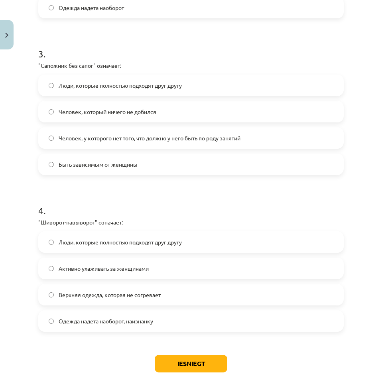
scroll to position [439, 0]
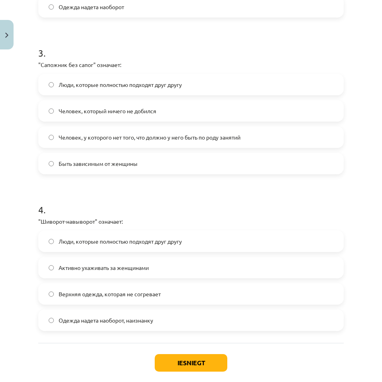
click at [92, 137] on span "Человек, у которого нет того, что должно у него быть по роду занятий" at bounding box center [150, 137] width 182 height 8
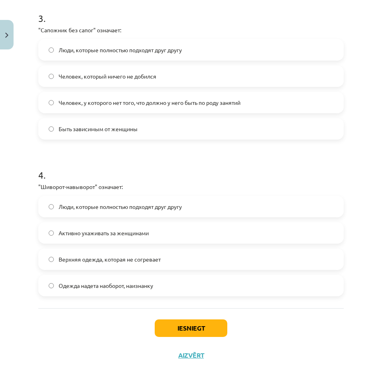
scroll to position [480, 0]
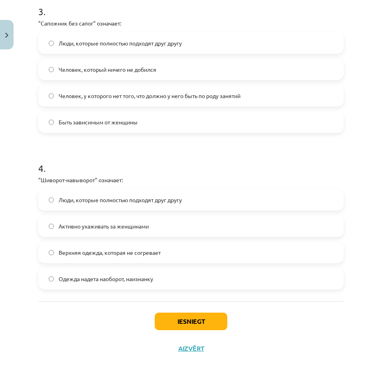
click at [97, 283] on span "Одежда надета наоборот, наизнанку" at bounding box center [106, 279] width 95 height 8
click at [171, 321] on button "Iesniegt" at bounding box center [191, 322] width 73 height 18
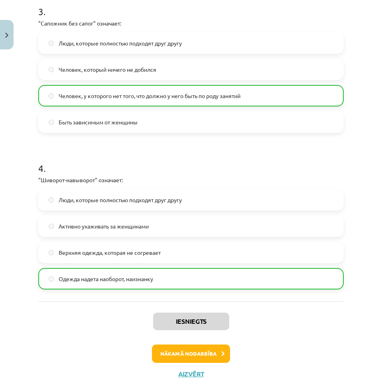
click at [193, 344] on div "Iesniegts Nākamā nodarbība Aizvērt" at bounding box center [190, 341] width 305 height 81
click at [193, 348] on button "Nākamā nodarbība" at bounding box center [191, 354] width 78 height 18
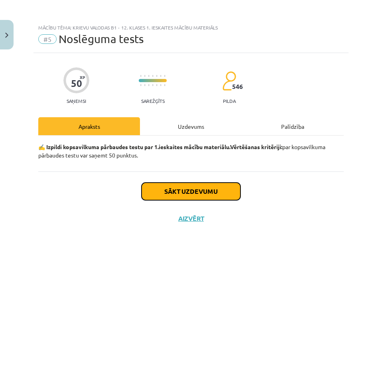
click at [199, 197] on button "Sākt uzdevumu" at bounding box center [191, 192] width 99 height 18
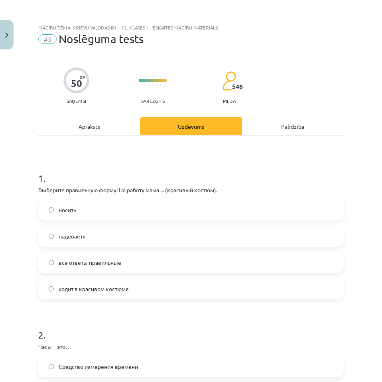
click at [117, 283] on label "ходит в красивом костюме" at bounding box center [191, 289] width 304 height 20
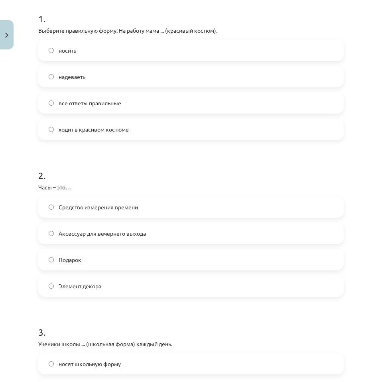
scroll to position [199, 0]
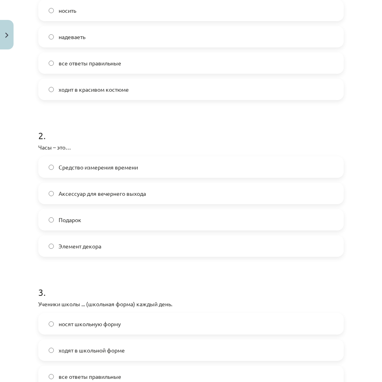
click at [133, 167] on span "Средство измерения времени" at bounding box center [98, 167] width 79 height 8
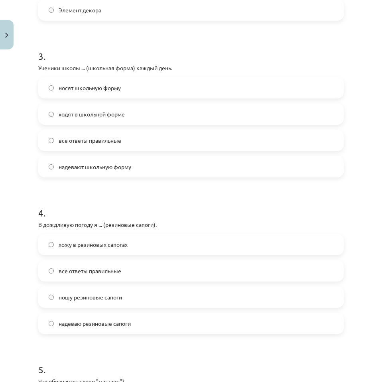
scroll to position [439, 0]
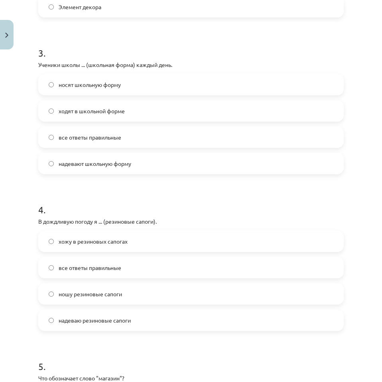
click at [86, 139] on span "все ответы правильные" at bounding box center [90, 137] width 63 height 8
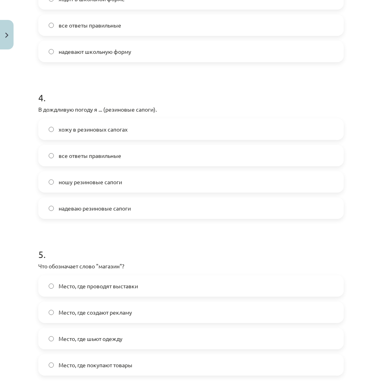
scroll to position [558, 0]
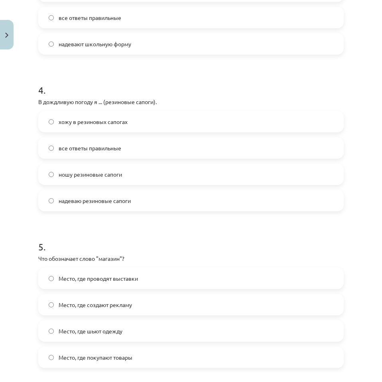
click at [101, 152] on label "все ответы правильные" at bounding box center [191, 148] width 304 height 20
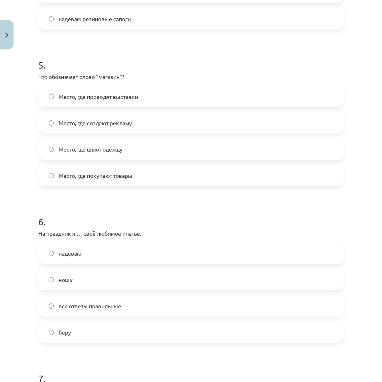
scroll to position [758, 0]
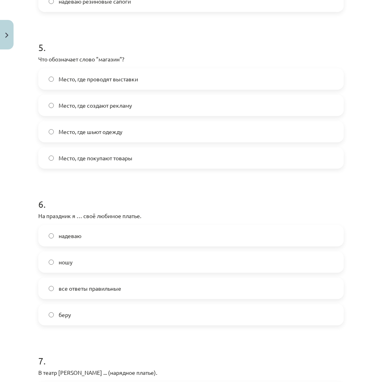
click at [130, 157] on span "Место, где покупают товары" at bounding box center [96, 158] width 74 height 8
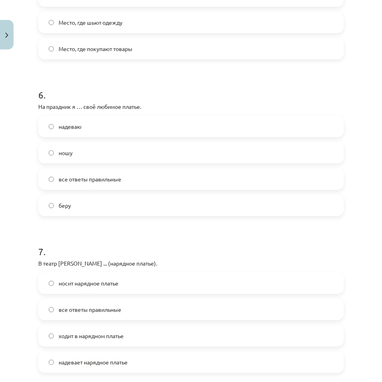
scroll to position [877, 0]
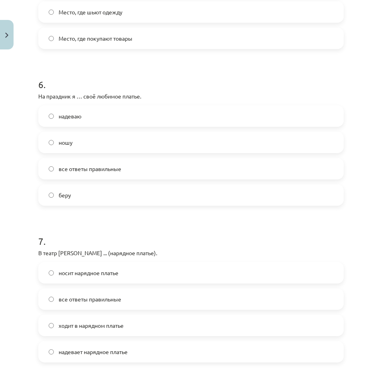
click at [150, 112] on label "надеваю" at bounding box center [191, 116] width 304 height 20
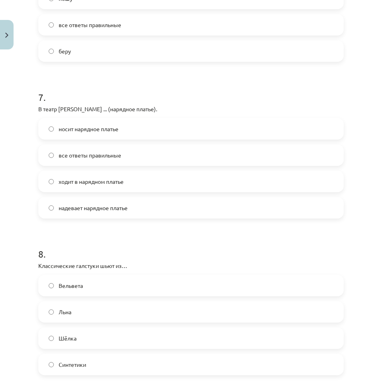
scroll to position [1037, 0]
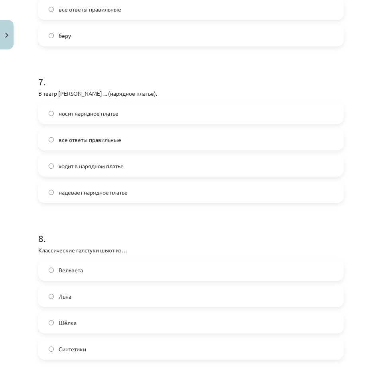
click at [95, 143] on span "все ответы правильные" at bounding box center [90, 140] width 63 height 8
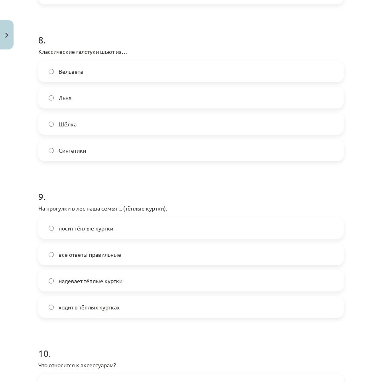
scroll to position [1236, 0]
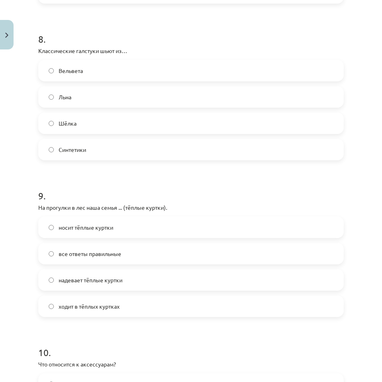
click at [71, 118] on label "Шёлка" at bounding box center [191, 123] width 304 height 20
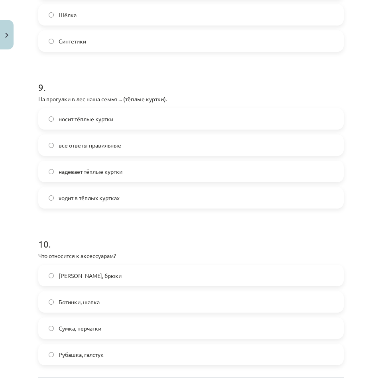
scroll to position [1356, 0]
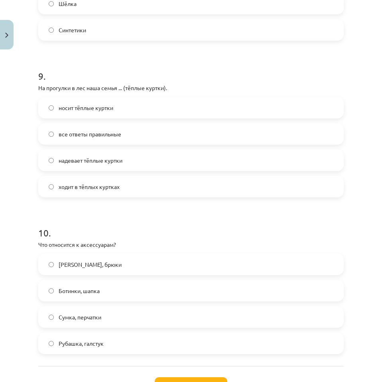
click at [75, 130] on span "все ответы правильные" at bounding box center [90, 134] width 63 height 8
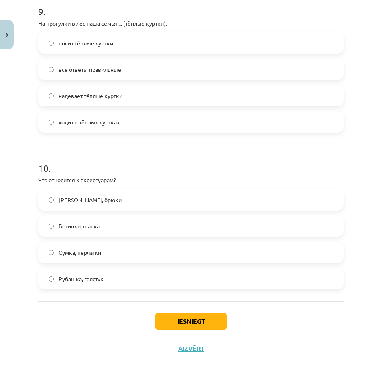
click at [75, 256] on span "Сумка, перчатки" at bounding box center [80, 252] width 43 height 8
click at [192, 324] on button "Iesniegt" at bounding box center [191, 322] width 73 height 18
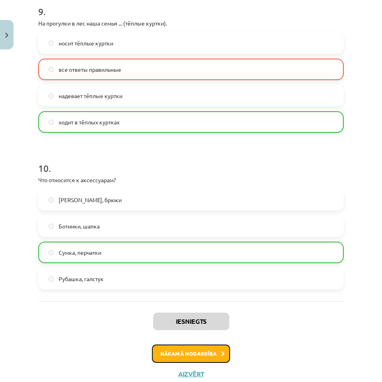
click at [189, 353] on button "Nākamā nodarbība" at bounding box center [191, 354] width 78 height 18
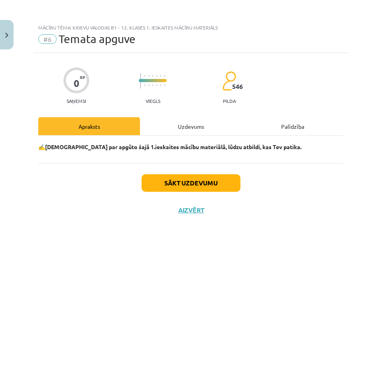
scroll to position [0, 0]
click at [201, 186] on button "Sākt uzdevumu" at bounding box center [191, 183] width 99 height 18
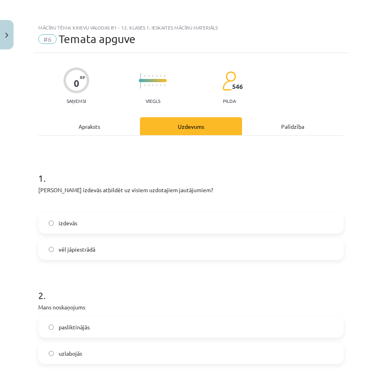
click at [83, 246] on span "vēl jāpiestrādā" at bounding box center [77, 249] width 37 height 8
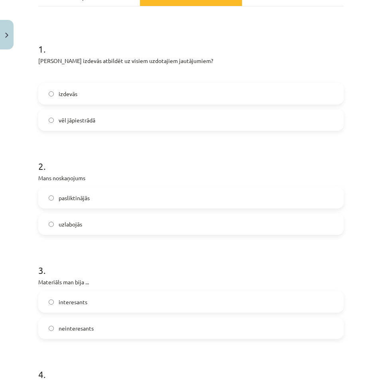
scroll to position [160, 0]
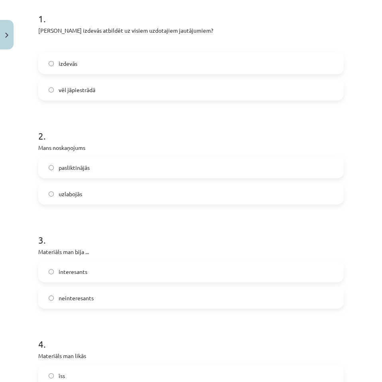
click at [93, 171] on label "pasliktinājās" at bounding box center [191, 168] width 304 height 20
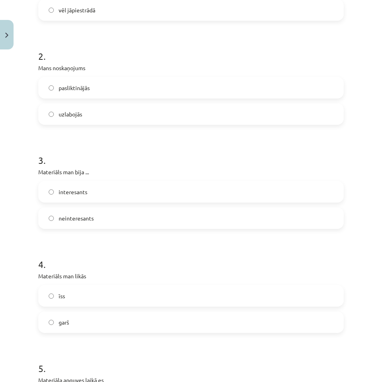
click at [86, 197] on label "interesants" at bounding box center [191, 192] width 304 height 20
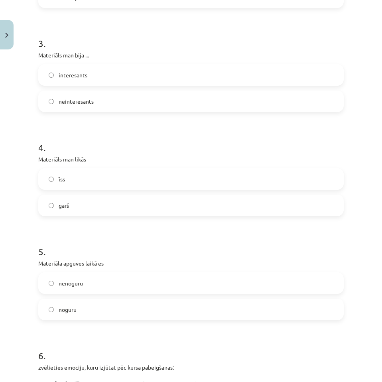
scroll to position [359, 0]
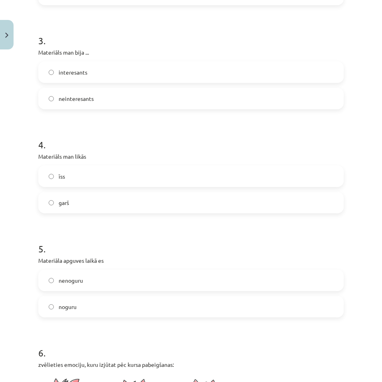
click at [87, 198] on label "garš" at bounding box center [191, 203] width 304 height 20
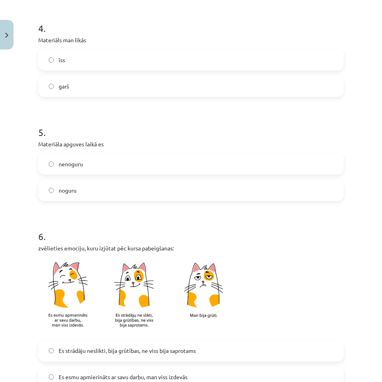
scroll to position [479, 0]
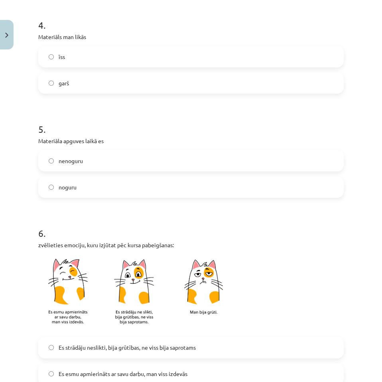
click at [83, 188] on label "noguru" at bounding box center [191, 187] width 304 height 20
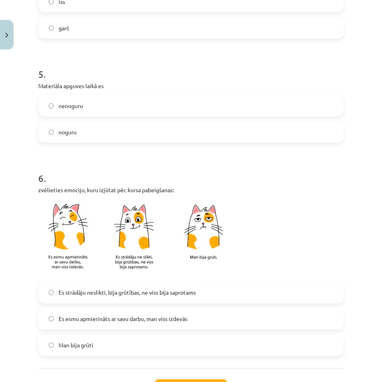
scroll to position [598, 0]
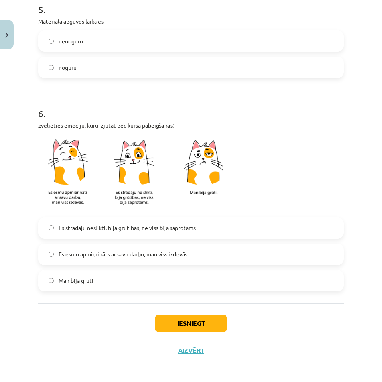
click at [120, 230] on span "Es strādāju neslikti, bija grūtības, ne viss bija saprotams" at bounding box center [127, 228] width 137 height 8
click at [162, 325] on button "Iesniegt" at bounding box center [191, 324] width 73 height 18
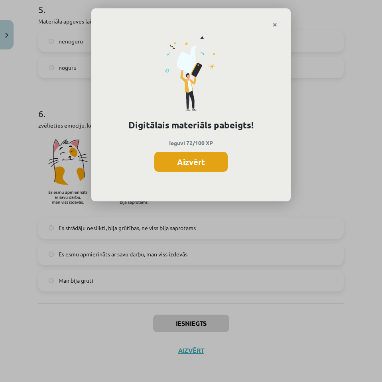
click at [172, 152] on button "Aizvērt" at bounding box center [190, 162] width 73 height 20
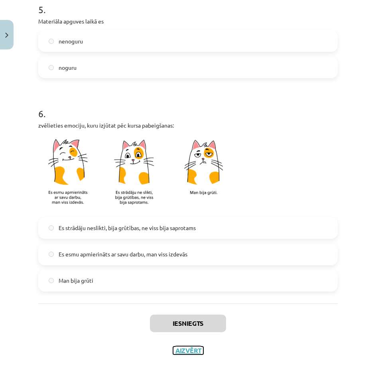
click at [187, 351] on button "Aizvērt" at bounding box center [188, 351] width 30 height 8
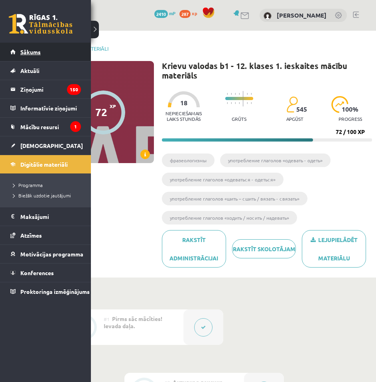
click at [22, 51] on span "Sākums" at bounding box center [30, 51] width 20 height 7
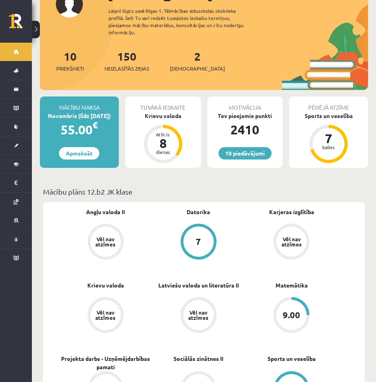
scroll to position [120, 0]
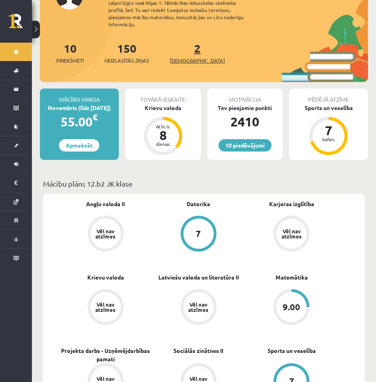
click at [186, 46] on link "2 Ieskaites" at bounding box center [197, 53] width 55 height 24
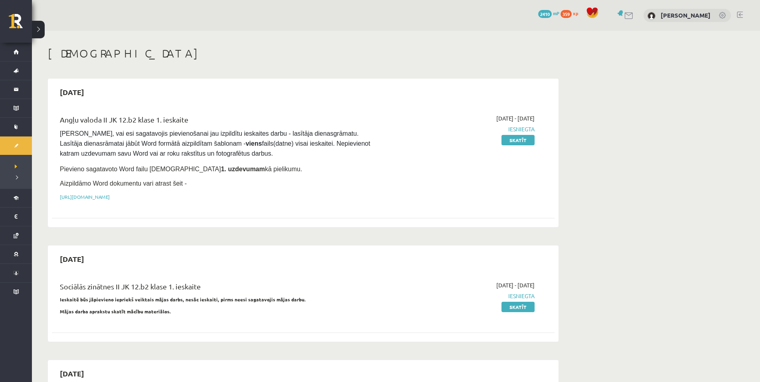
click at [376, 14] on link at bounding box center [740, 15] width 6 height 6
